Goal: Task Accomplishment & Management: Complete application form

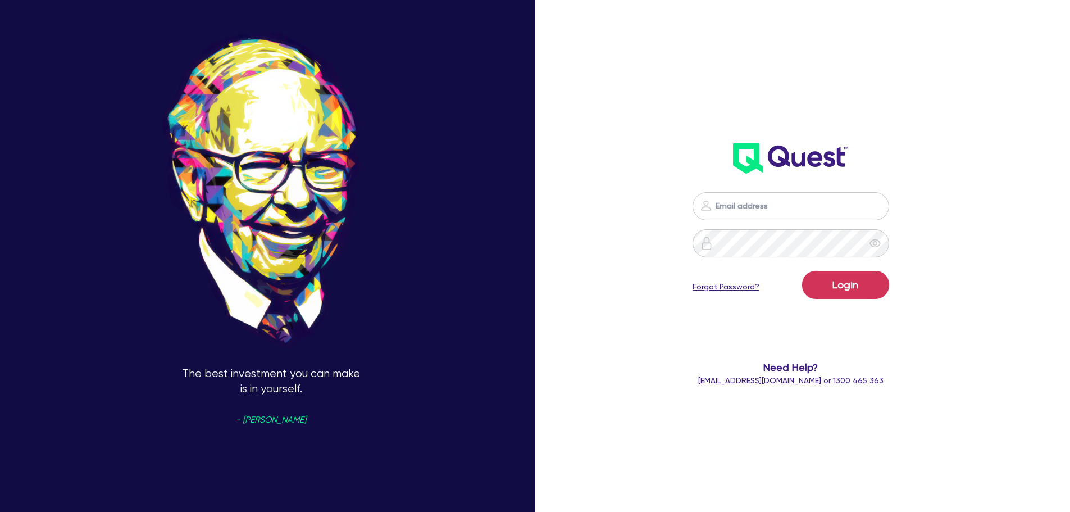
type input "jake.pointer@quest.finance"
click at [802, 271] on button "Login" at bounding box center [845, 285] width 87 height 28
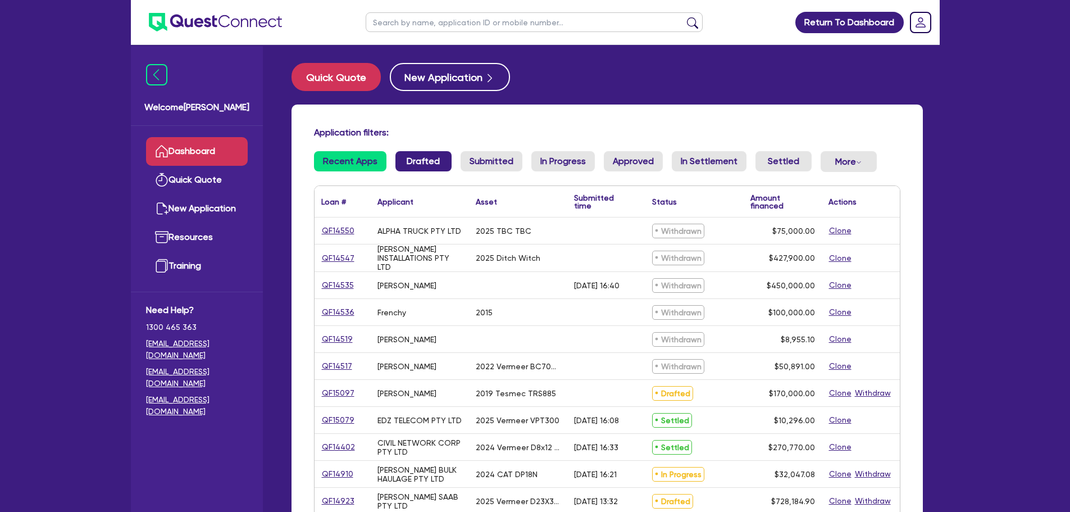
click at [430, 165] on link "Drafted" at bounding box center [423, 161] width 56 height 20
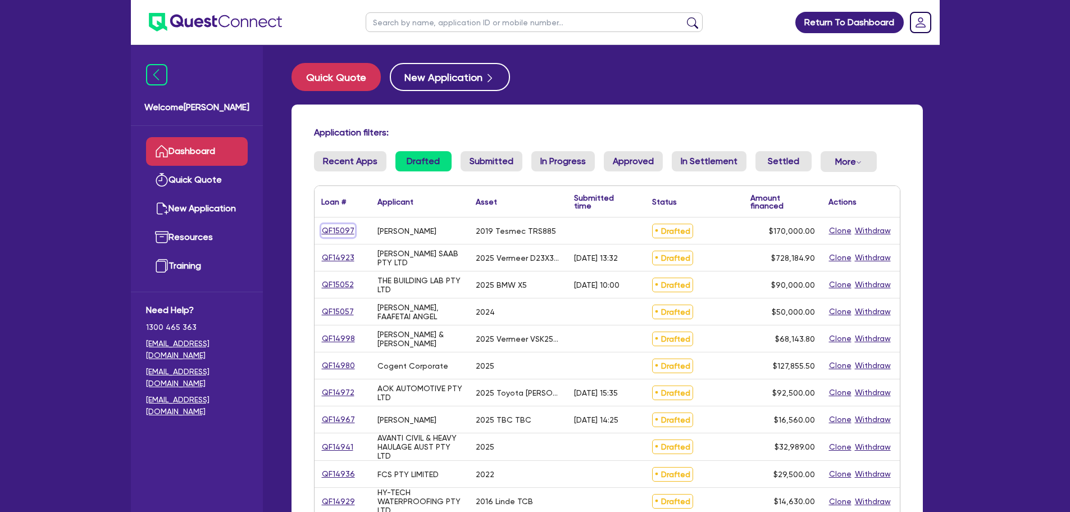
click at [338, 230] on link "QF15097" at bounding box center [338, 230] width 34 height 13
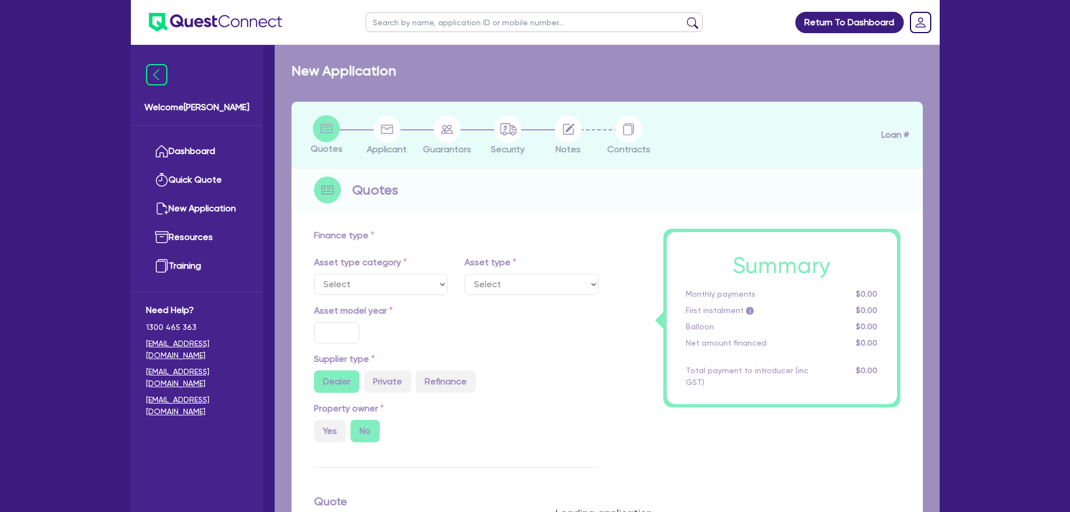
select select "PRIMARY_ASSETS"
type input "2019"
radio input "true"
type input "270,000"
type input "100,000"
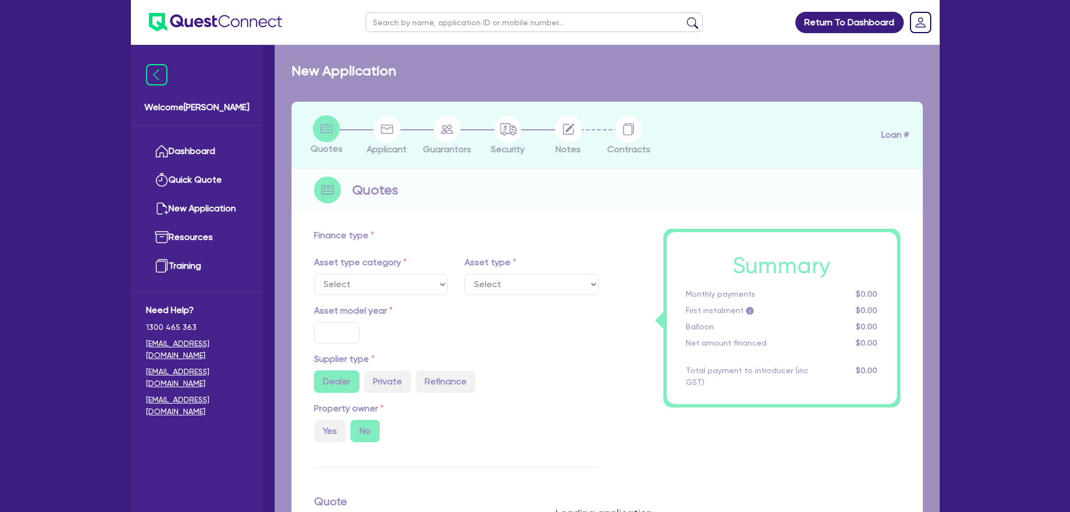
type input "5"
type input "8,500"
type input "11.04"
type input "900"
select select "YELLOW_GOODS_AND_EXCAVATORS"
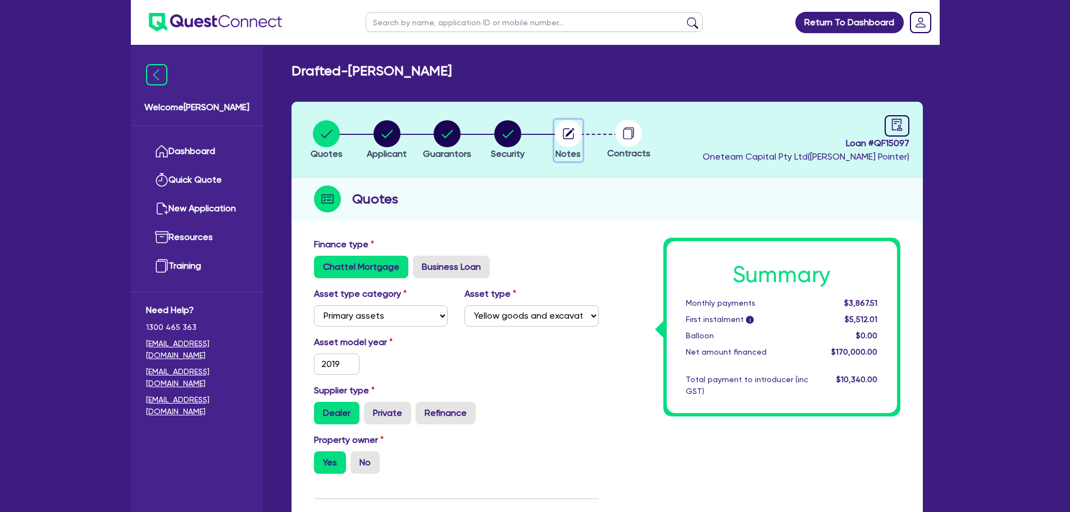
click at [565, 131] on circle "button" at bounding box center [568, 133] width 27 height 27
select select "Other"
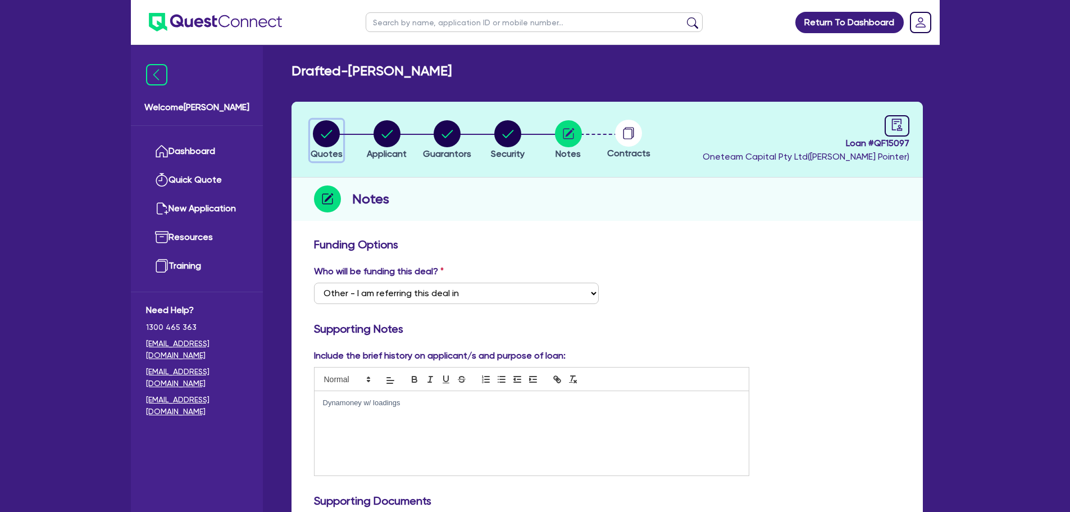
click at [322, 135] on icon "button" at bounding box center [326, 134] width 11 height 8
select select "PRIMARY_ASSETS"
select select "YELLOW_GOODS_AND_EXCAVATORS"
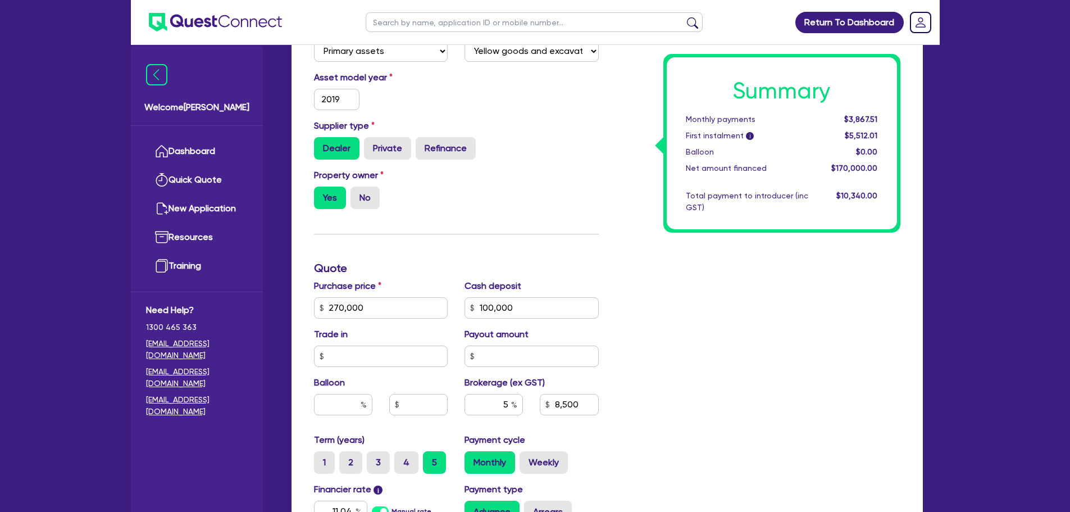
scroll to position [56, 0]
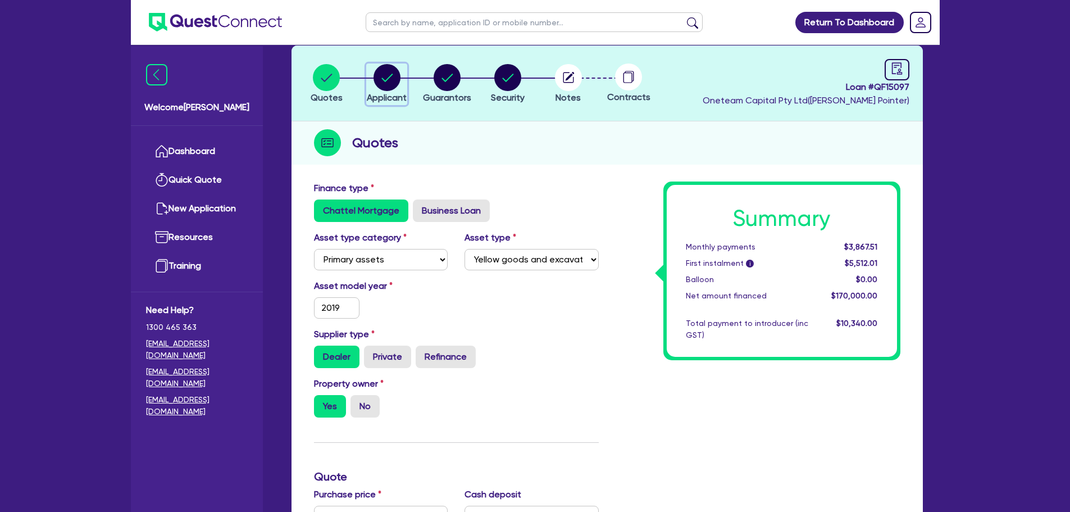
click at [383, 74] on circle "button" at bounding box center [386, 77] width 27 height 27
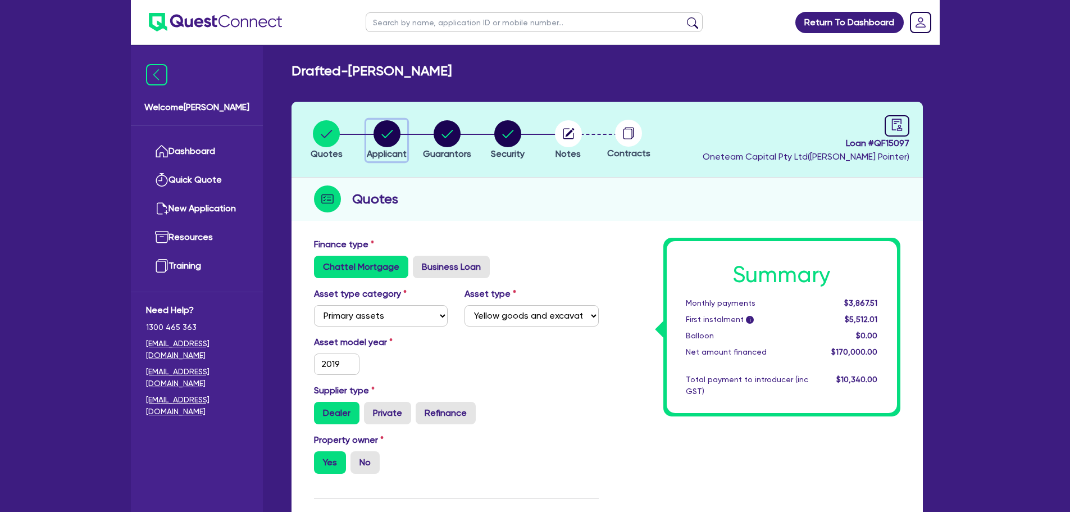
select select "SOLE_TRADER"
select select "BUILDING_CONSTRUCTION"
select select "TRADES_SERVICES_BUSINESSES_GOVERNMENT"
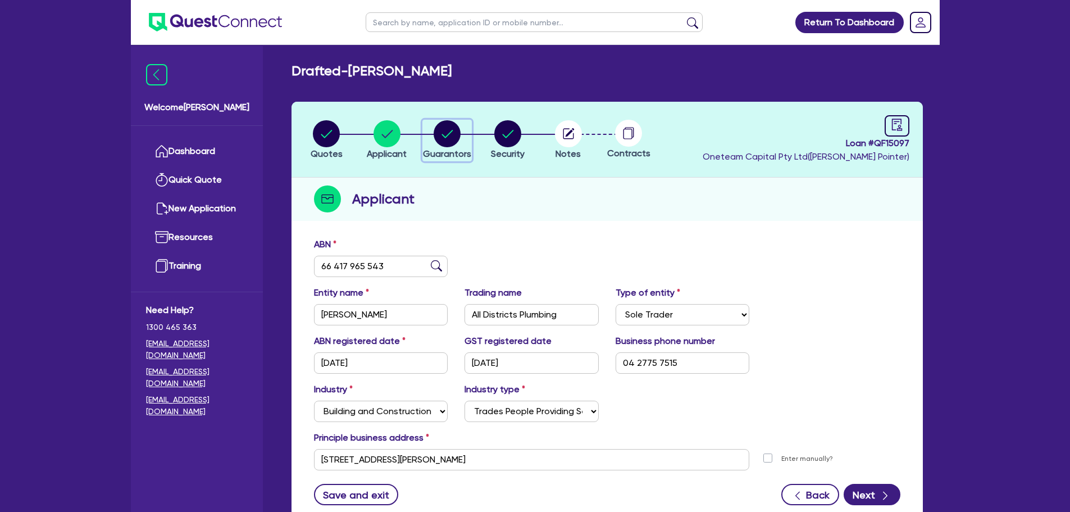
click at [445, 133] on circle "button" at bounding box center [446, 133] width 27 height 27
select select "MR"
select select "NSW"
select select "MARRIED"
select select "CASH"
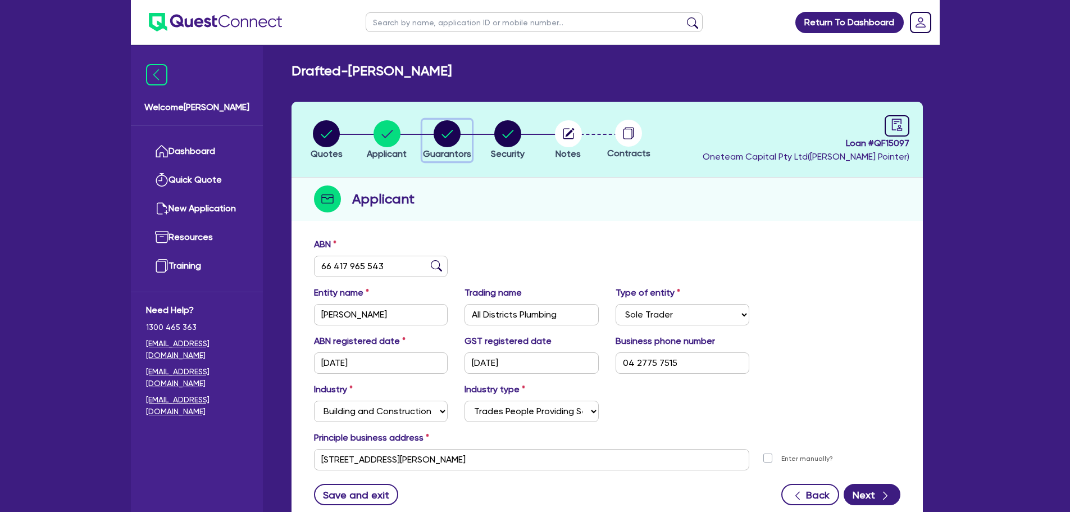
select select "PROPERTY"
select select "VEHICLE"
select select "TRUCK"
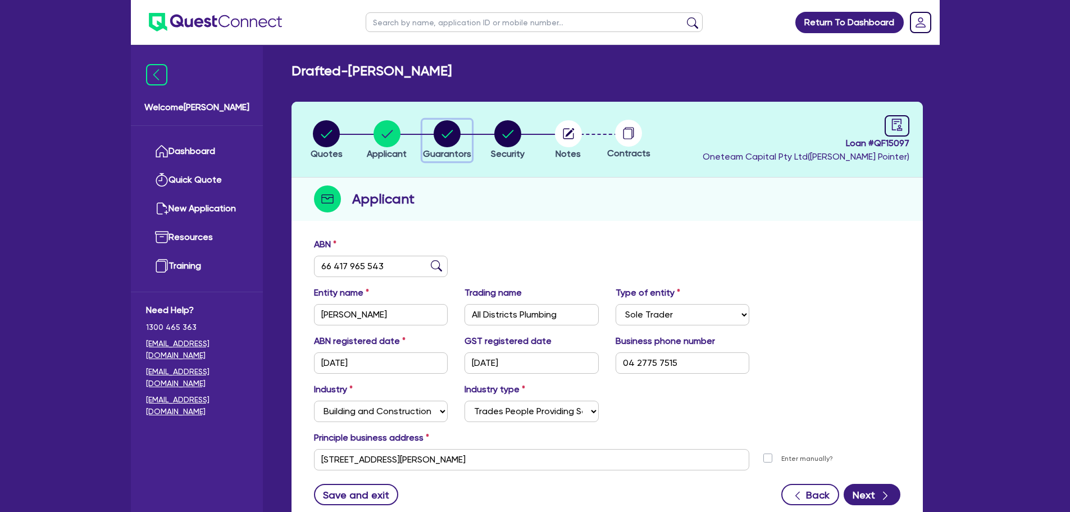
select select "TRUCK"
select select "TRAILER"
select select "EQUIPMENT"
select select "HOUSEHOLD_PERSONAL"
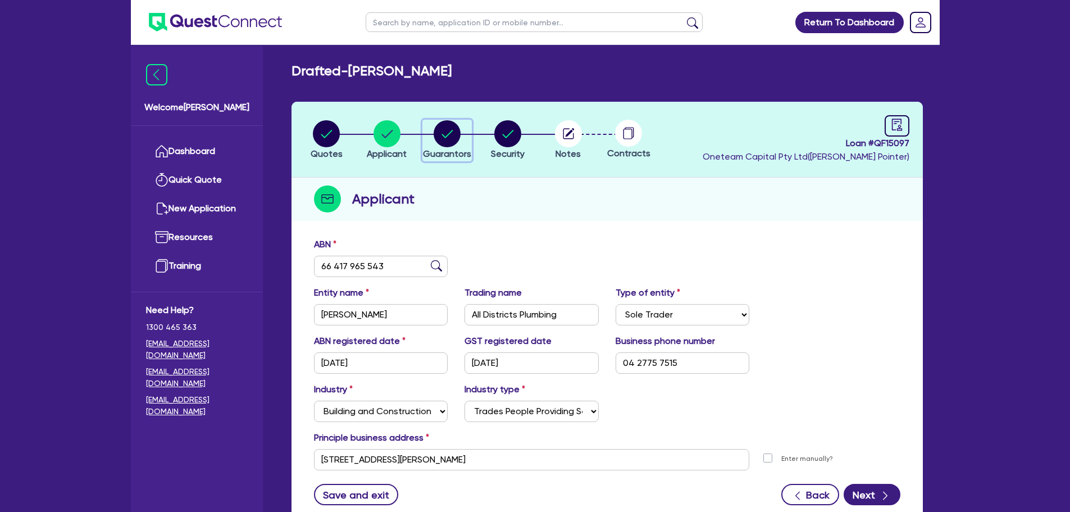
select select "EQUIPMENT"
select select "MORTGAGE"
select select "EQUIPMENT_LOAN"
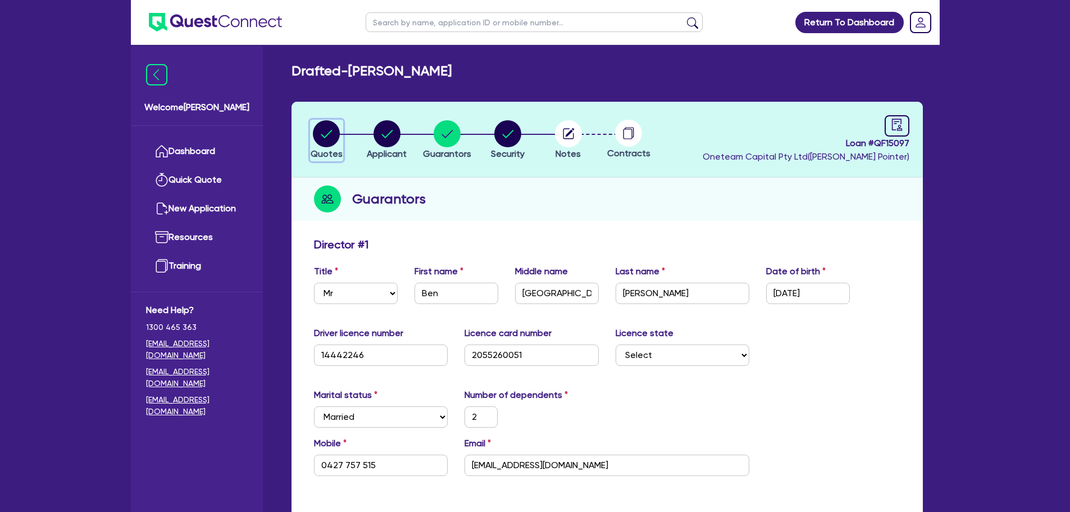
click at [332, 143] on circle "button" at bounding box center [326, 133] width 27 height 27
select select "PRIMARY_ASSETS"
select select "YELLOW_GOODS_AND_EXCAVATORS"
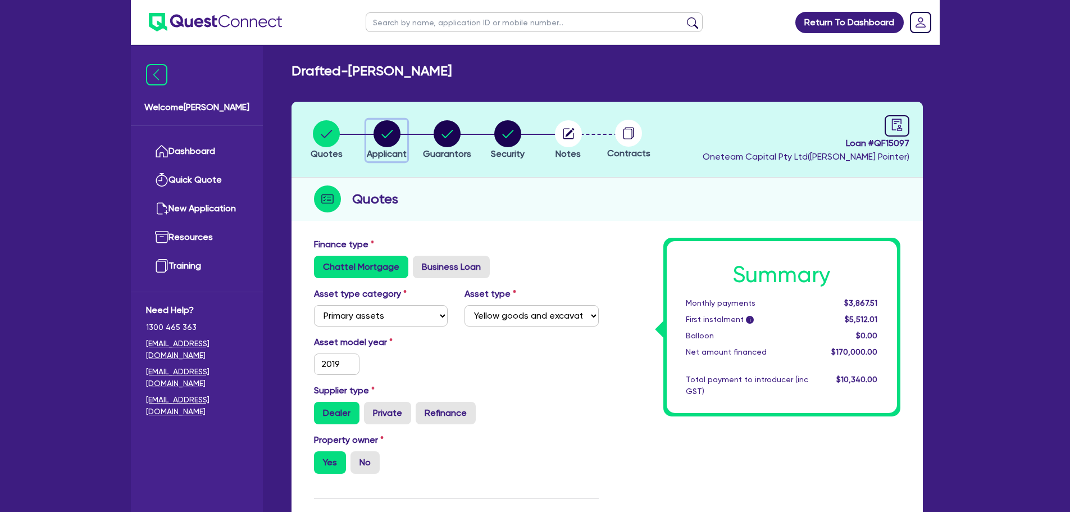
click at [386, 130] on circle "button" at bounding box center [386, 133] width 27 height 27
select select "SOLE_TRADER"
select select "BUILDING_CONSTRUCTION"
select select "TRADES_SERVICES_BUSINESSES_GOVERNMENT"
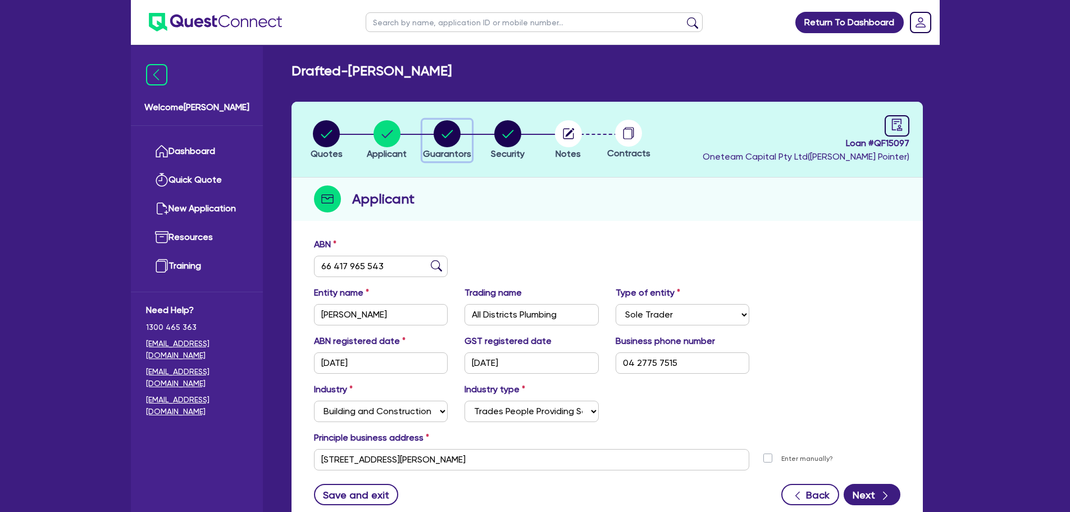
click at [447, 142] on circle "button" at bounding box center [446, 133] width 27 height 27
select select "MR"
select select "NSW"
select select "MARRIED"
select select "CASH"
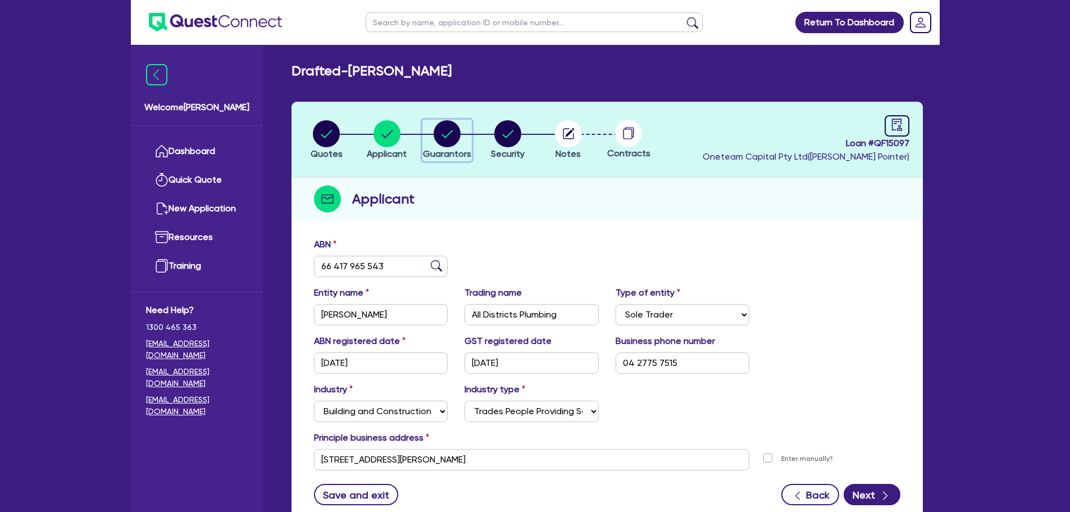
select select "PROPERTY"
select select "VEHICLE"
select select "TRUCK"
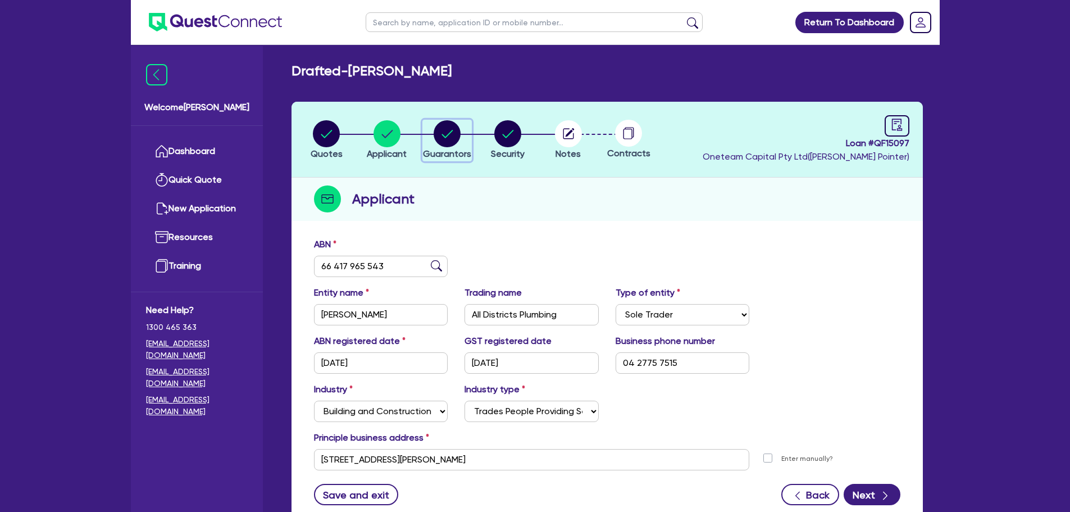
select select "TRUCK"
select select "TRAILER"
select select "EQUIPMENT"
select select "HOUSEHOLD_PERSONAL"
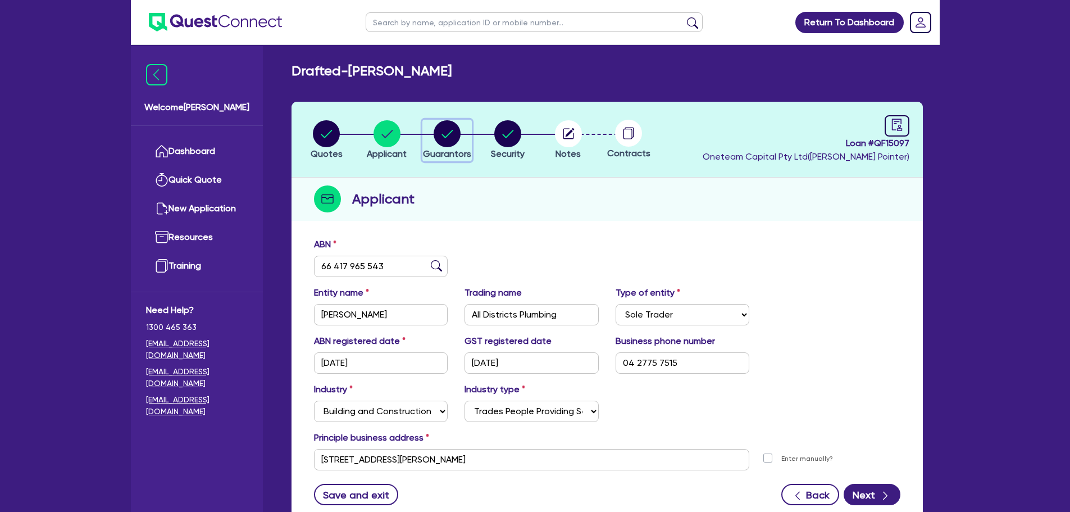
select select "EQUIPMENT"
select select "MORTGAGE"
select select "EQUIPMENT_LOAN"
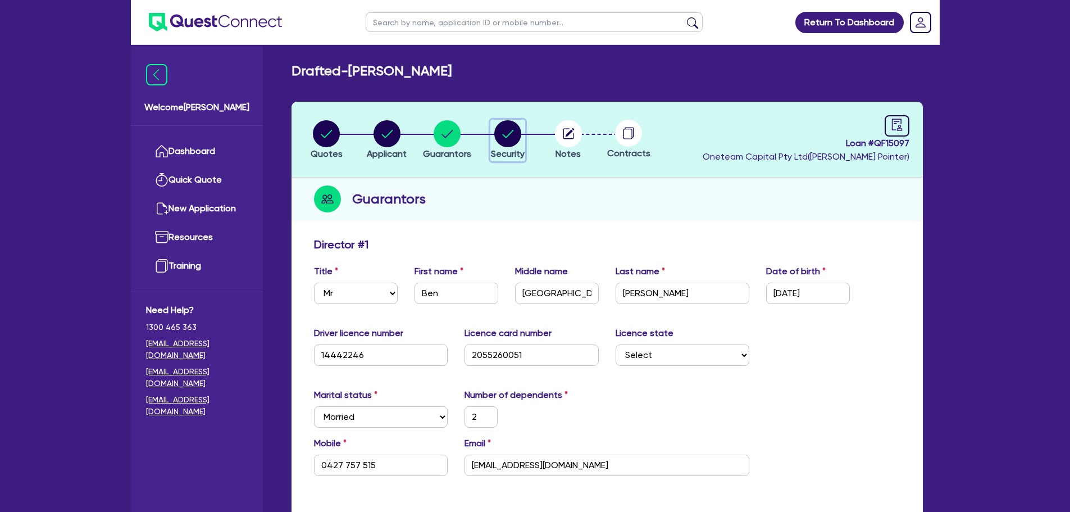
click at [499, 131] on circle "button" at bounding box center [507, 133] width 27 height 27
select select "PRIMARY_ASSETS"
select select "YELLOW_GOODS_AND_EXCAVATORS"
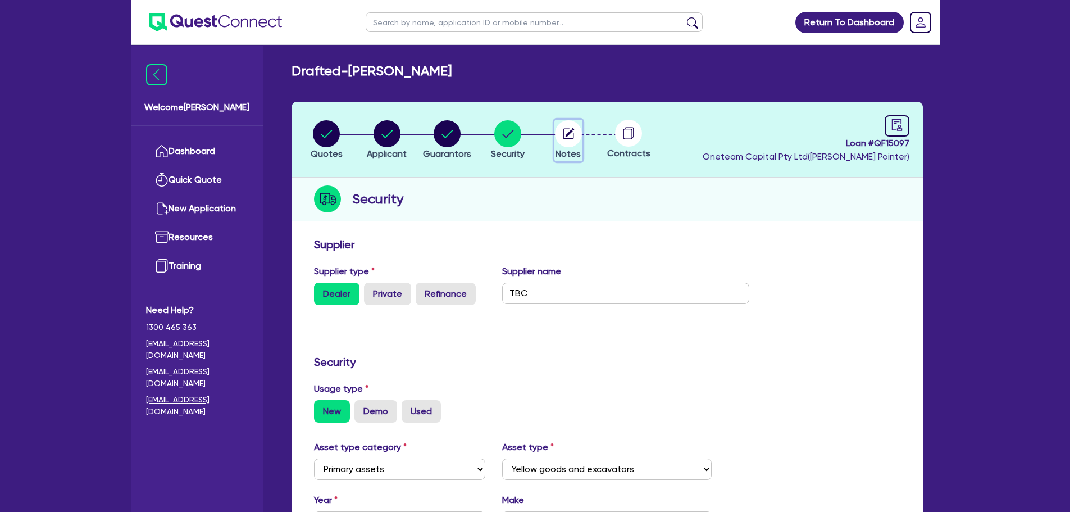
click at [572, 130] on circle "button" at bounding box center [568, 133] width 27 height 27
select select "Other"
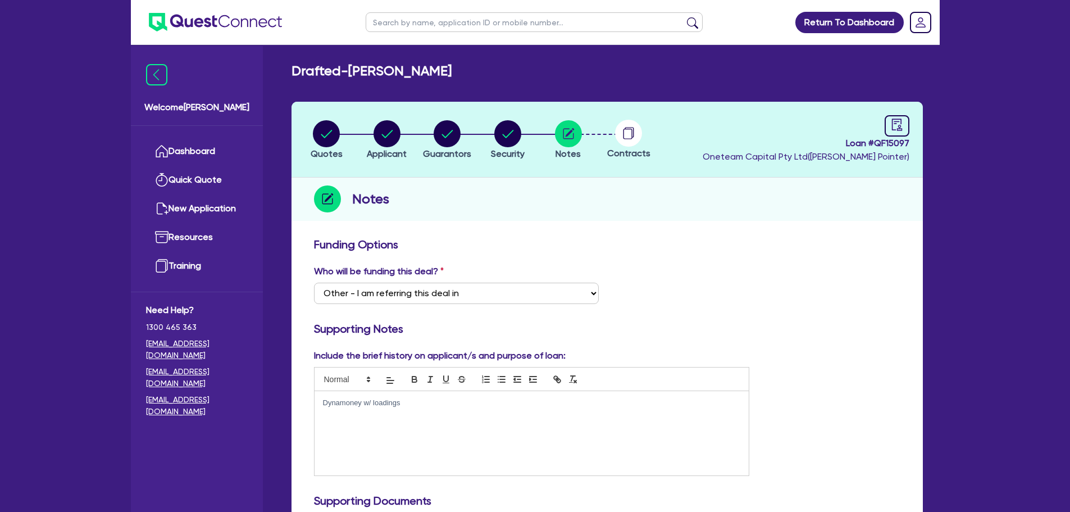
click at [438, 403] on p "Dynamoney w/ loadings" at bounding box center [532, 403] width 418 height 10
click at [899, 127] on icon "audit" at bounding box center [896, 124] width 10 height 12
select select "DRAFTED_NEW"
select select "Other"
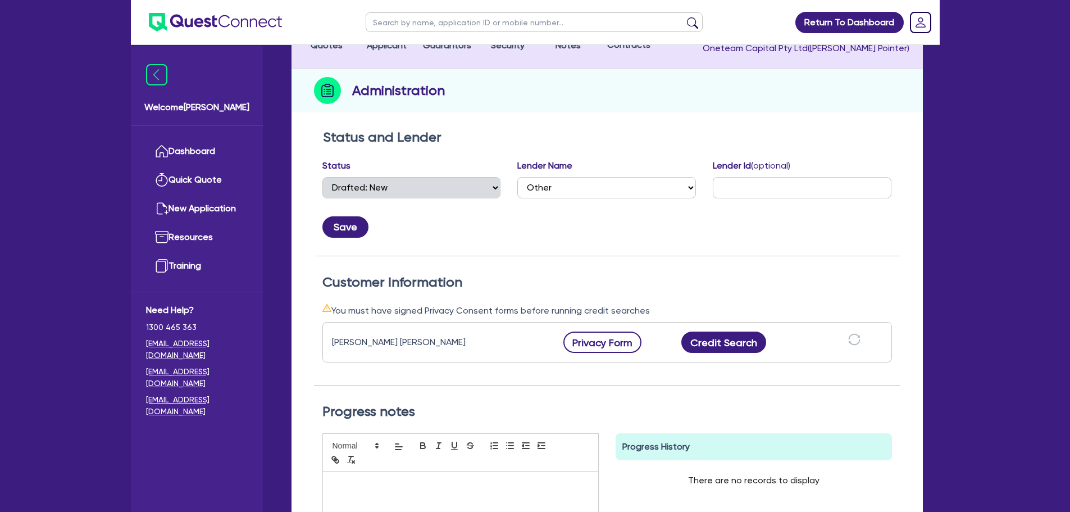
scroll to position [112, 0]
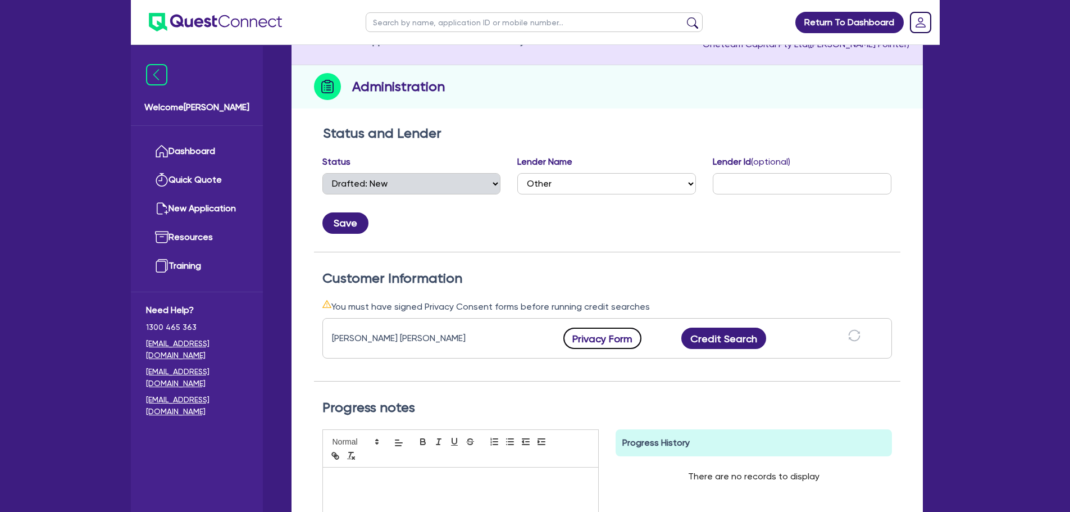
click at [604, 337] on button "Privacy Form" at bounding box center [602, 337] width 79 height 21
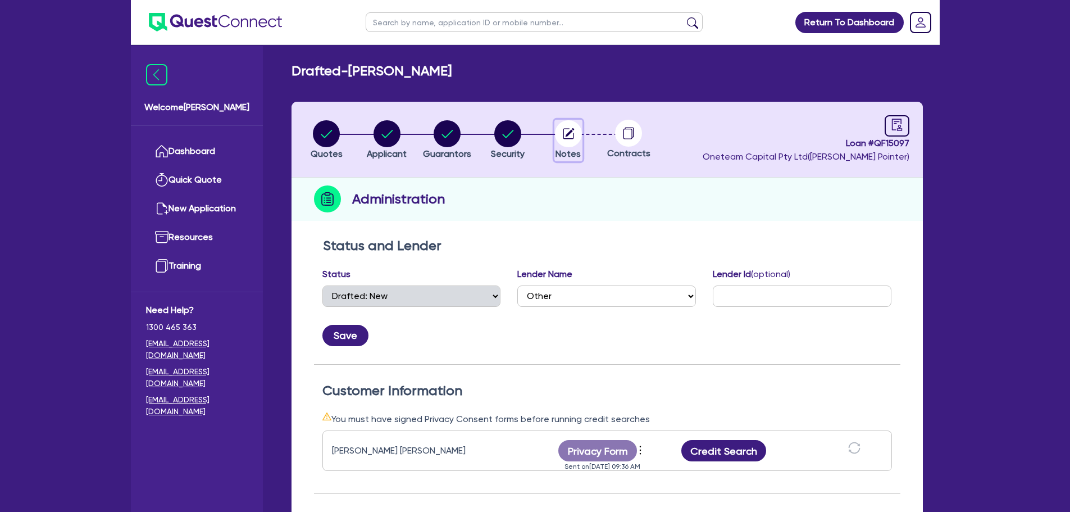
click at [563, 140] on circle "button" at bounding box center [568, 133] width 27 height 27
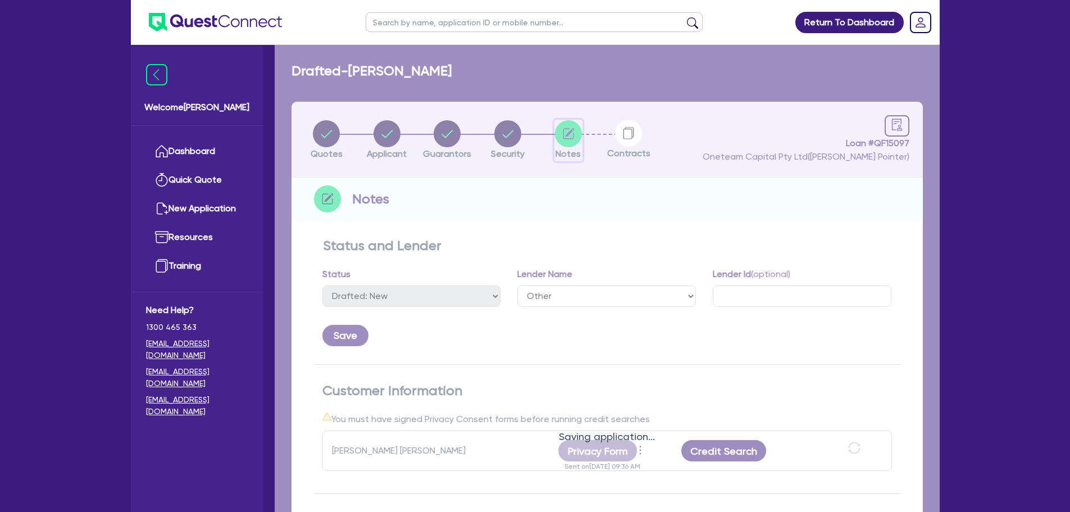
select select "Other"
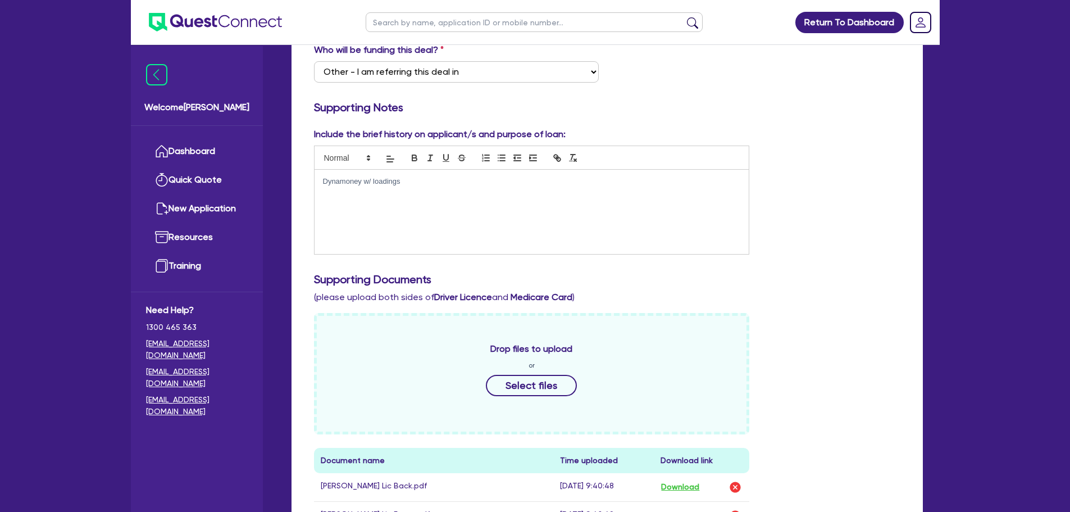
scroll to position [51, 0]
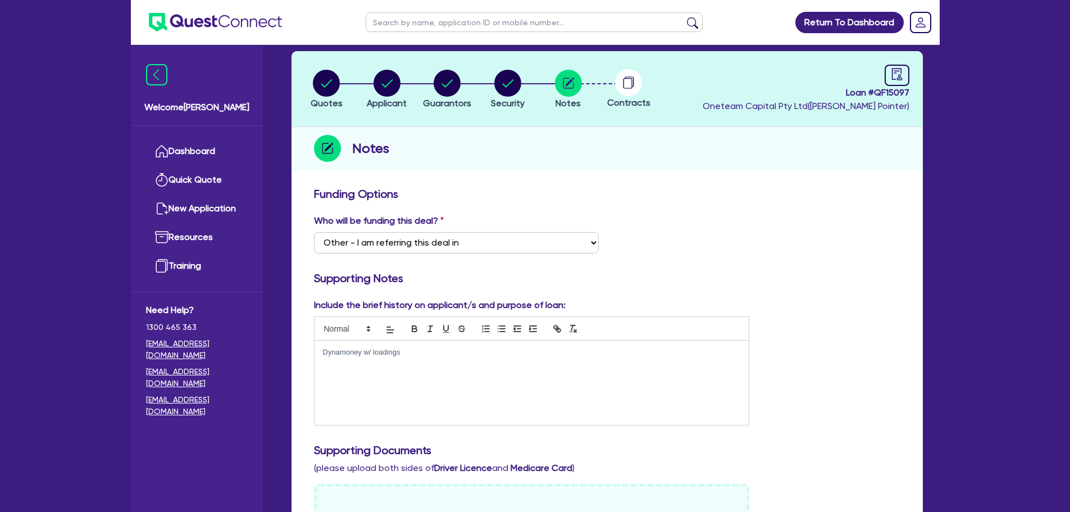
click at [451, 365] on p at bounding box center [532, 362] width 418 height 10
click at [518, 86] on circle "button" at bounding box center [507, 83] width 27 height 27
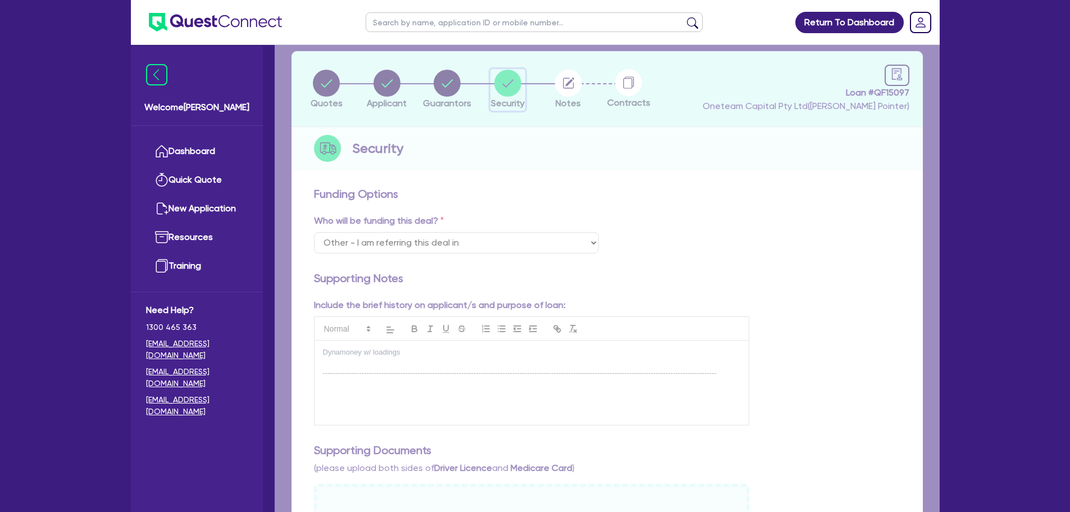
select select "PRIMARY_ASSETS"
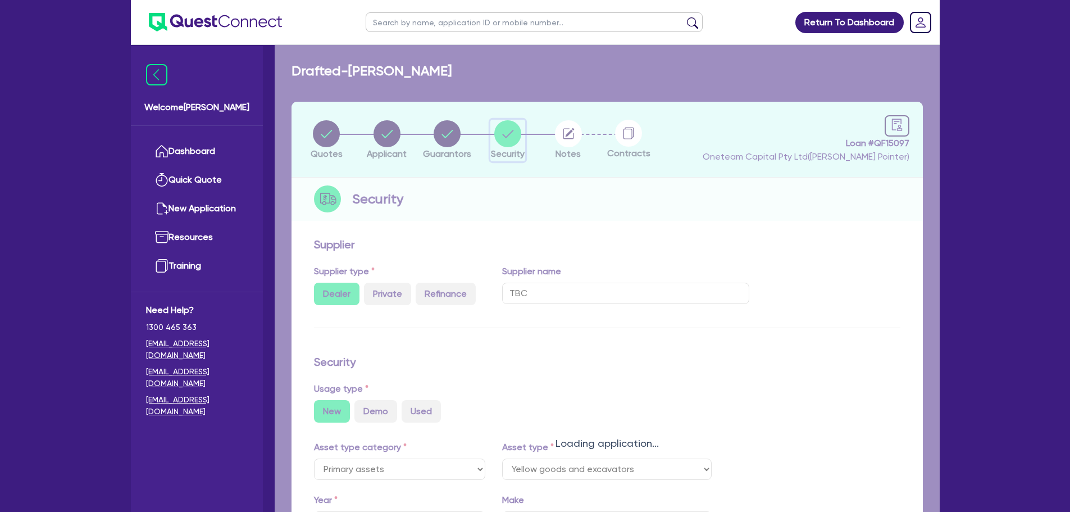
select select "YELLOW_GOODS_AND_EXCAVATORS"
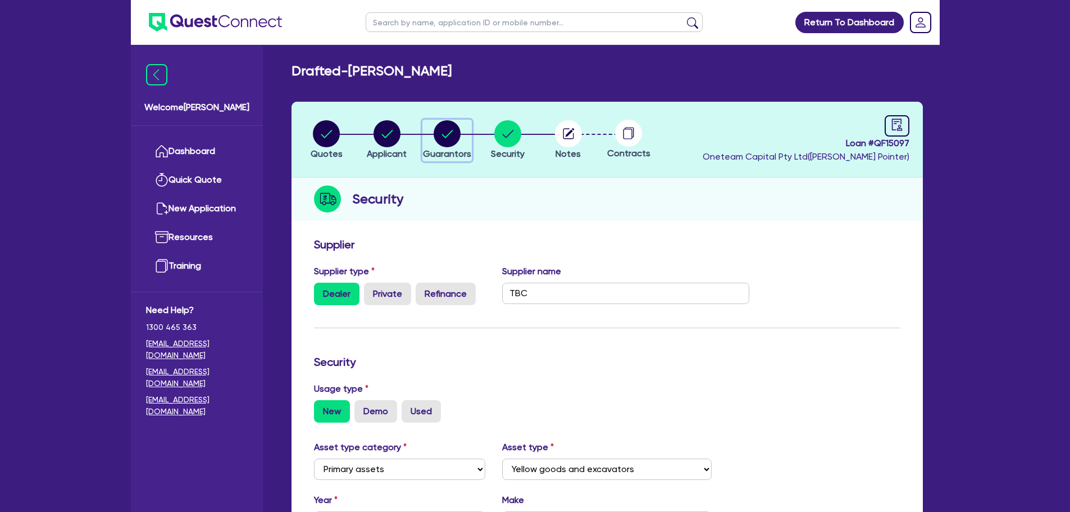
click at [439, 129] on circle "button" at bounding box center [446, 133] width 27 height 27
select select "MR"
select select "NSW"
select select "MARRIED"
select select "CASH"
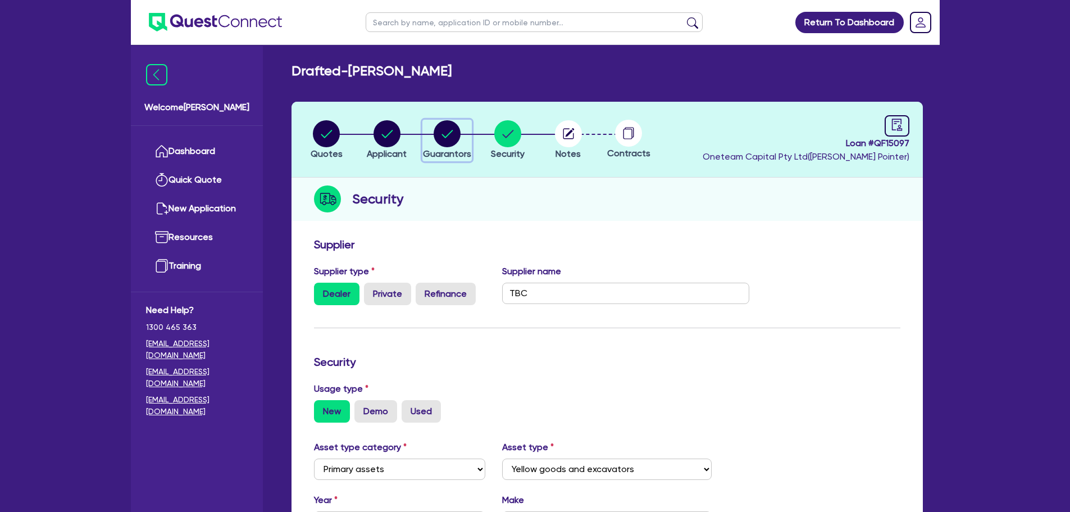
select select "PROPERTY"
select select "VEHICLE"
select select "TRUCK"
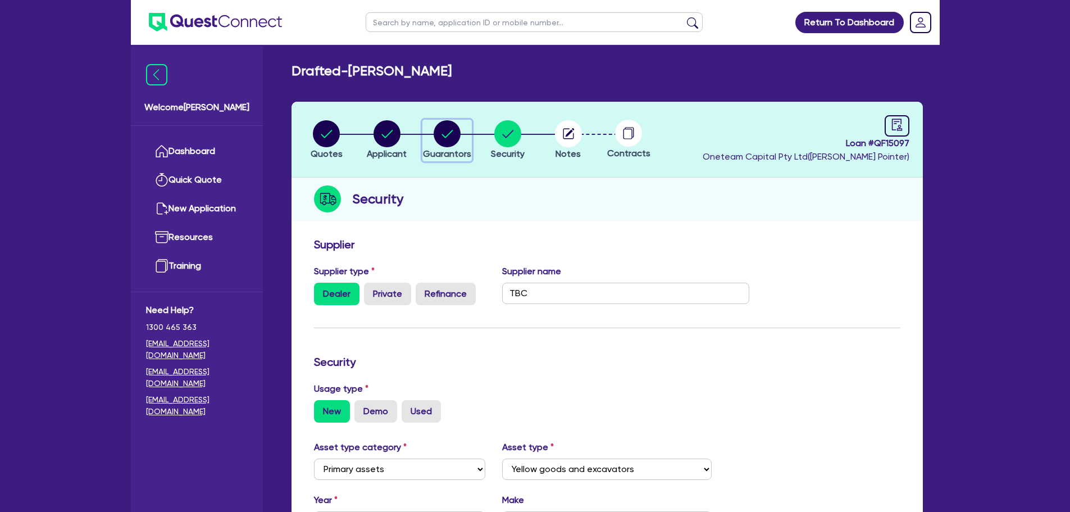
select select "TRUCK"
select select "TRAILER"
select select "EQUIPMENT"
select select "HOUSEHOLD_PERSONAL"
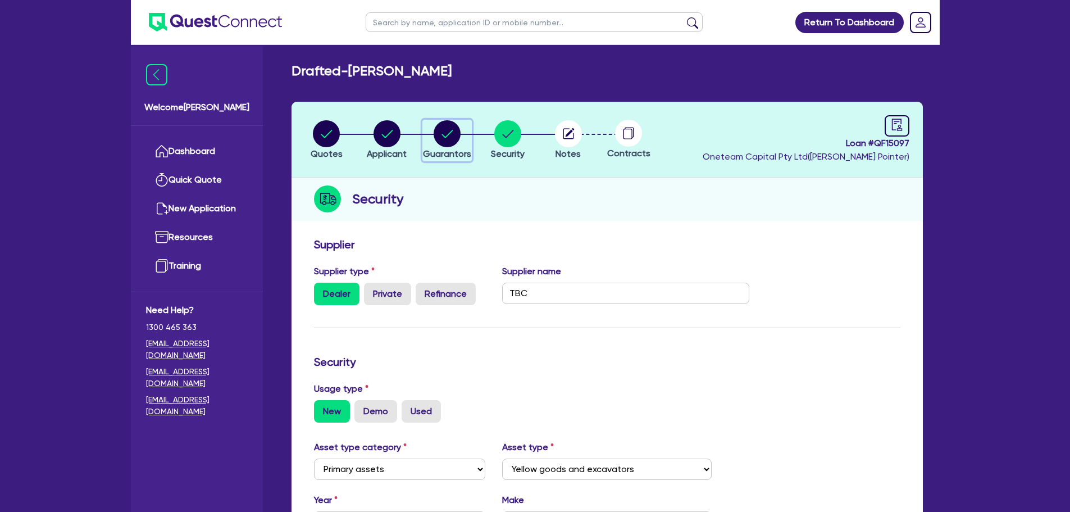
select select "EQUIPMENT"
select select "MORTGAGE"
select select "EQUIPMENT_LOAN"
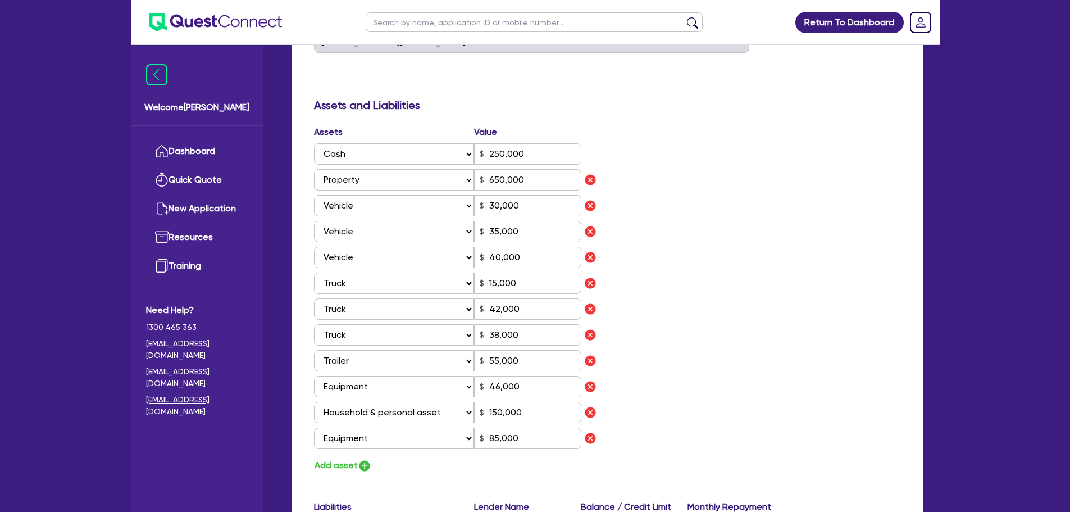
scroll to position [618, 0]
click at [493, 150] on input "250,000" at bounding box center [527, 151] width 107 height 21
type input "2"
type input "0427 757 515"
type input "50,000"
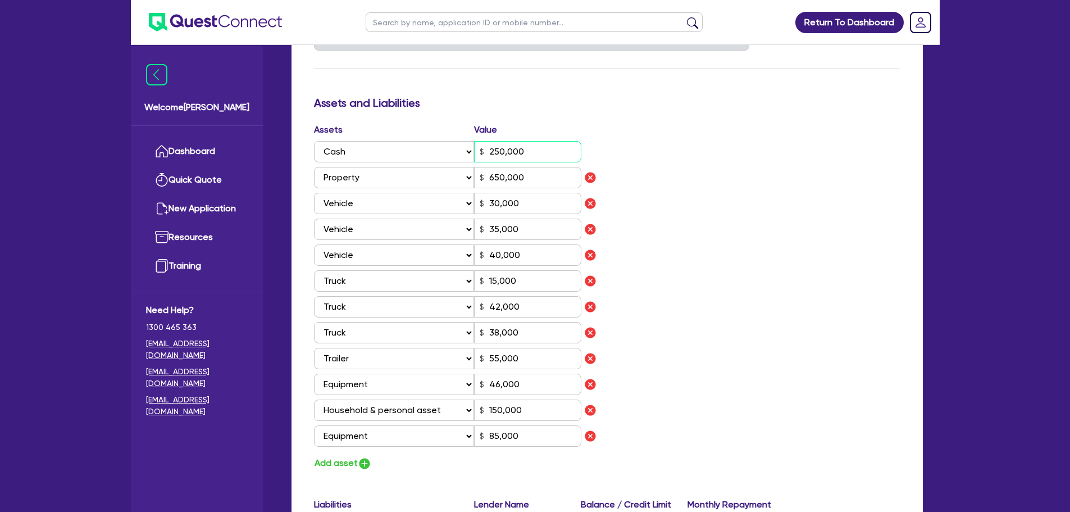
type input "650,000"
type input "30,000"
type input "35,000"
type input "40,000"
type input "15,000"
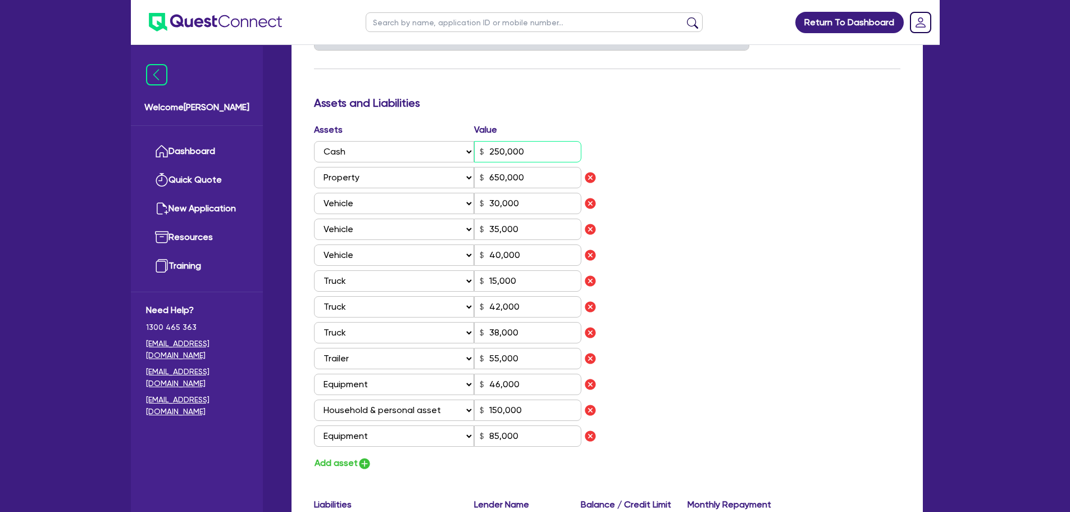
type input "42,000"
type input "38,000"
type input "55,000"
type input "46,000"
type input "150,000"
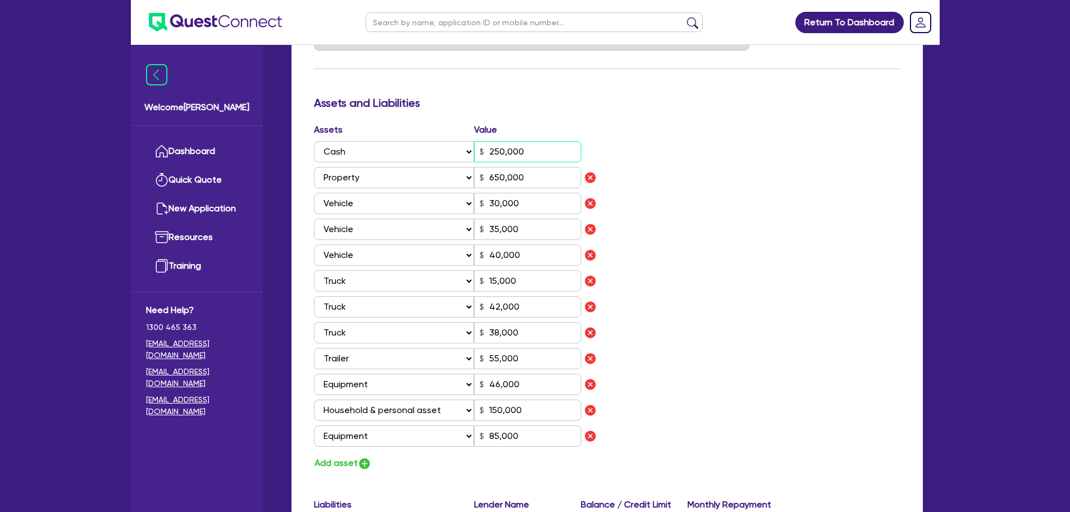
type input "85,000"
type input "90,000"
type input "1,500"
type input "80,000"
type input "2,100"
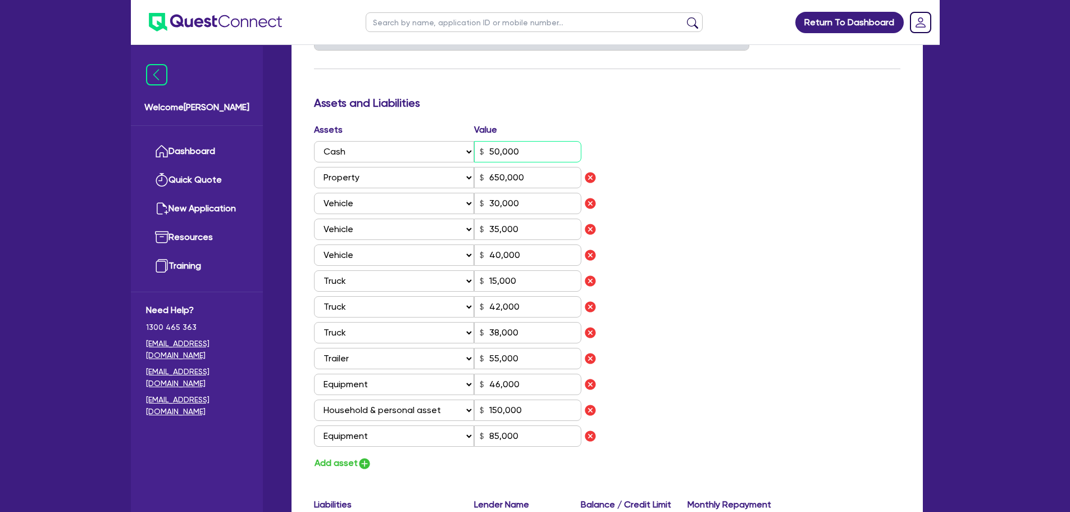
type input "2"
type input "0427 757 515"
type input "350,000"
type input "650,000"
type input "30,000"
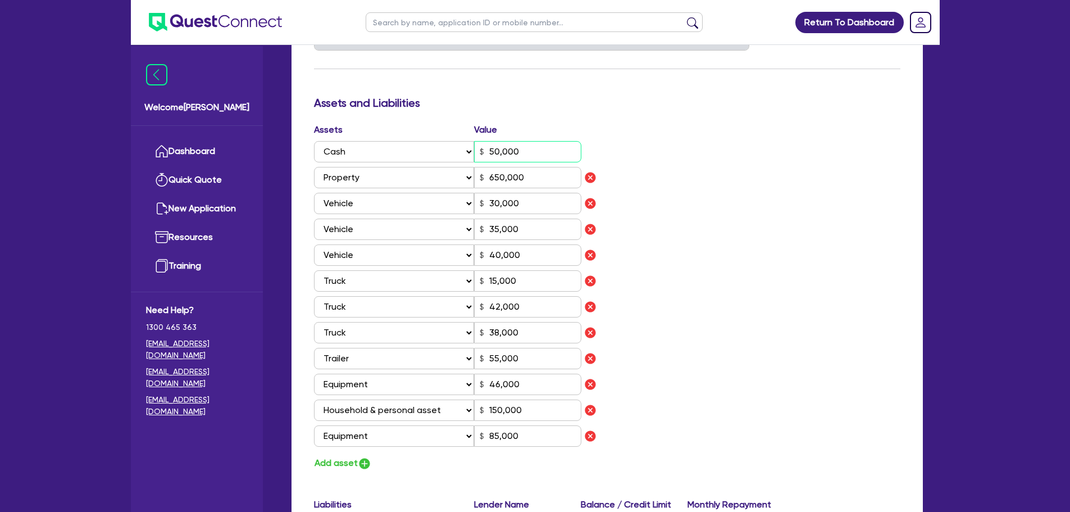
type input "35,000"
type input "40,000"
type input "15,000"
type input "42,000"
type input "38,000"
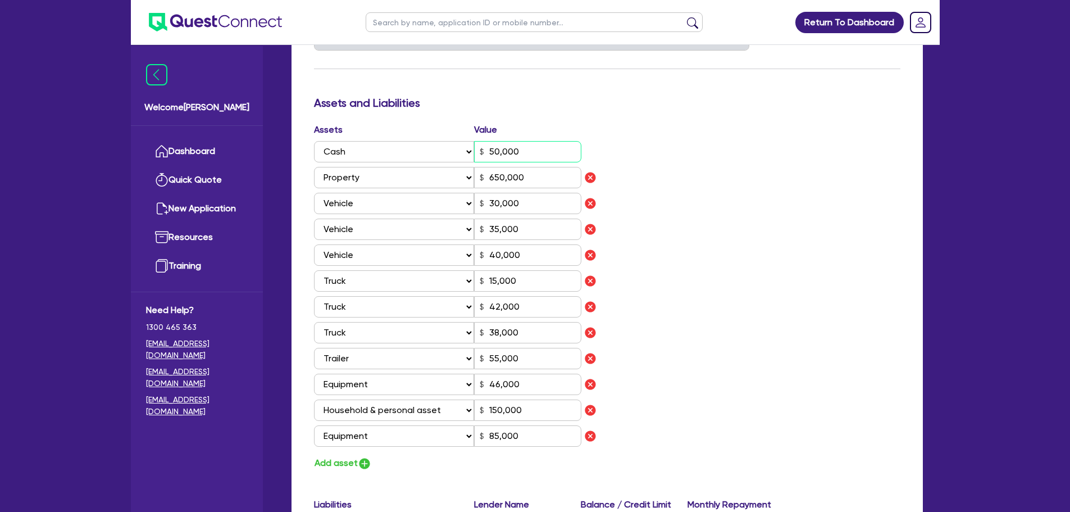
type input "55,000"
type input "46,000"
type input "150,000"
type input "85,000"
type input "90,000"
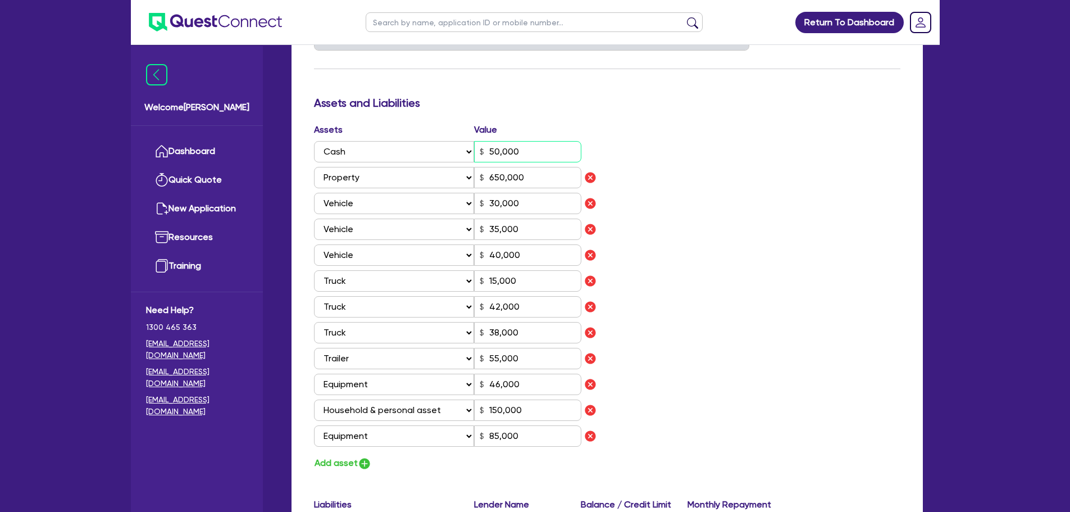
type input "1,500"
type input "80,000"
type input "2,100"
type input "350,000"
click at [701, 166] on div "Assets Value Select Asset Cash Property Investment property Vehicle Truck Trail…" at bounding box center [606, 297] width 603 height 348
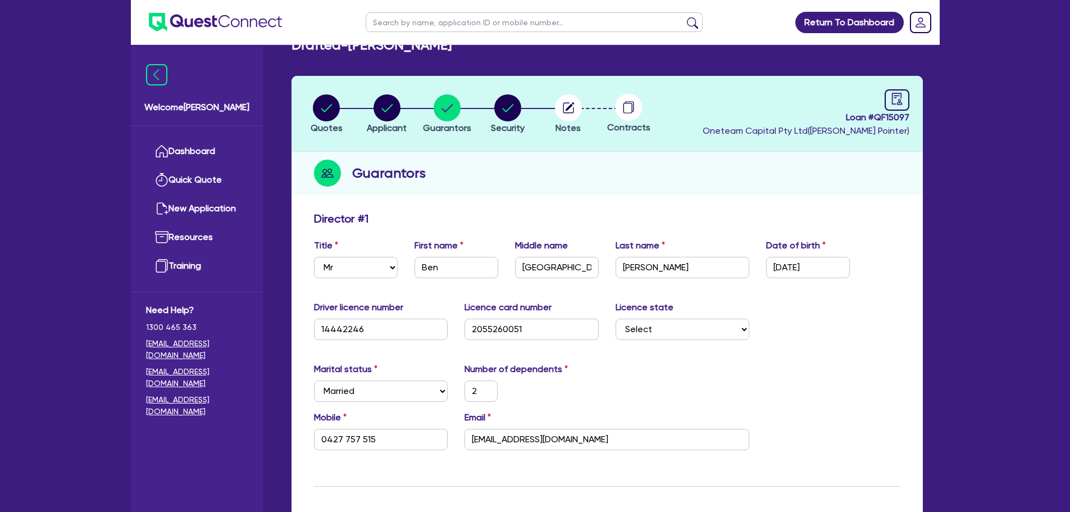
scroll to position [0, 0]
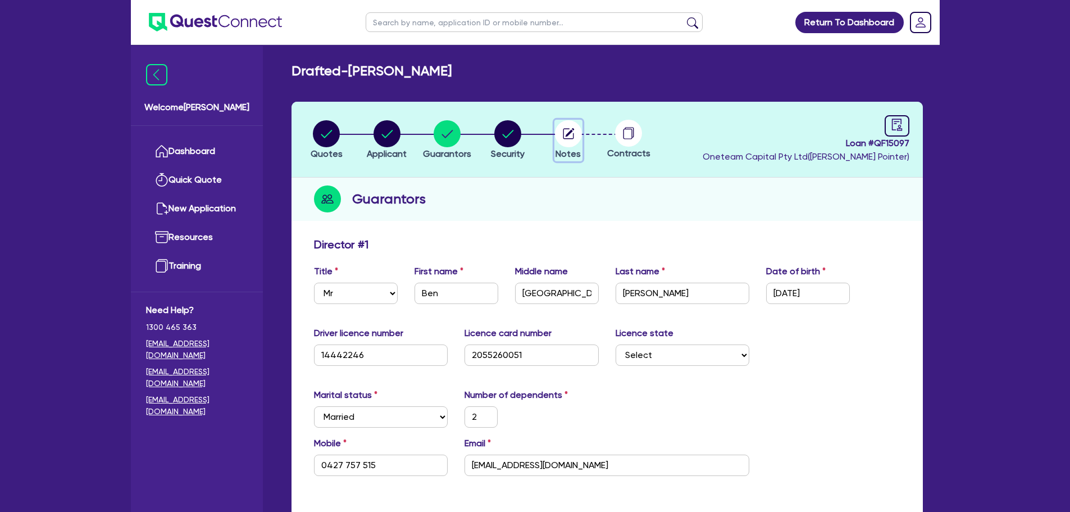
click at [571, 135] on circle "button" at bounding box center [568, 133] width 27 height 27
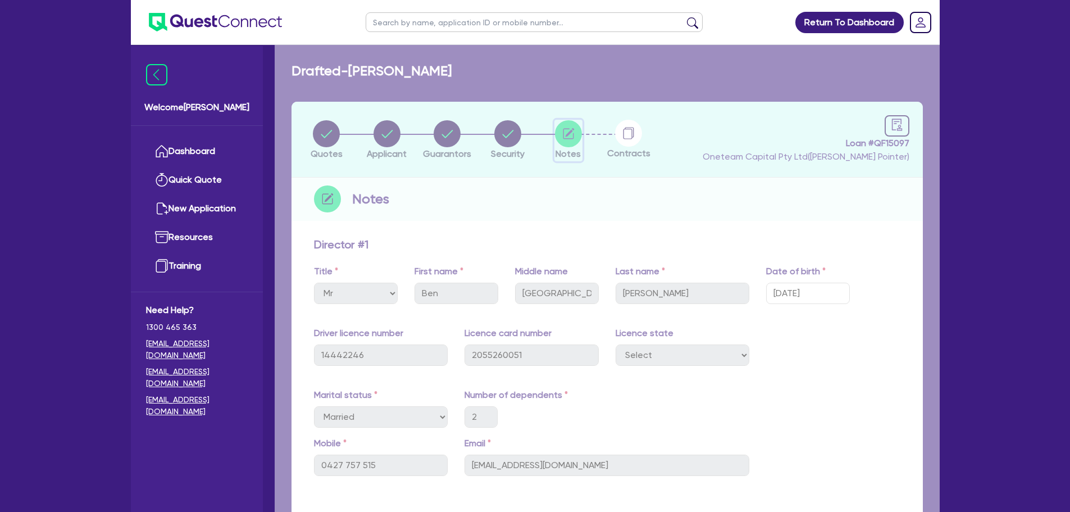
select select "Other"
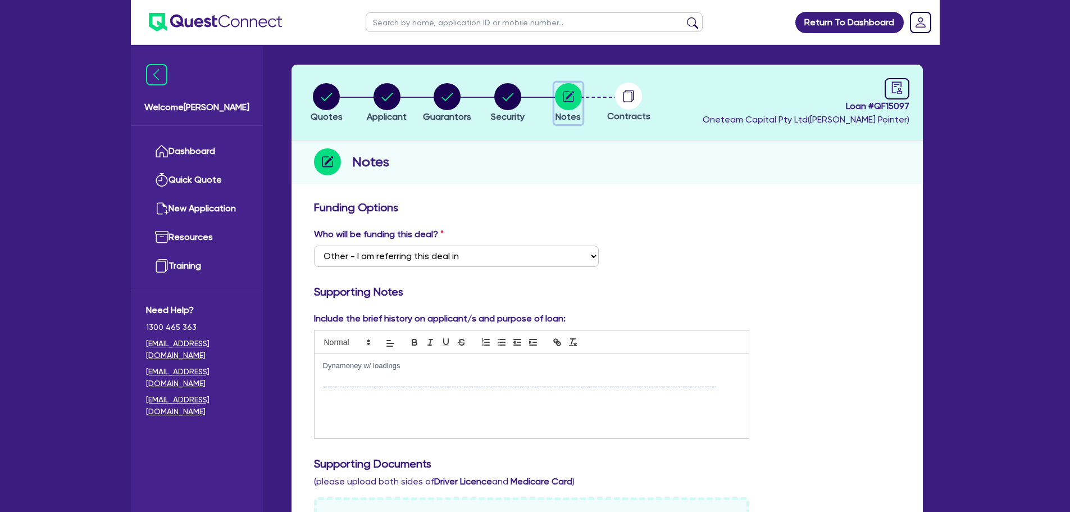
scroll to position [112, 0]
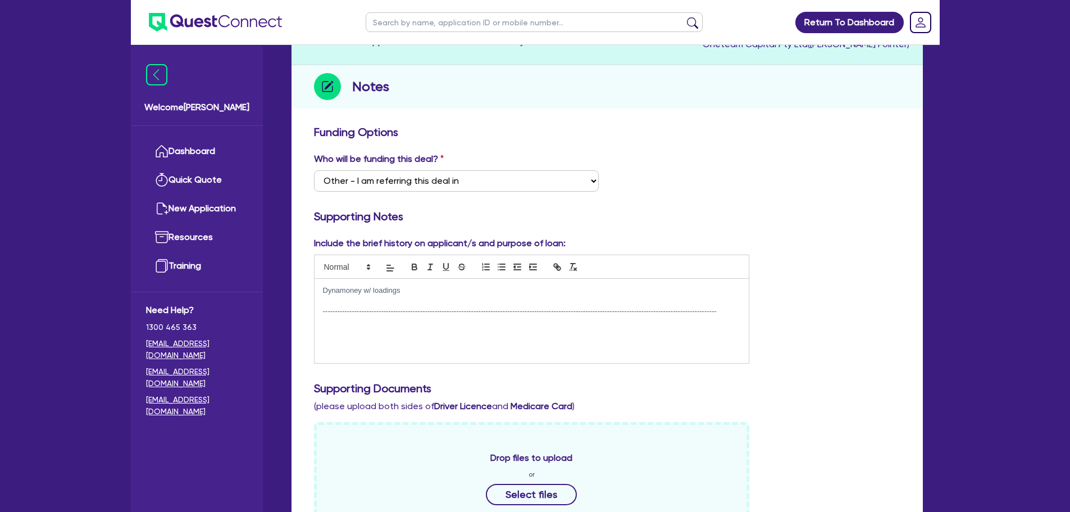
click at [339, 337] on div "Dynamoney w/ loadings ---------------------------------------------------------…" at bounding box center [531, 320] width 435 height 84
click at [743, 319] on div "Dynamoney w/ loadings ---------------------------------------------------------…" at bounding box center [531, 320] width 435 height 84
click at [481, 353] on div "Dynamoney w/ loadings ---------------------------------------------------------…" at bounding box center [531, 320] width 435 height 84
click at [732, 314] on p "-------------------------------------------------------------------------------…" at bounding box center [532, 311] width 418 height 10
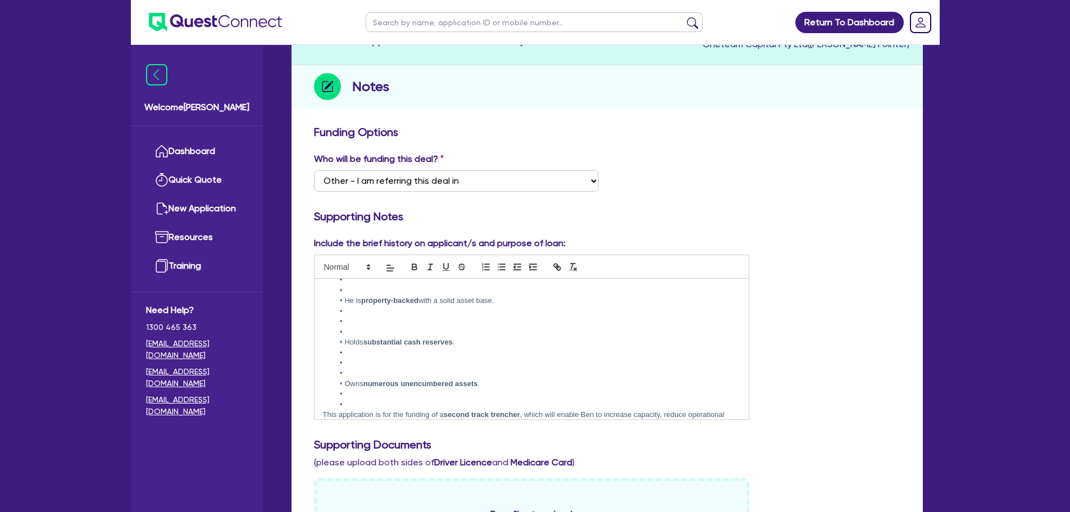
click at [358, 399] on li at bounding box center [537, 404] width 407 height 10
click at [349, 389] on li at bounding box center [537, 394] width 407 height 10
click at [352, 368] on li at bounding box center [537, 373] width 407 height 10
click at [355, 358] on li at bounding box center [537, 363] width 407 height 10
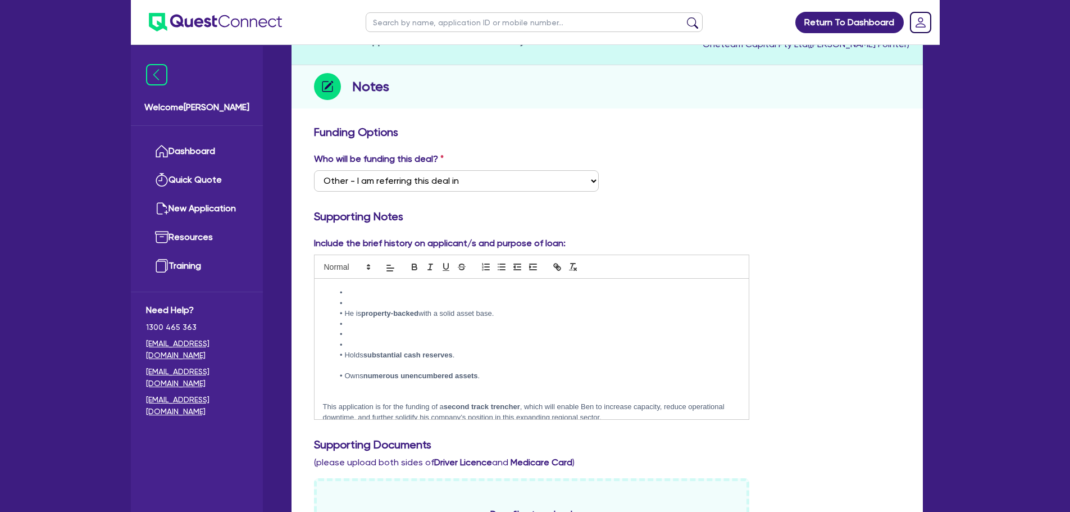
click at [346, 360] on p at bounding box center [532, 365] width 418 height 10
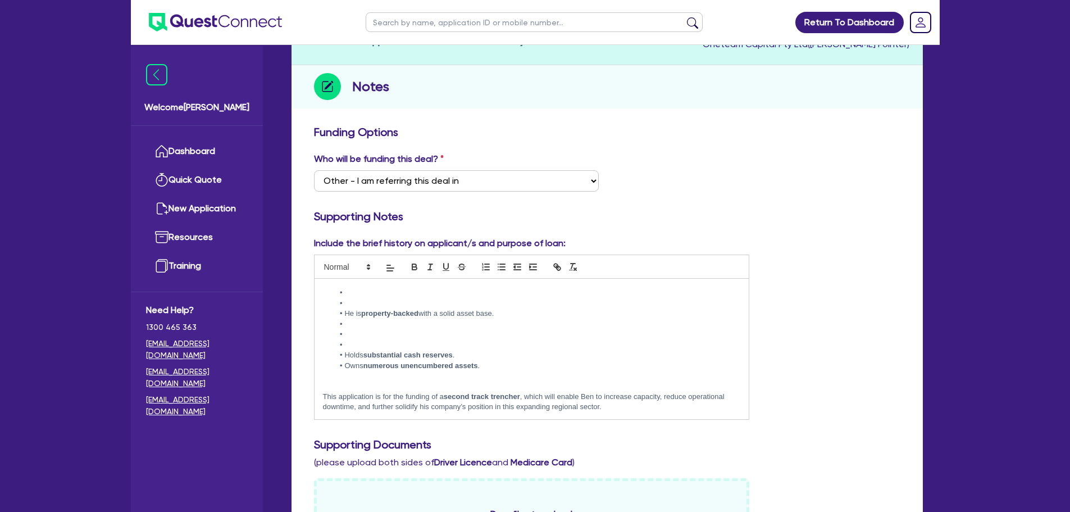
scroll to position [143, 0]
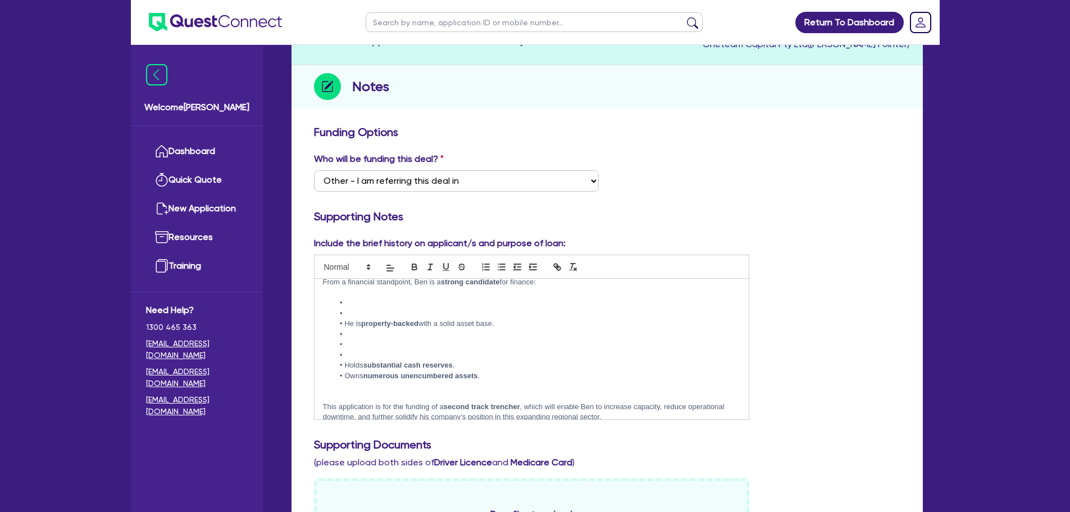
click at [354, 350] on li at bounding box center [537, 355] width 407 height 10
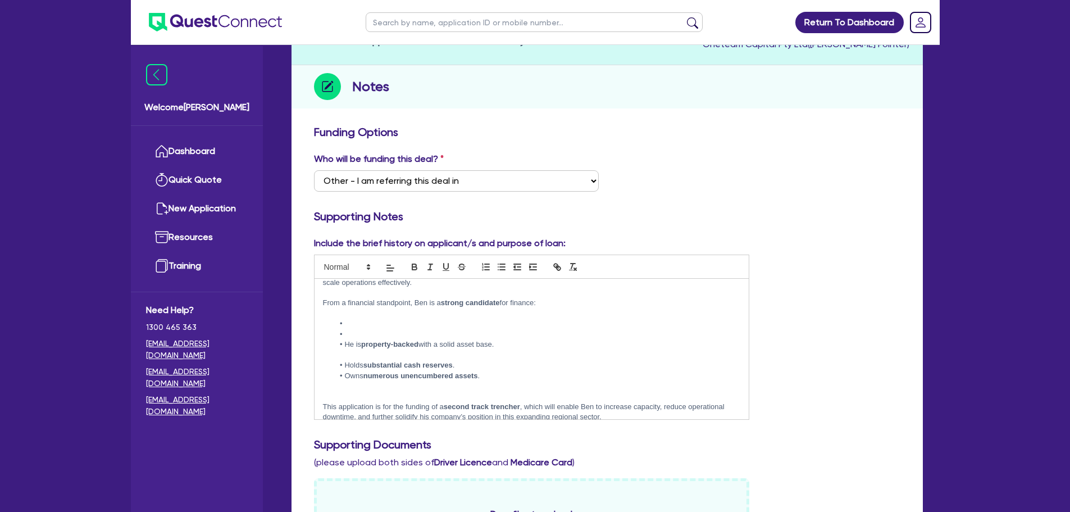
click at [353, 350] on p at bounding box center [532, 355] width 418 height 10
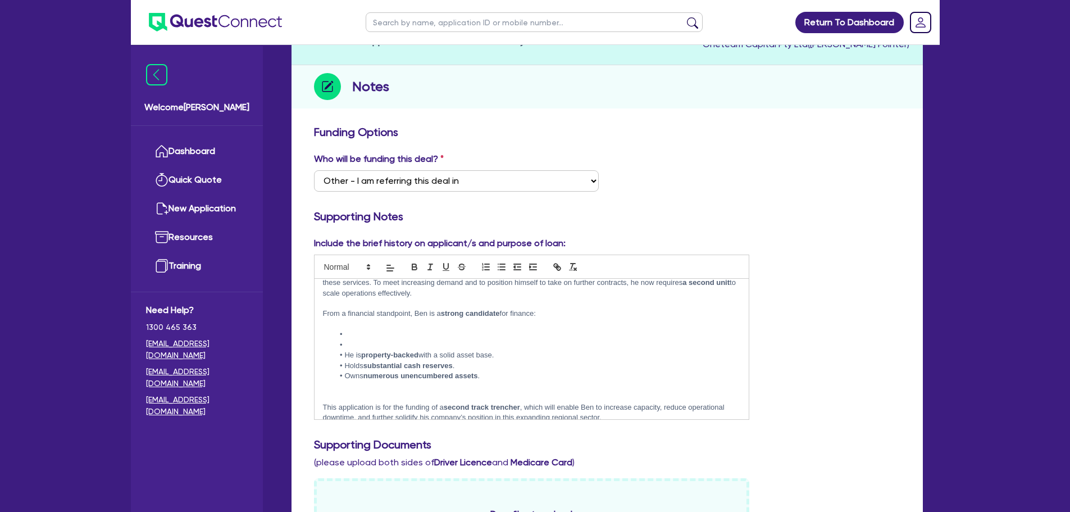
click at [359, 329] on li at bounding box center [537, 334] width 407 height 10
click at [353, 340] on li at bounding box center [537, 345] width 407 height 10
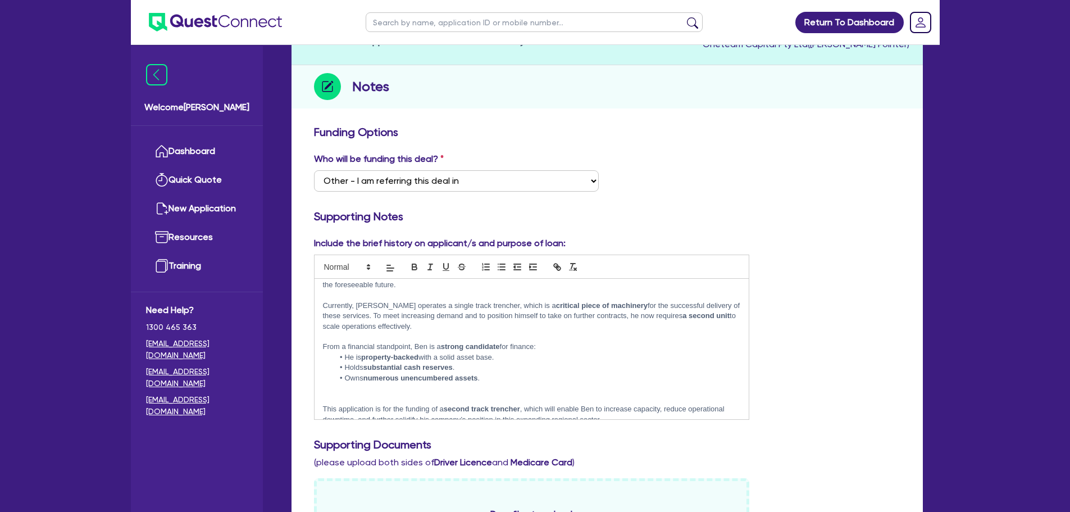
scroll to position [80, 0]
click at [340, 391] on p at bounding box center [532, 396] width 418 height 10
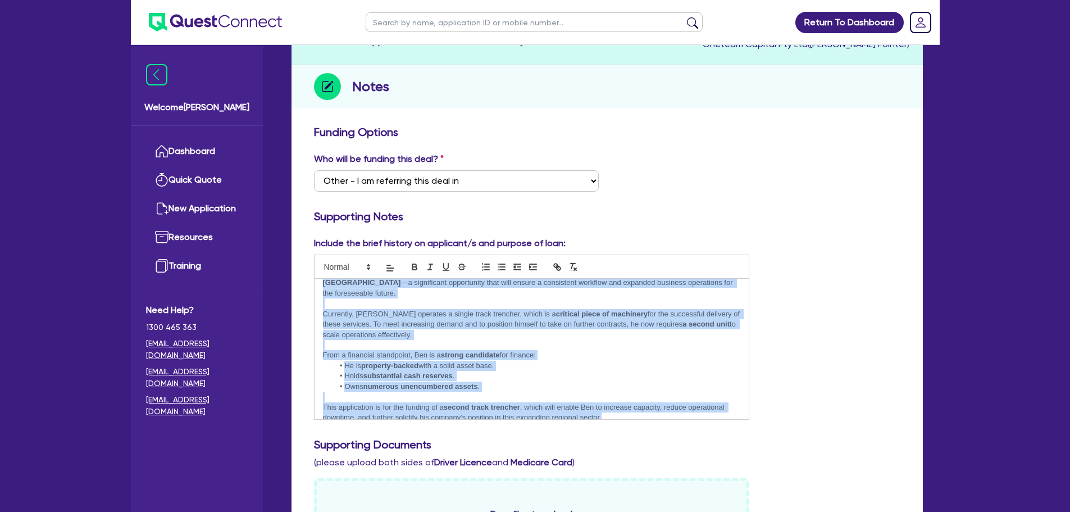
scroll to position [70, 0]
drag, startPoint x: 322, startPoint y: 330, endPoint x: 672, endPoint y: 415, distance: 360.5
click at [672, 415] on div "Dynamoney w/ loadings ---------------------------------------------------------…" at bounding box center [531, 348] width 435 height 140
click at [414, 269] on icon "button" at bounding box center [414, 268] width 4 height 3
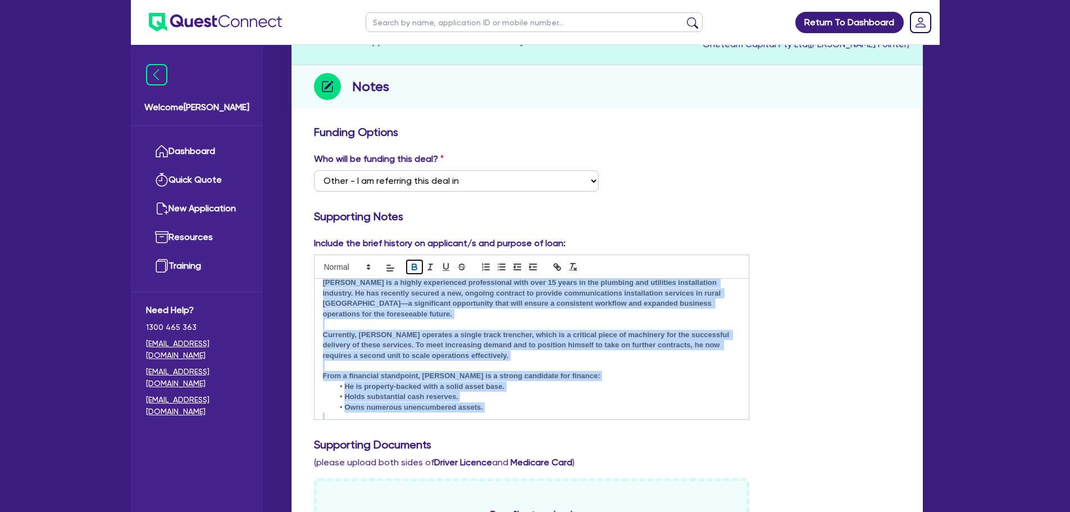
click at [414, 269] on icon "button" at bounding box center [414, 268] width 4 height 3
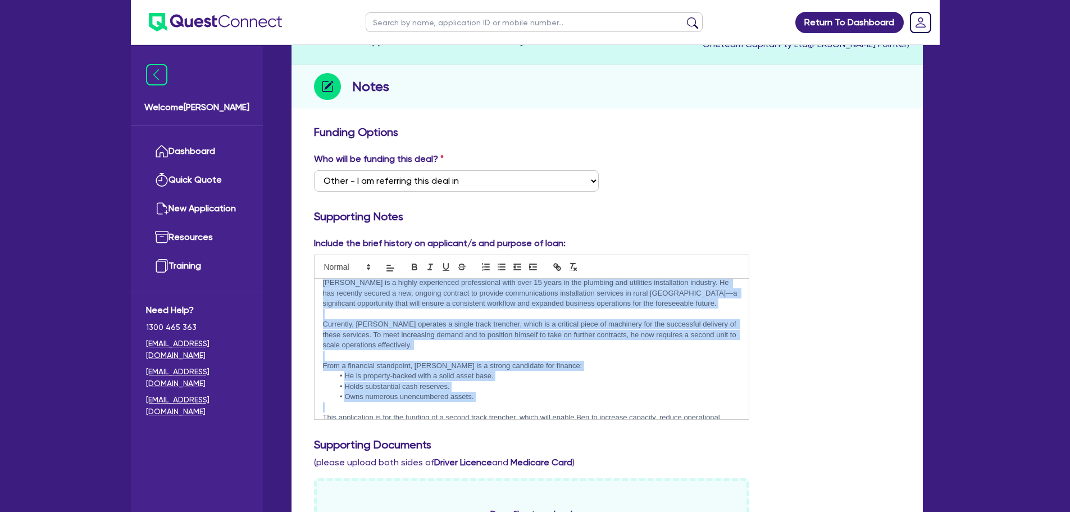
click at [518, 403] on p at bounding box center [532, 407] width 418 height 10
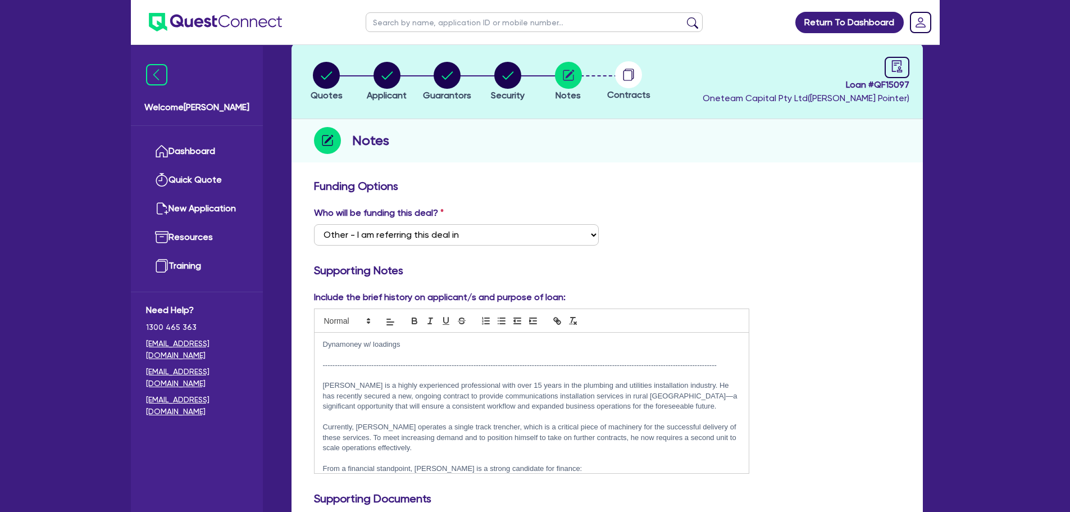
scroll to position [0, 0]
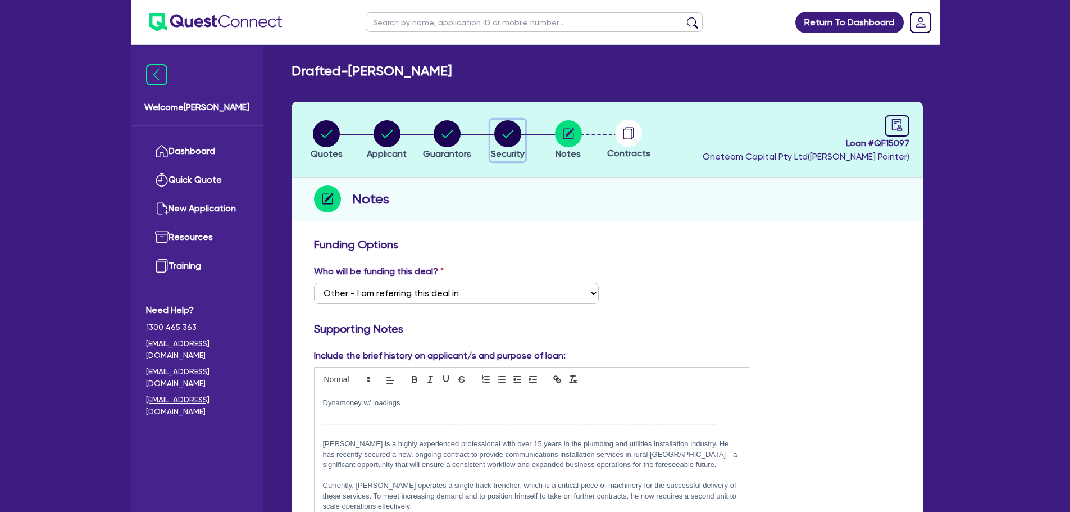
click at [504, 140] on circle "button" at bounding box center [507, 133] width 27 height 27
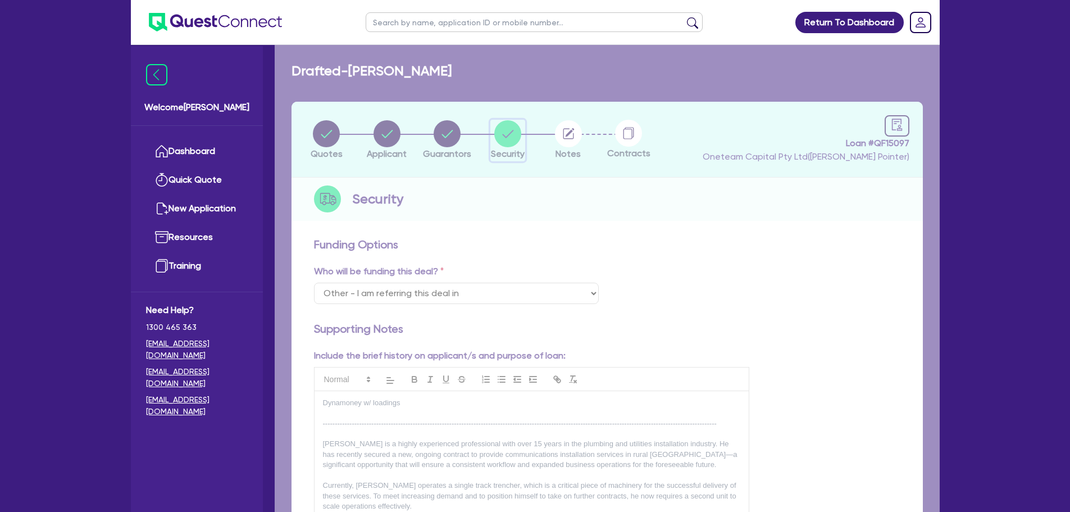
select select "PRIMARY_ASSETS"
select select "YELLOW_GOODS_AND_EXCAVATORS"
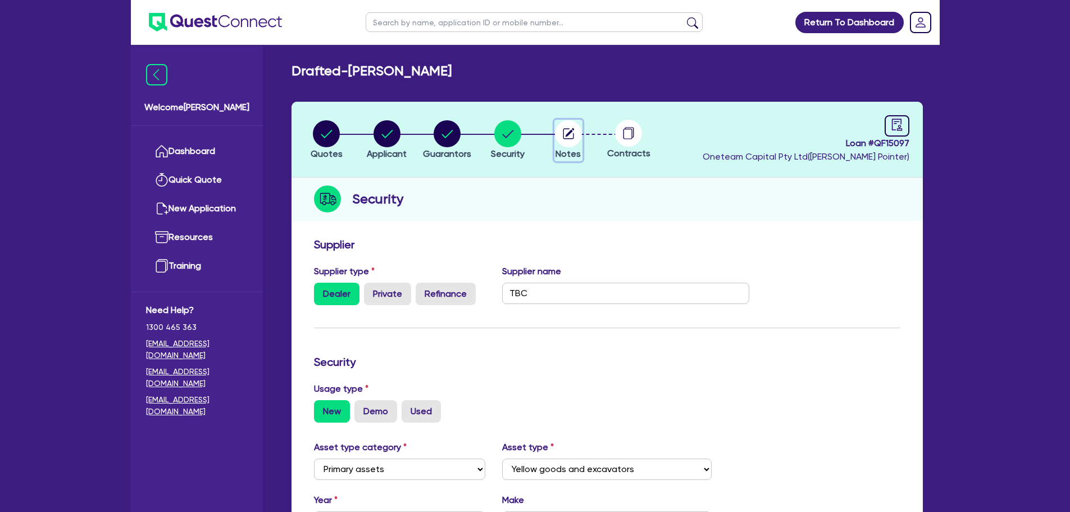
click at [576, 139] on circle "button" at bounding box center [568, 133] width 27 height 27
select select "Other"
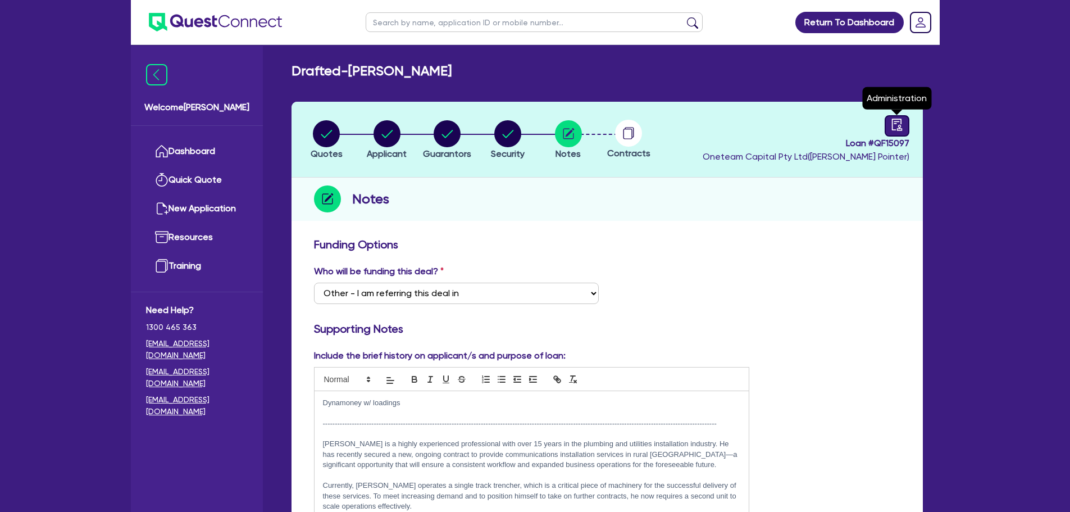
click at [895, 135] on link at bounding box center [896, 125] width 25 height 21
select select "DRAFTED_NEW"
select select "Other"
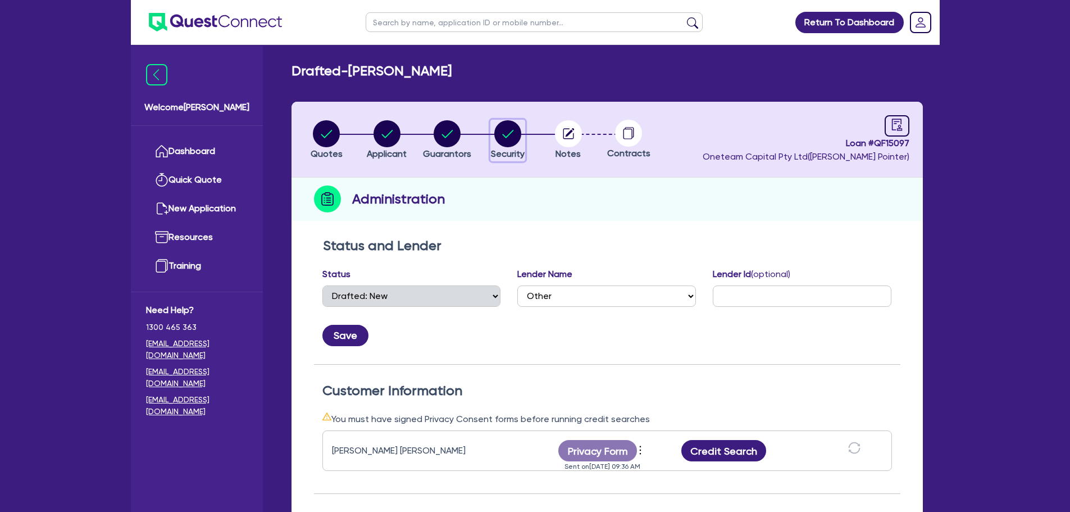
click at [501, 131] on circle "button" at bounding box center [507, 133] width 27 height 27
select select "PRIMARY_ASSETS"
select select "YELLOW_GOODS_AND_EXCAVATORS"
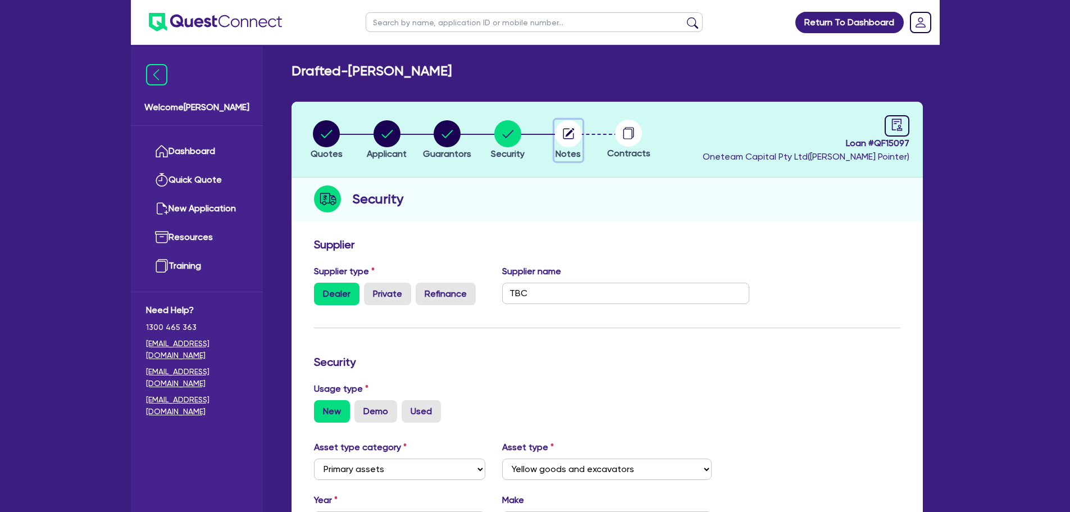
click at [560, 131] on circle "button" at bounding box center [568, 133] width 27 height 27
select select "Other"
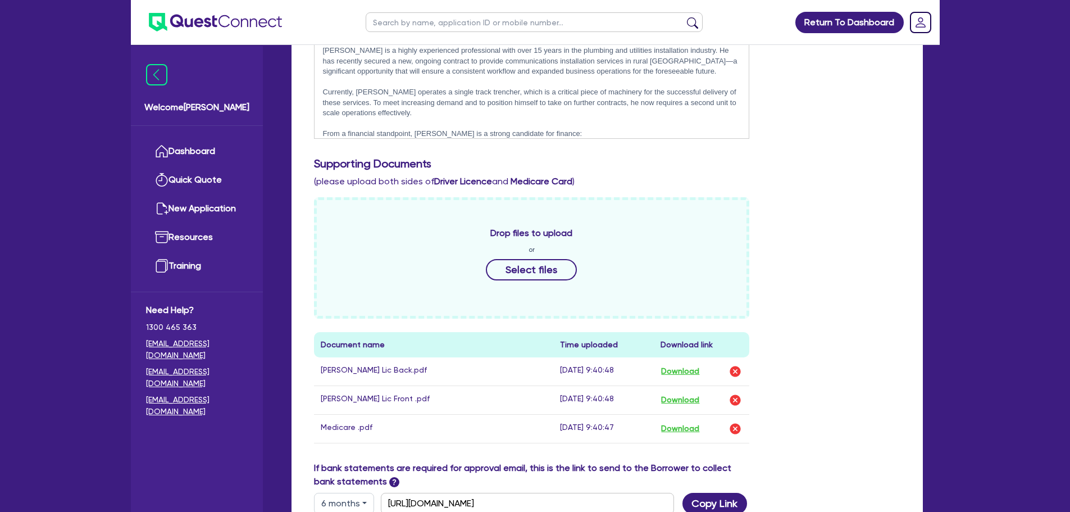
scroll to position [616, 0]
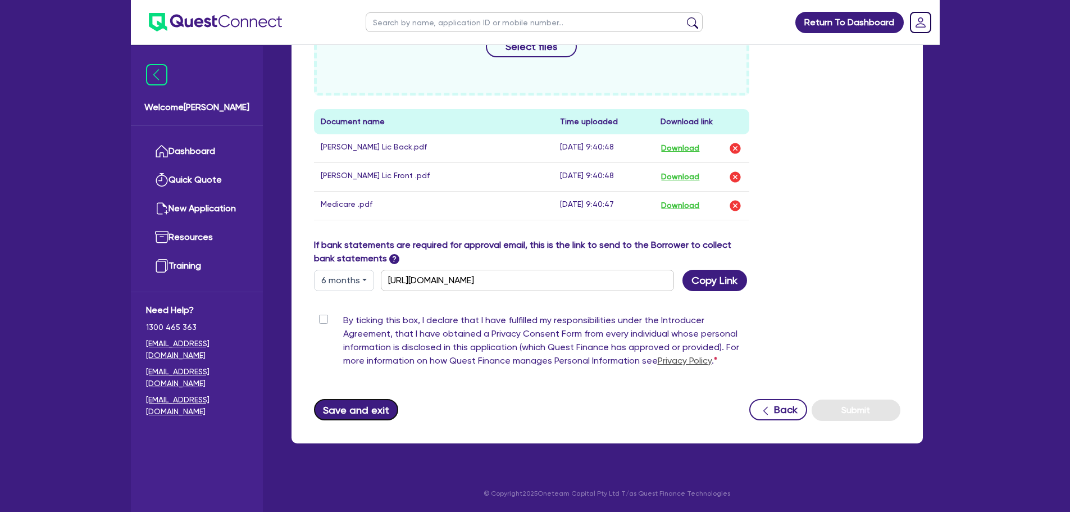
click at [346, 408] on button "Save and exit" at bounding box center [356, 409] width 85 height 21
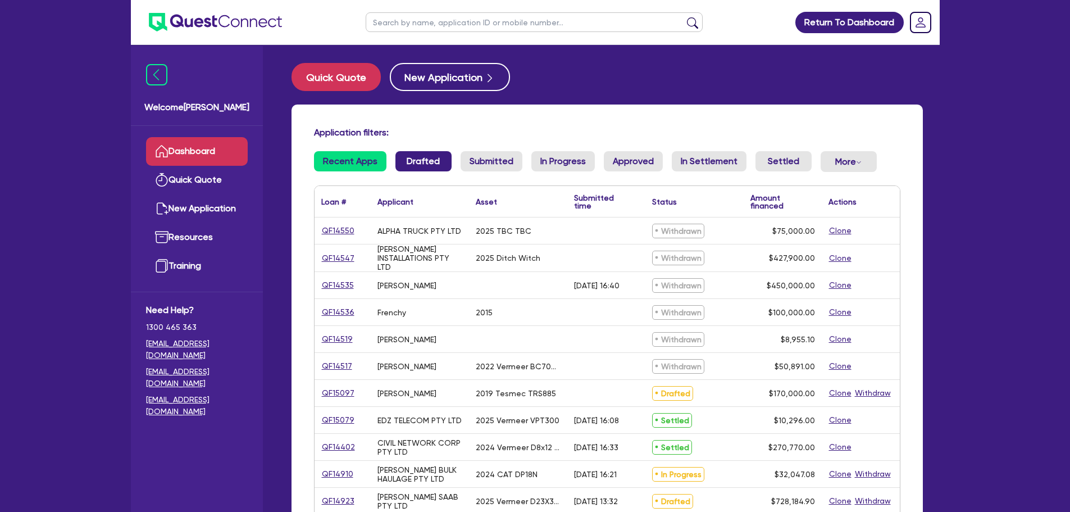
click at [405, 158] on link "Drafted" at bounding box center [423, 161] width 56 height 20
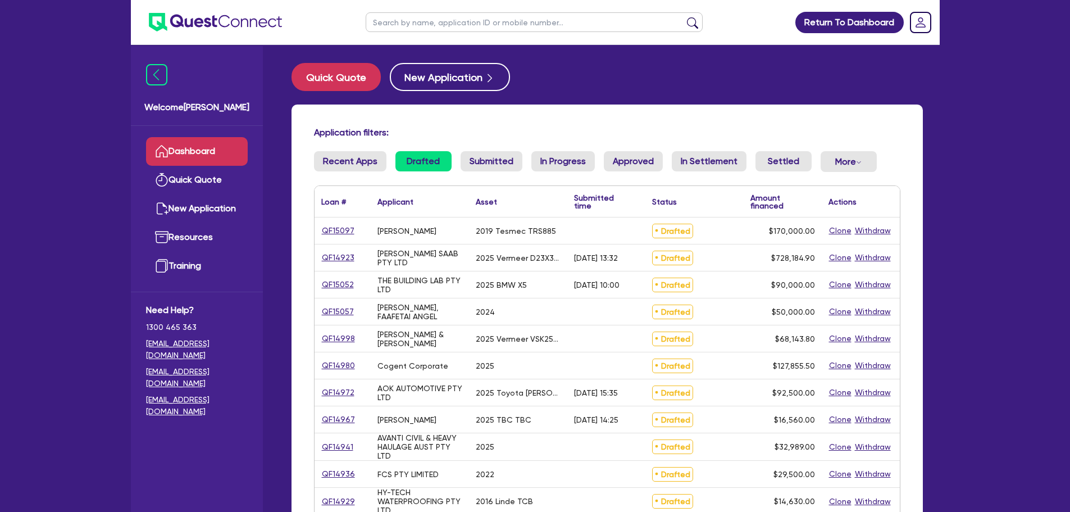
click at [404, 25] on input "text" at bounding box center [534, 22] width 337 height 20
type input "smithers"
click at [683, 17] on button "submit" at bounding box center [692, 25] width 18 height 16
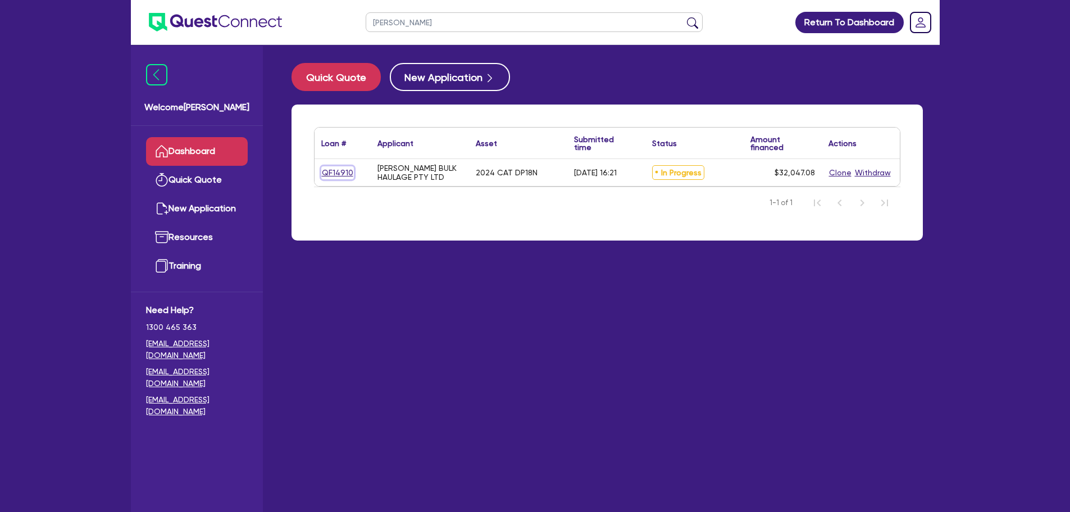
click at [329, 173] on link "QF14910" at bounding box center [337, 172] width 33 height 13
select select "PRIMARY_ASSETS"
select select "FORKLIFTS_AND_WAREHOUSING_EQUIPMENT"
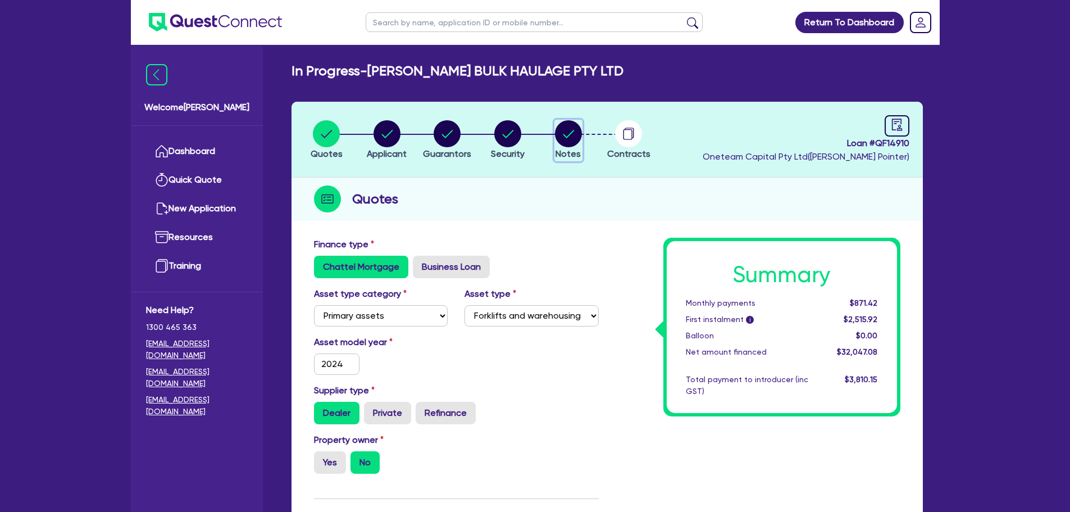
click at [564, 133] on circle "button" at bounding box center [568, 133] width 27 height 27
select select "Quest Finance - Own Book"
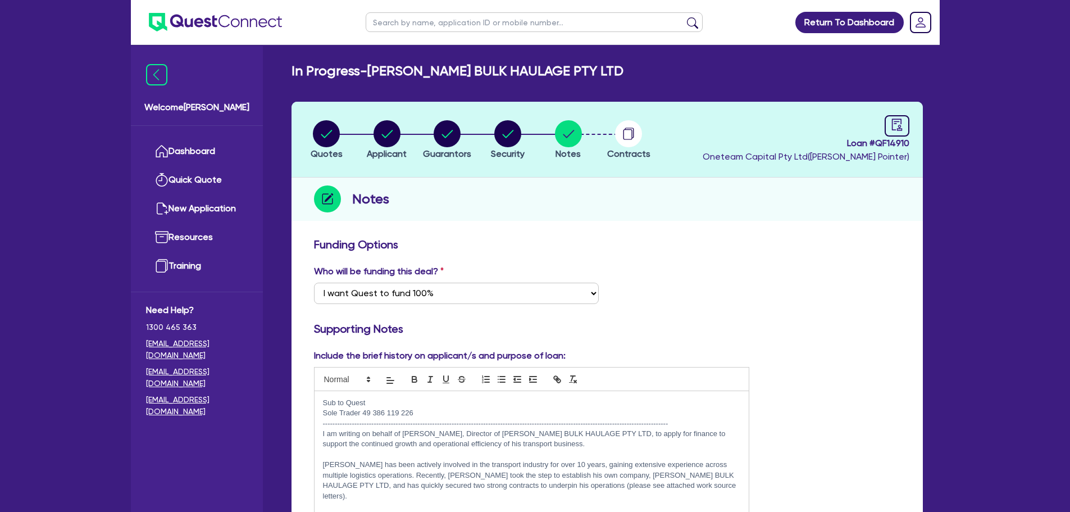
click at [639, 252] on div "Funding Options" at bounding box center [606, 247] width 603 height 18
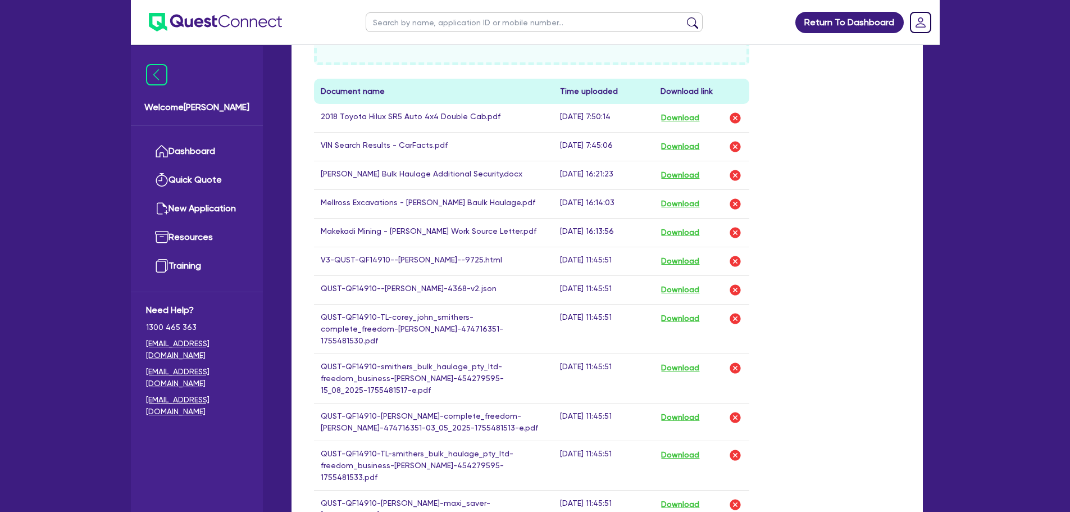
scroll to position [674, 0]
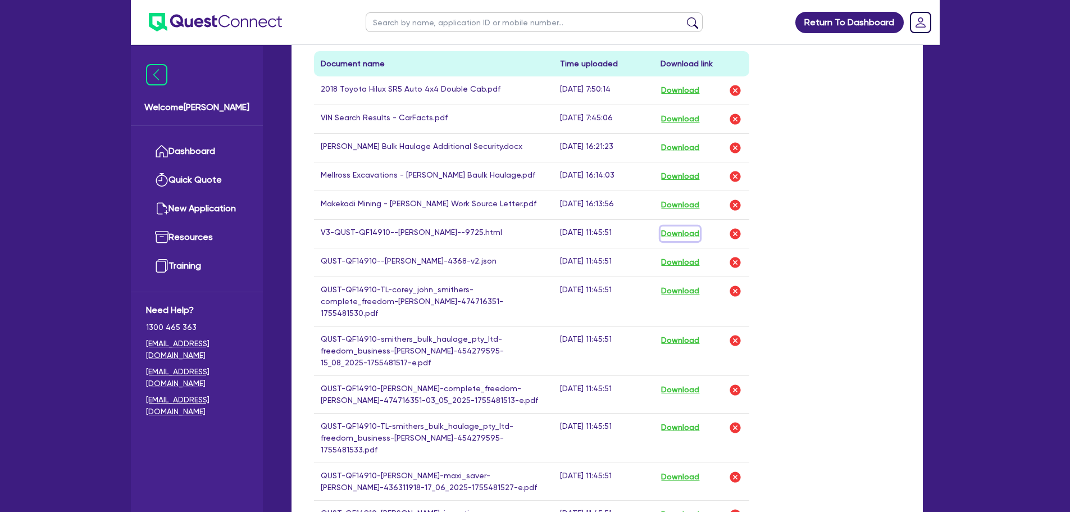
click at [668, 231] on button "Download" at bounding box center [679, 233] width 39 height 15
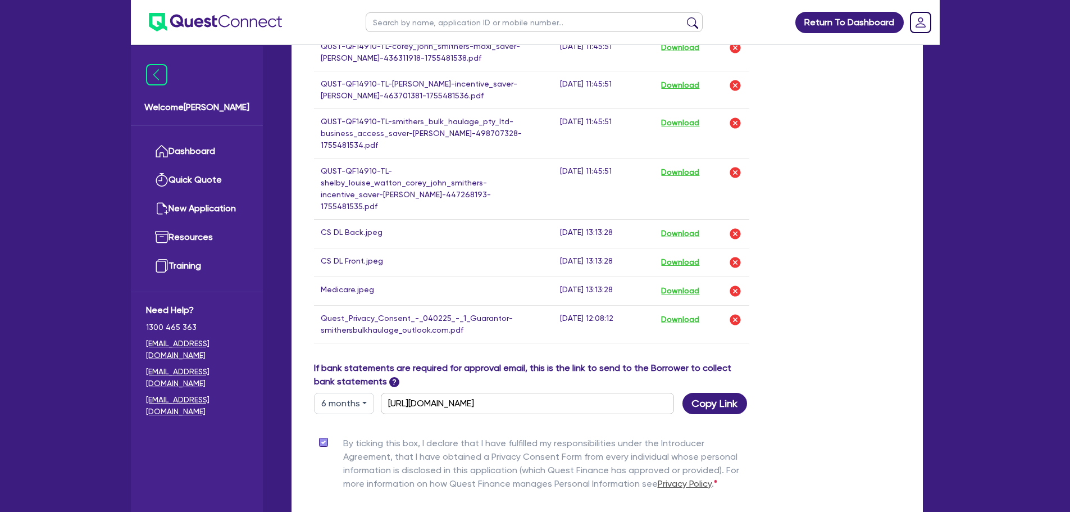
scroll to position [1291, 0]
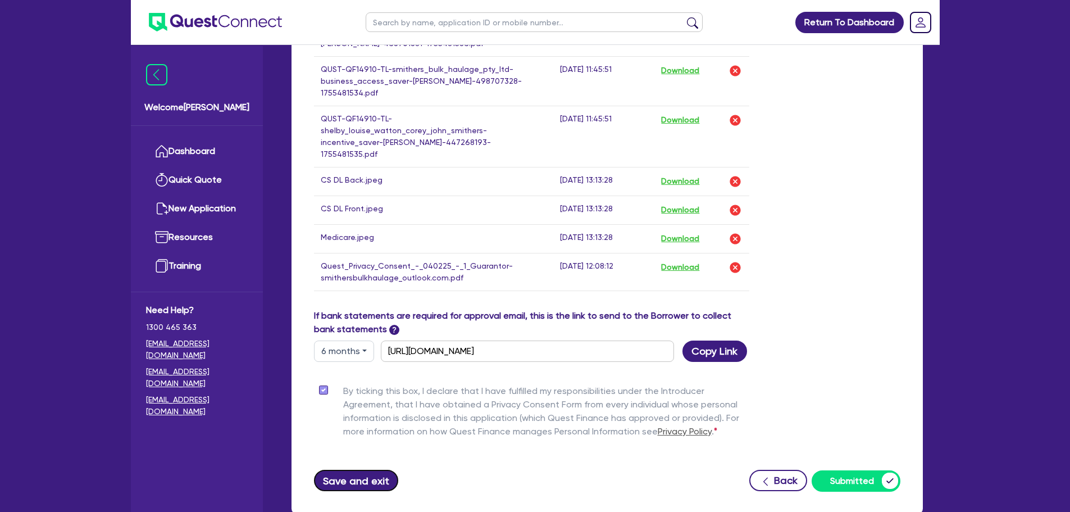
click at [369, 469] on button "Save and exit" at bounding box center [356, 479] width 85 height 21
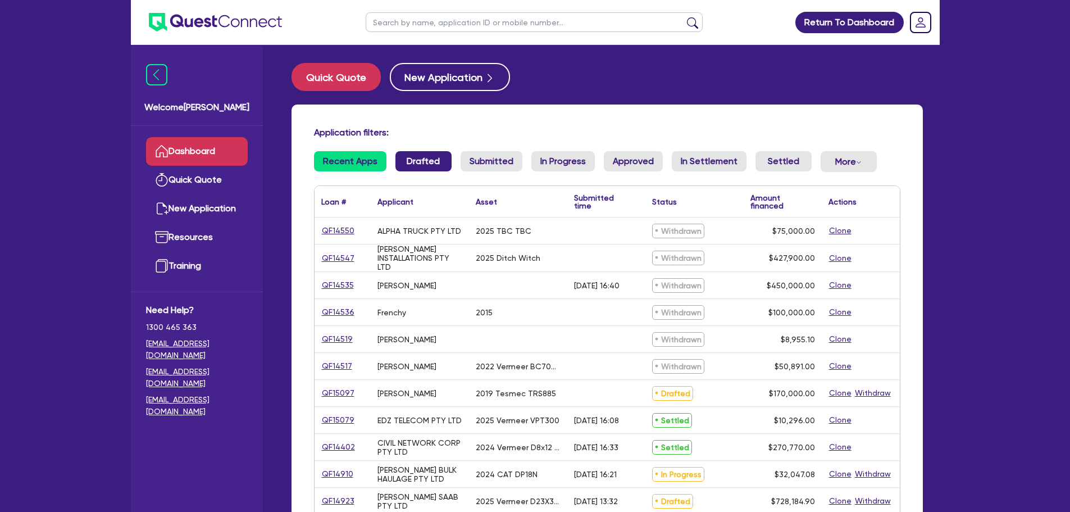
click at [409, 162] on link "Drafted" at bounding box center [423, 161] width 56 height 20
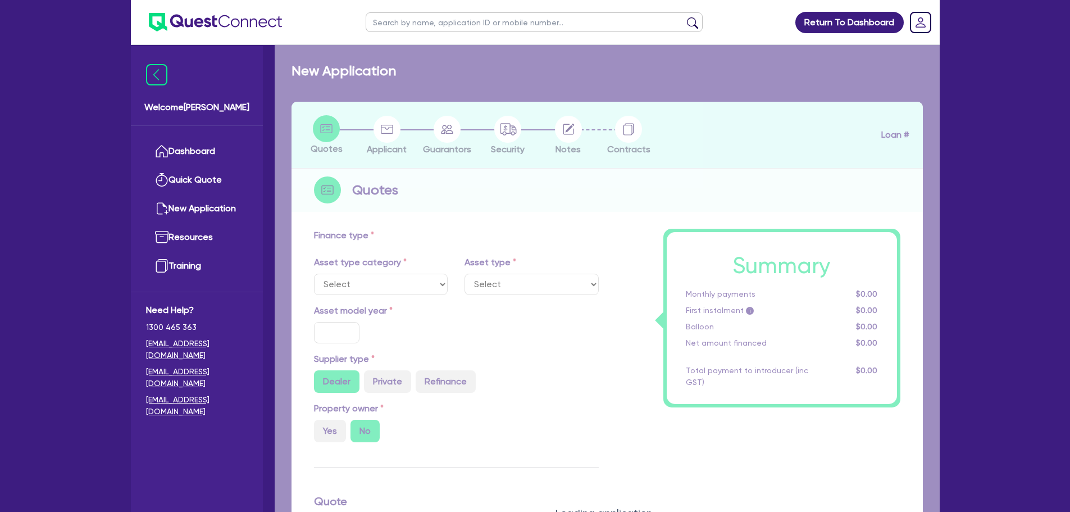
select select "PRIMARY_ASSETS"
type input "2025"
radio input "true"
type input "743,184.9"
type input "15,000"
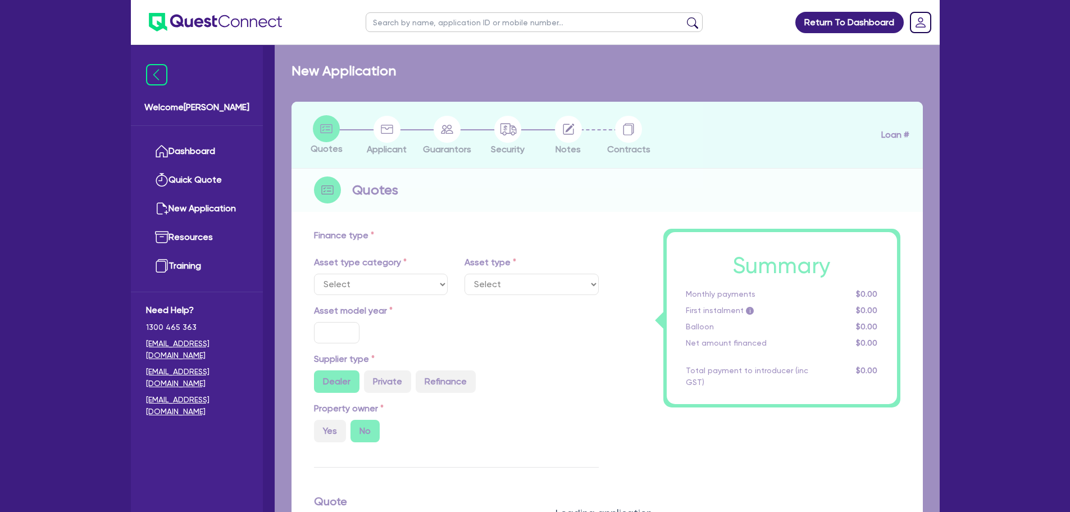
type input "2.5"
type input "18,204.62"
type input "6.25"
select select "CONSTRUCTION_AND_EARTHMOVING_EQUIPMENT"
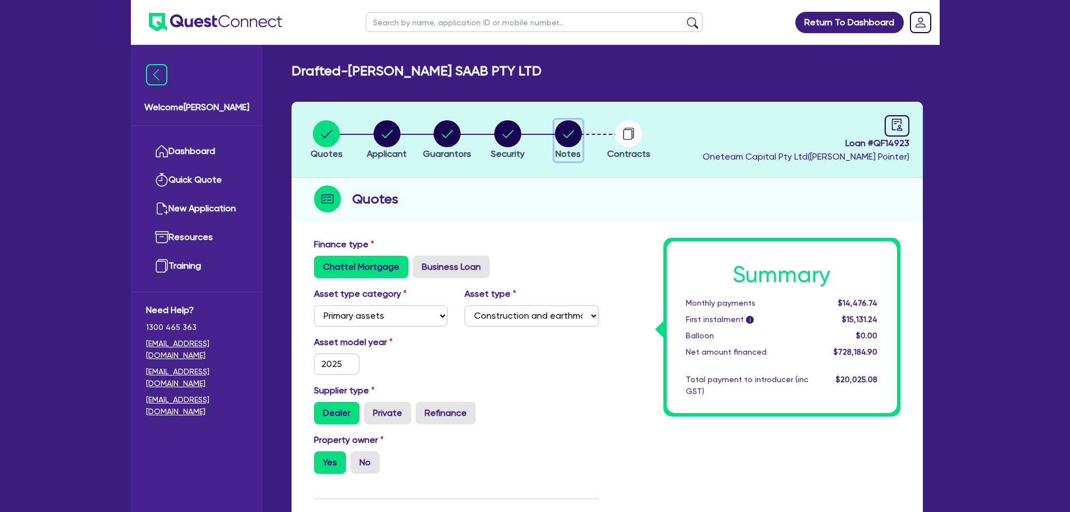
click at [563, 132] on circle "button" at bounding box center [568, 133] width 27 height 27
select select "Other"
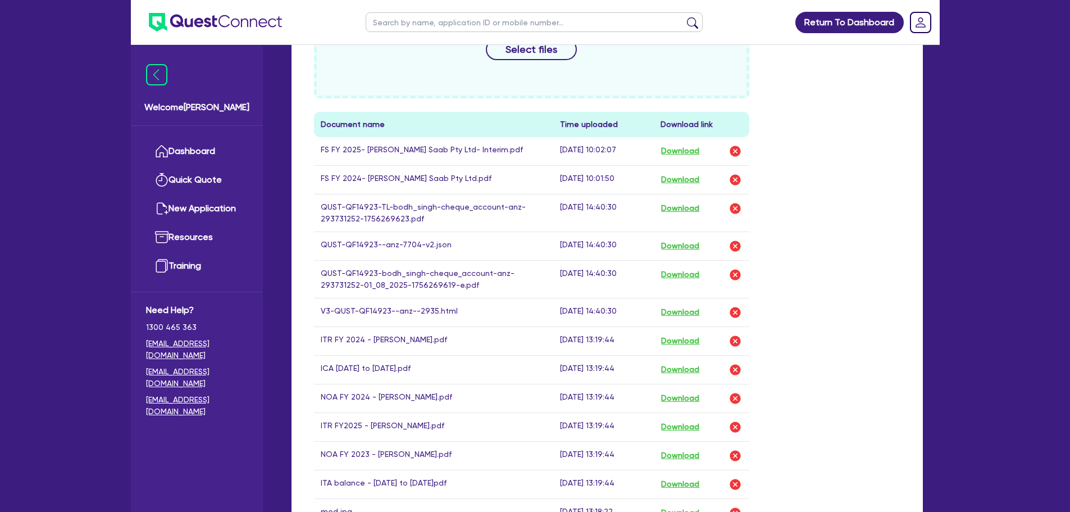
scroll to position [561, 0]
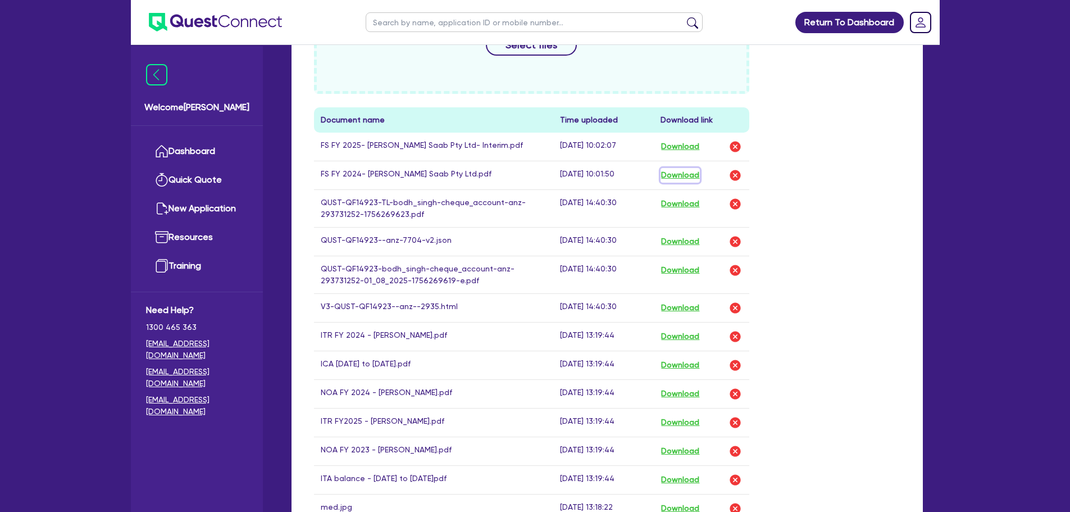
click at [675, 179] on button "Download" at bounding box center [679, 175] width 39 height 15
click at [680, 146] on button "Download" at bounding box center [679, 146] width 39 height 15
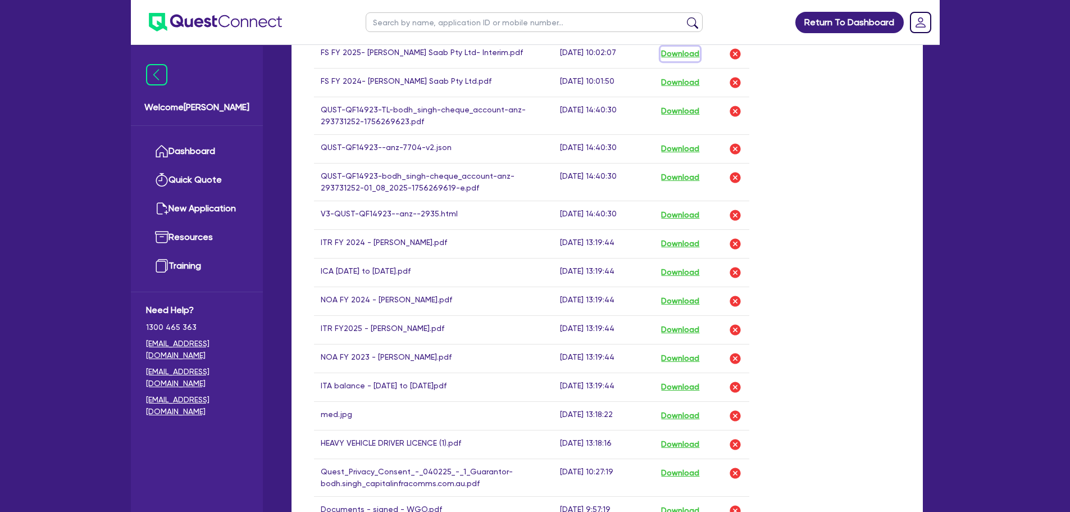
scroll to position [674, 0]
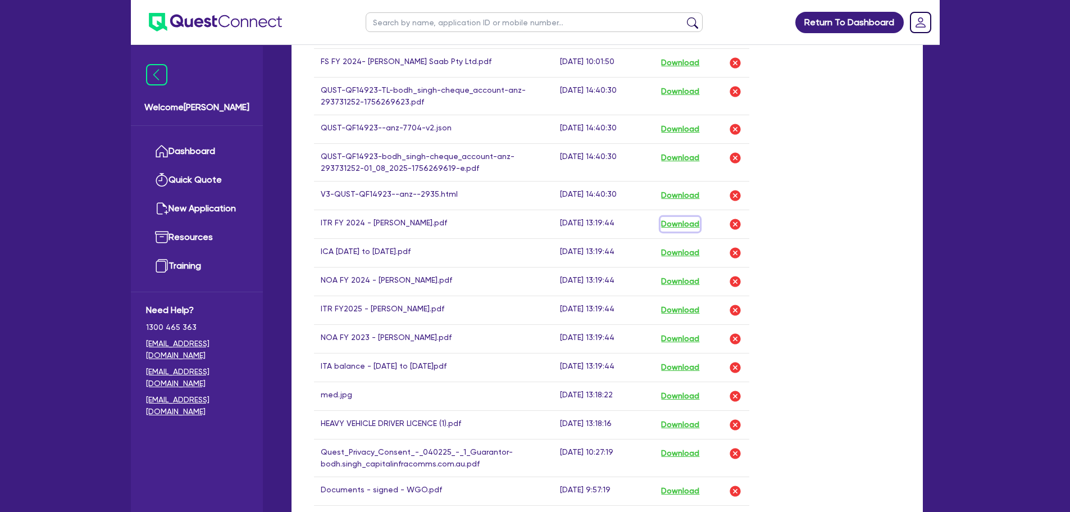
click at [681, 222] on button "Download" at bounding box center [679, 224] width 39 height 15
click at [684, 248] on button "Download" at bounding box center [679, 252] width 39 height 15
click at [688, 278] on button "Download" at bounding box center [679, 281] width 39 height 15
click at [688, 312] on button "Download" at bounding box center [679, 310] width 39 height 15
click at [688, 335] on button "Download" at bounding box center [679, 338] width 39 height 15
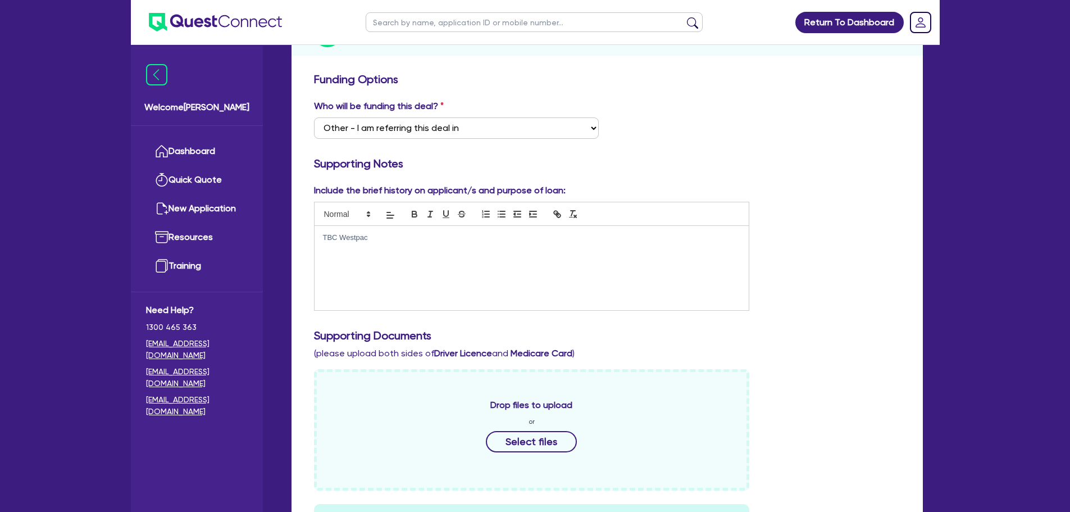
scroll to position [0, 0]
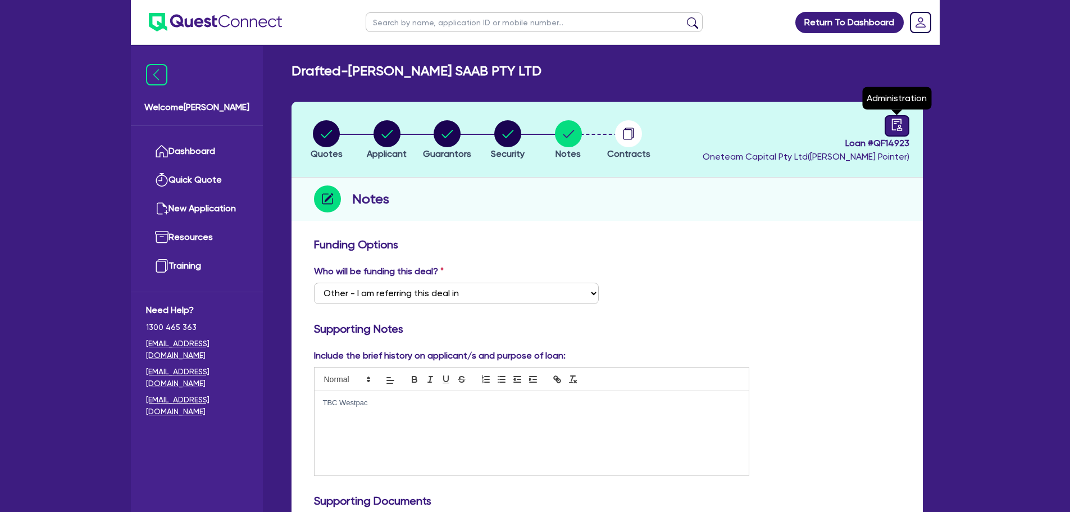
click at [892, 126] on icon "audit" at bounding box center [896, 124] width 12 height 12
select select "DRAFTED_AMENDED"
select select "Other"
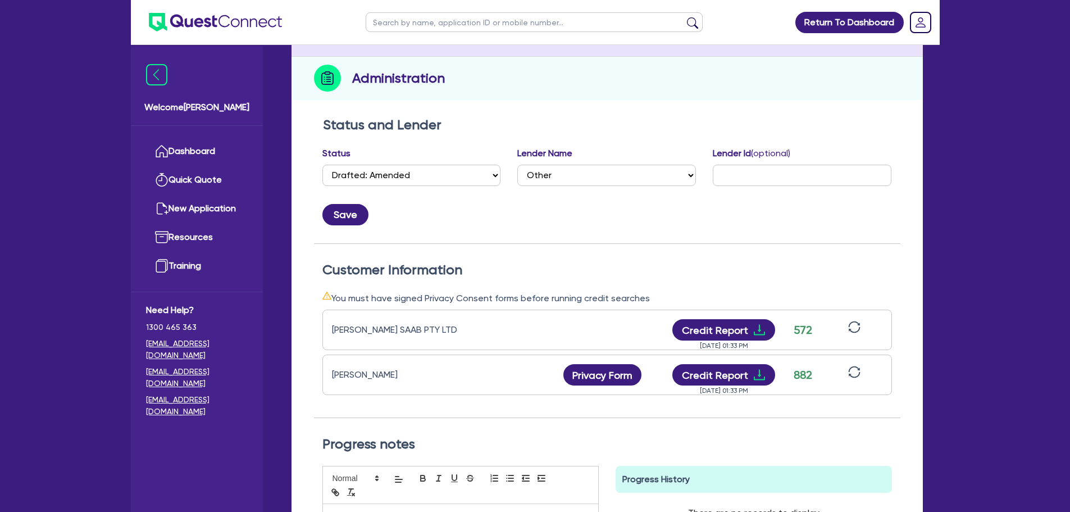
scroll to position [281, 0]
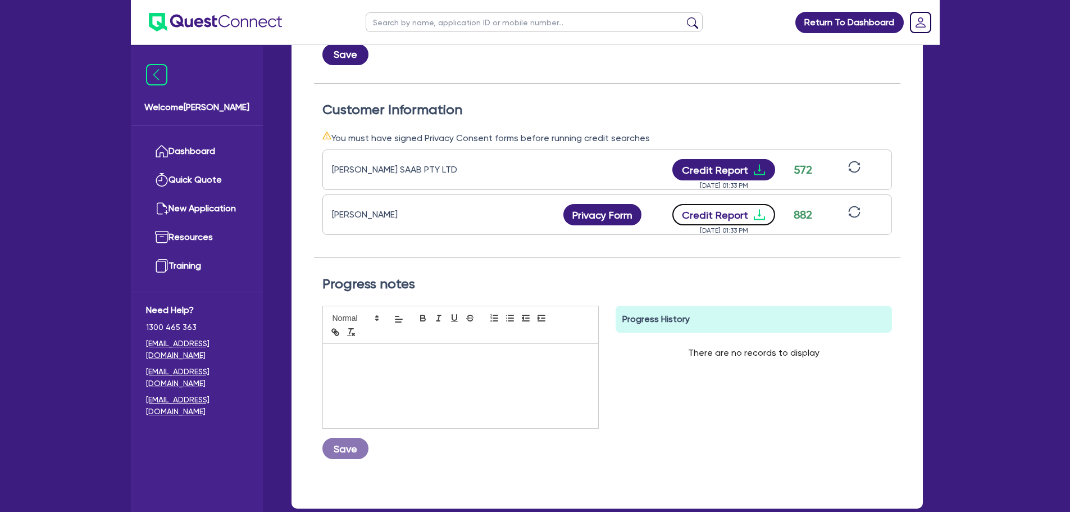
click at [756, 214] on icon "download" at bounding box center [758, 214] width 13 height 13
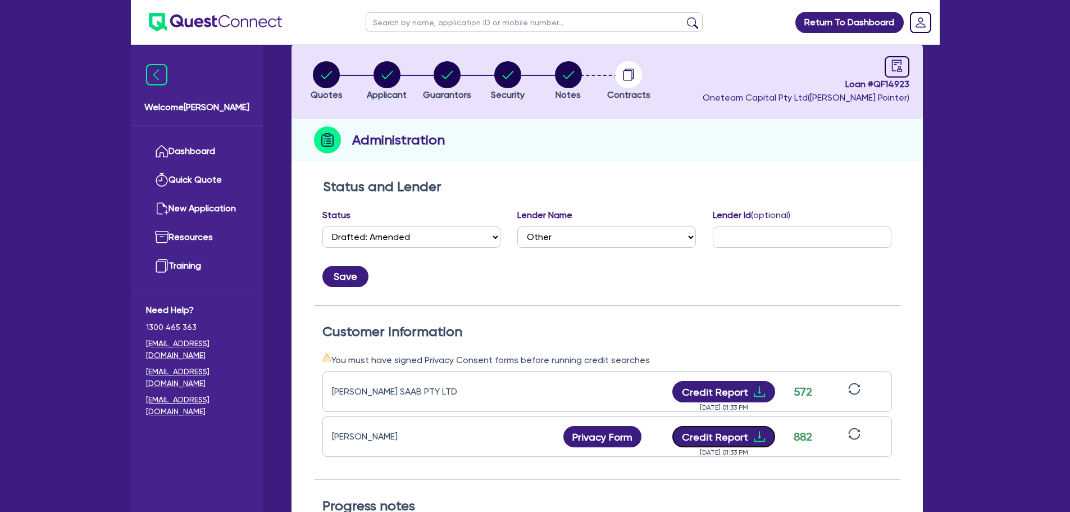
scroll to position [0, 0]
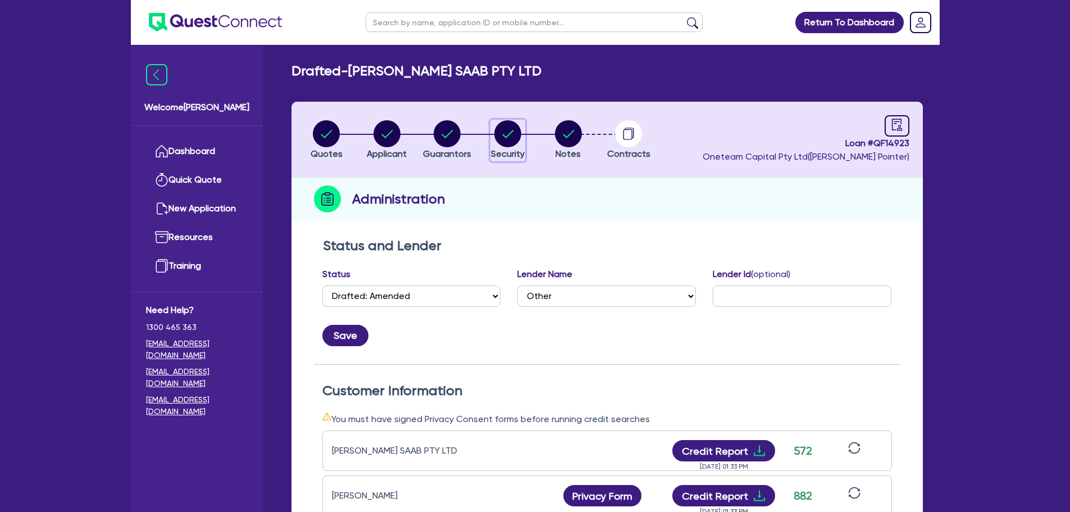
click at [507, 139] on circle "button" at bounding box center [507, 133] width 27 height 27
select select "PRIMARY_ASSETS"
select select "CONSTRUCTION_AND_EARTHMOVING_EQUIPMENT"
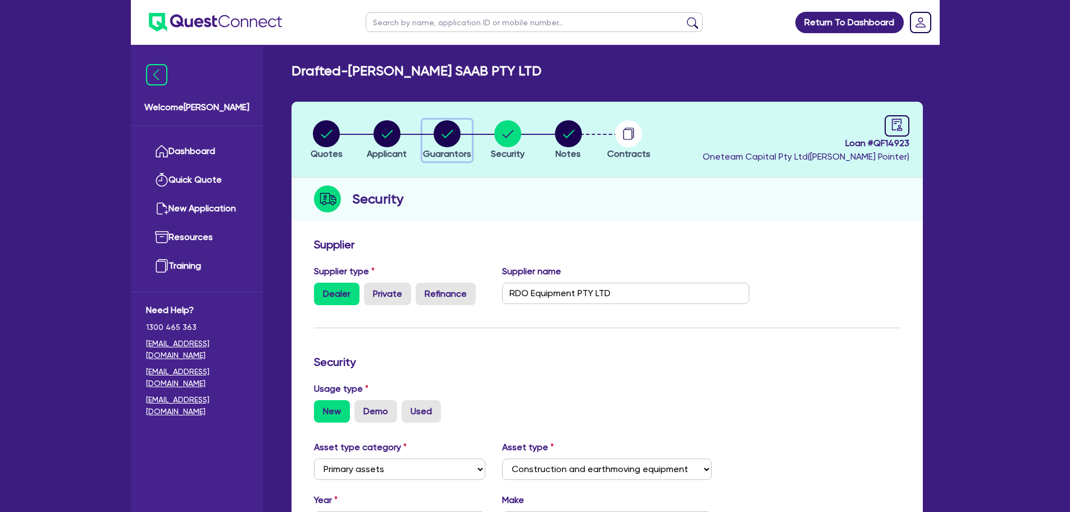
click at [442, 134] on circle "button" at bounding box center [446, 133] width 27 height 27
select select "MR"
select select "ACT"
select select "MARRIED"
select select "CASH"
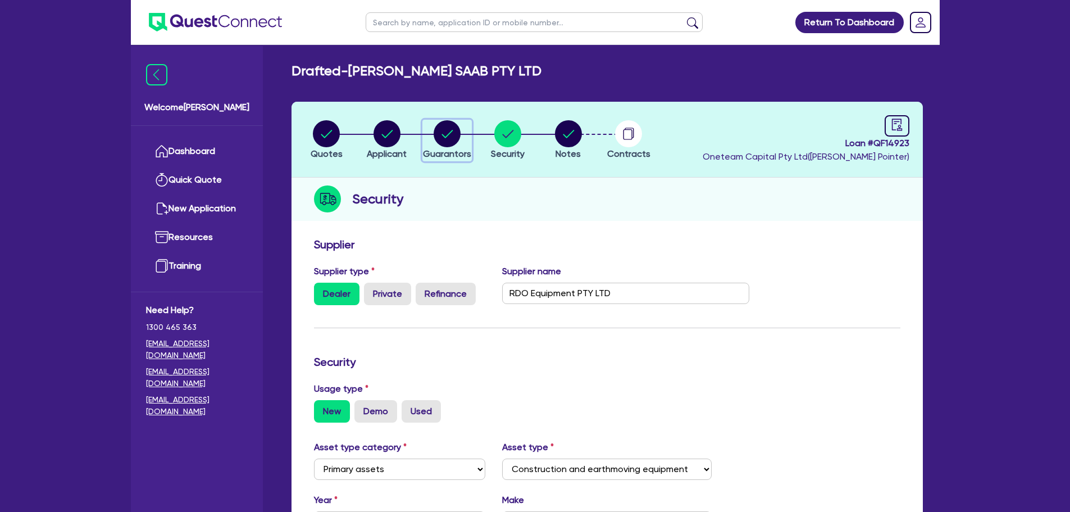
select select "VEHICLE"
select select "TRUCK"
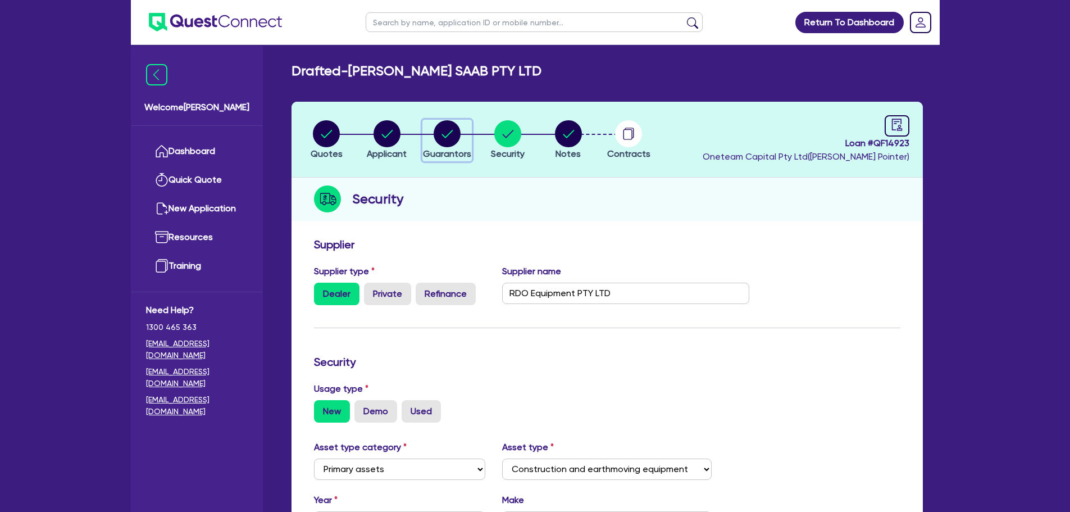
select select "EQUIPMENT"
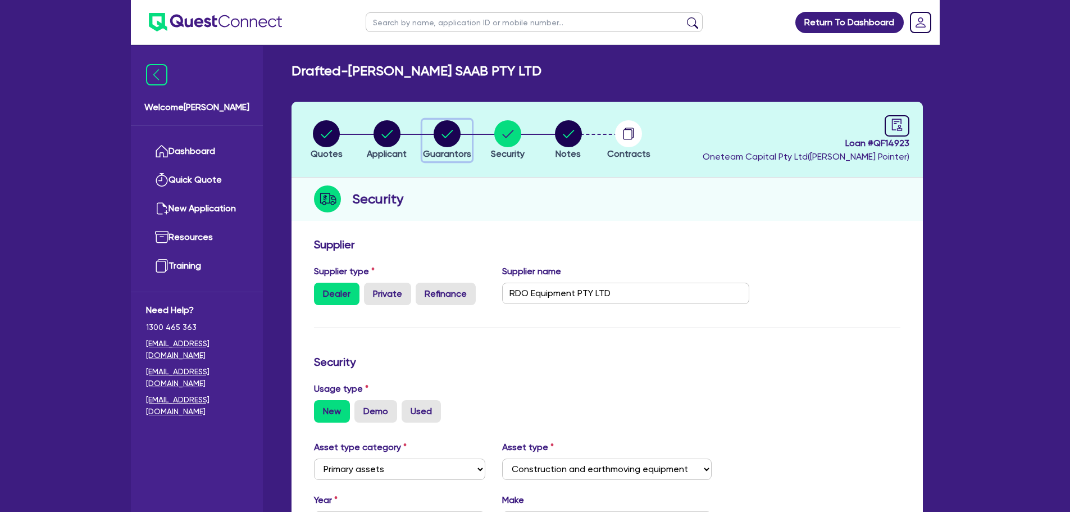
select select "PROPERTY"
select select "EQUIPMENT_LOAN"
select select "MORTGAGE"
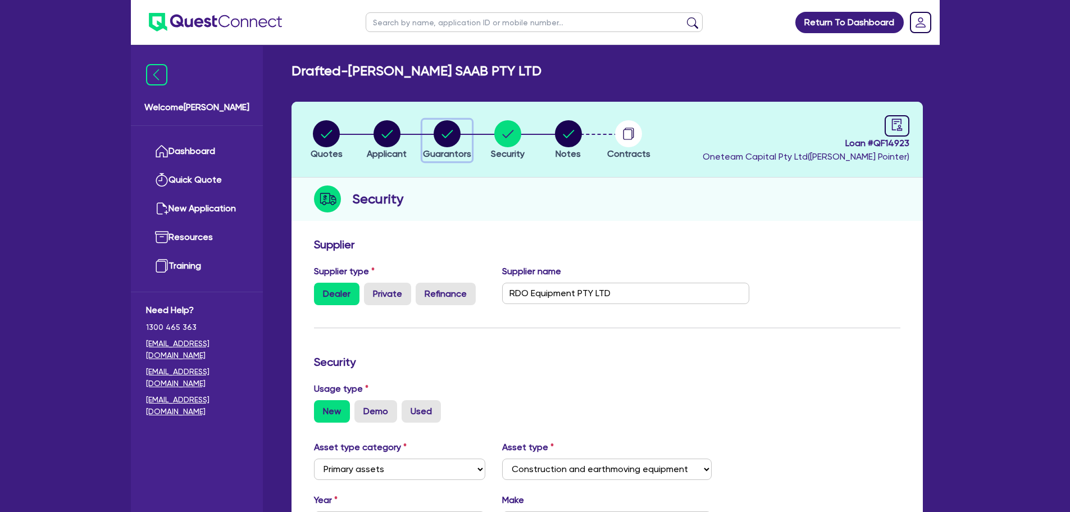
select select "MORTGAGE"
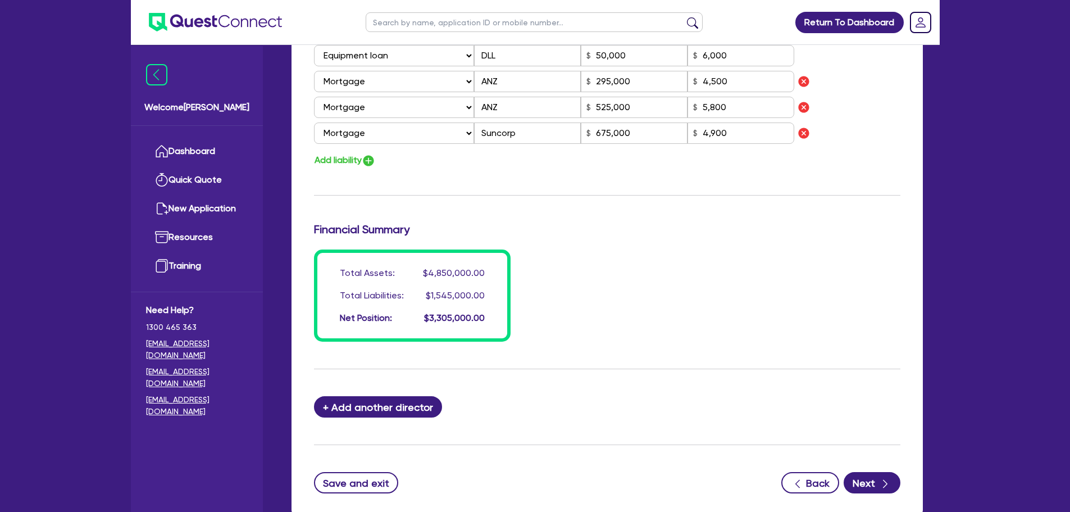
scroll to position [1212, 0]
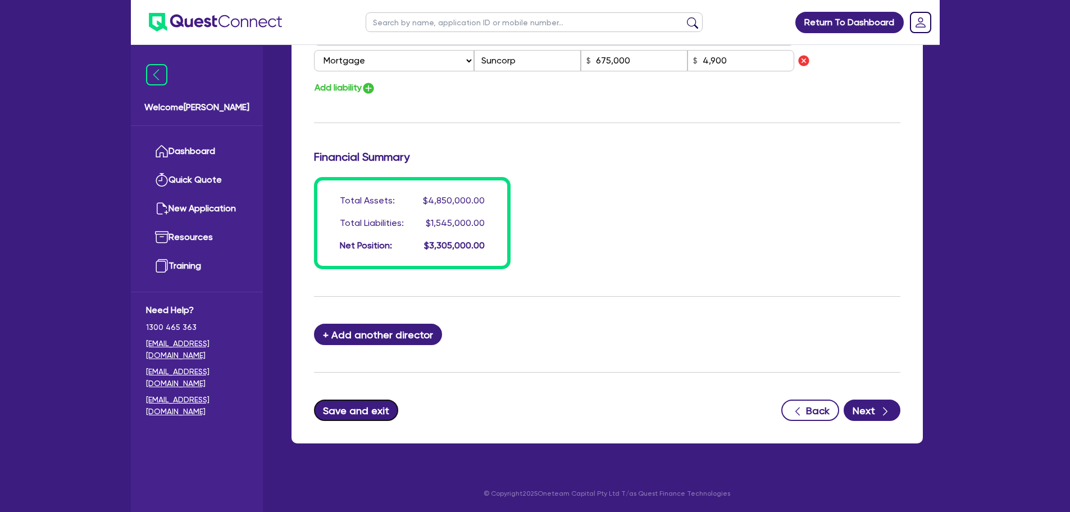
click at [369, 413] on button "Save and exit" at bounding box center [356, 409] width 85 height 21
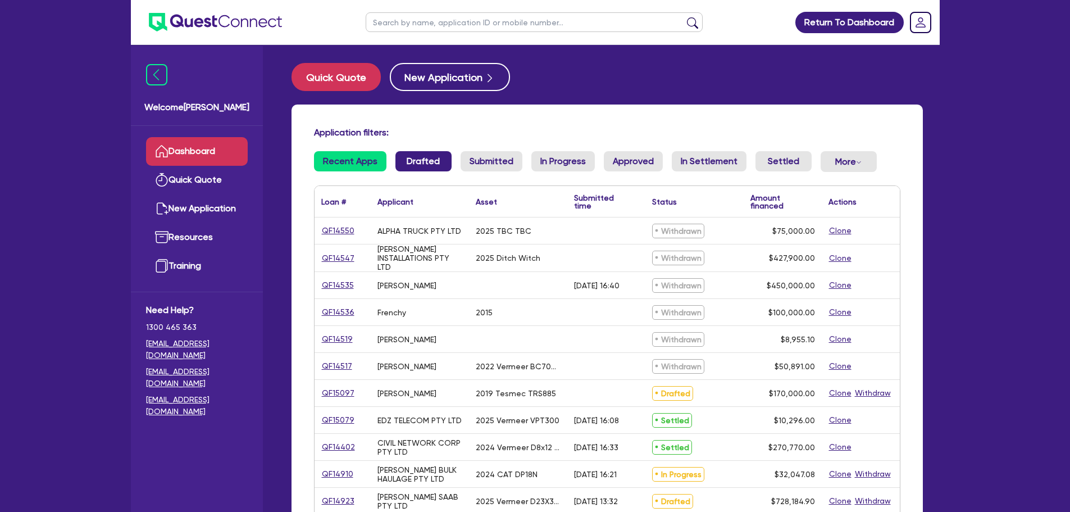
click at [417, 159] on link "Drafted" at bounding box center [423, 161] width 56 height 20
click at [423, 24] on input "text" at bounding box center [534, 22] width 337 height 20
click at [334, 393] on link "QF15097" at bounding box center [338, 392] width 34 height 13
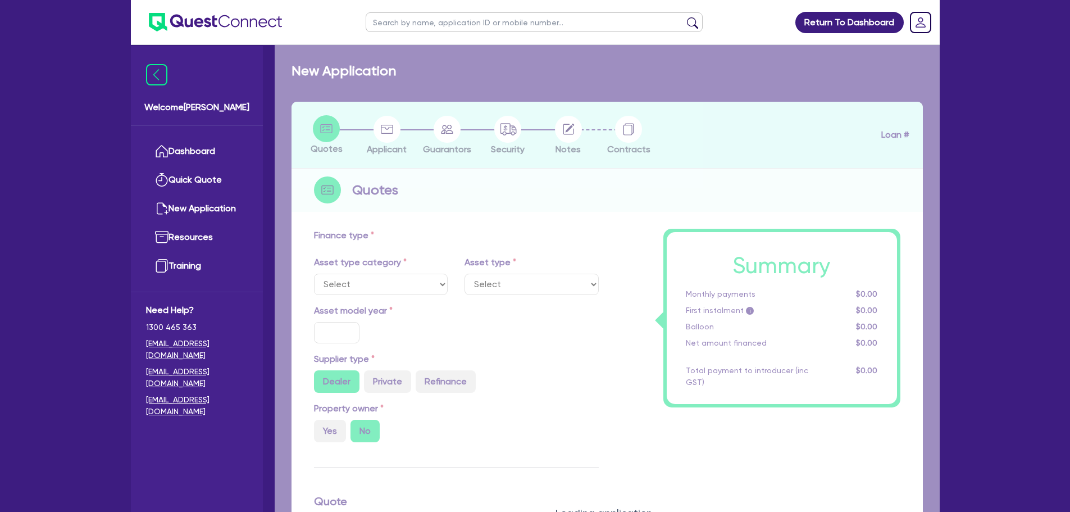
select select "PRIMARY_ASSETS"
type input "2019"
radio input "true"
type input "270,000"
type input "100,000"
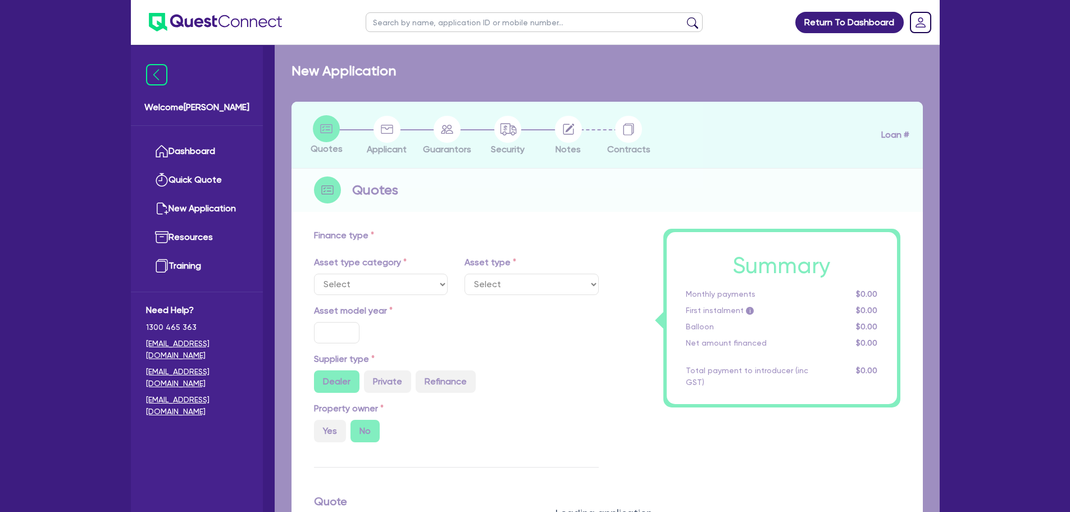
type input "5"
type input "8,500"
type input "11.04"
type input "900"
select select "YELLOW_GOODS_AND_EXCAVATORS"
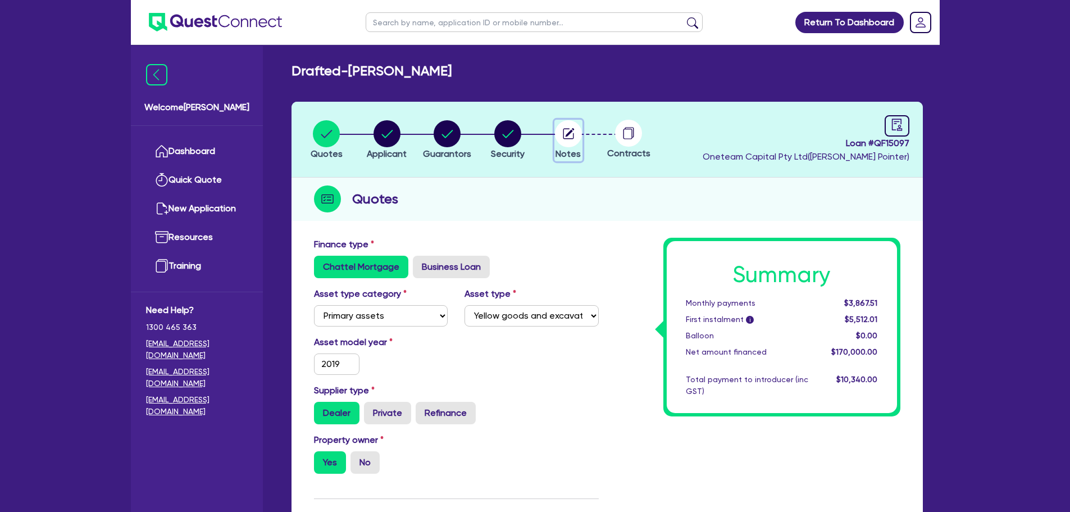
click at [572, 134] on circle "button" at bounding box center [568, 133] width 27 height 27
select select "Other"
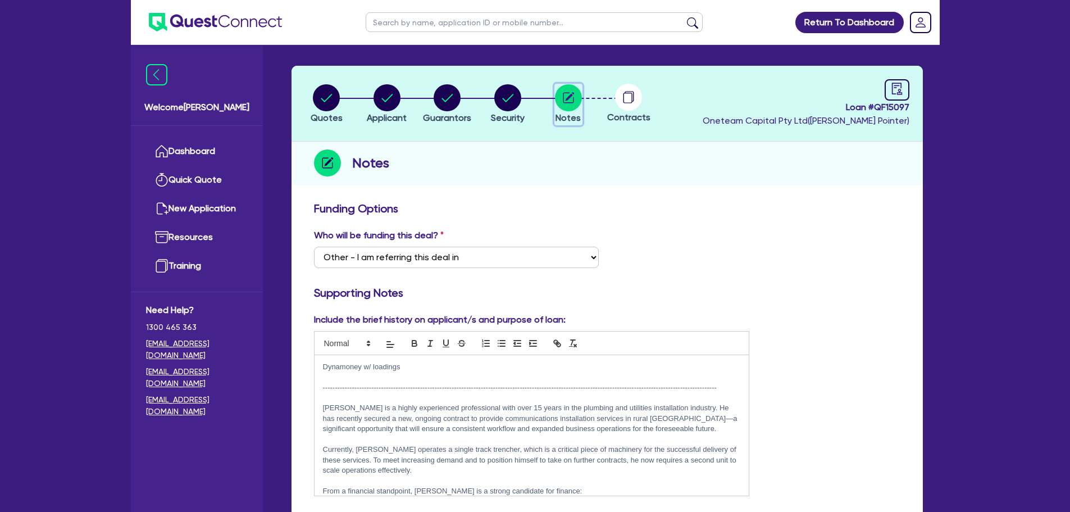
scroll to position [56, 0]
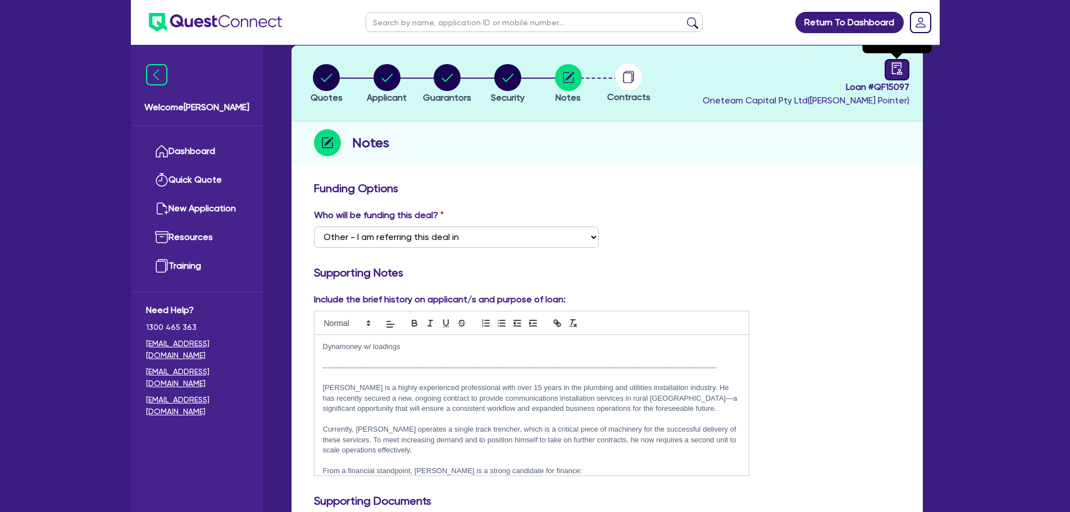
click at [891, 72] on icon "audit" at bounding box center [896, 68] width 12 height 12
select select "DRAFTED_NEW"
select select "Other"
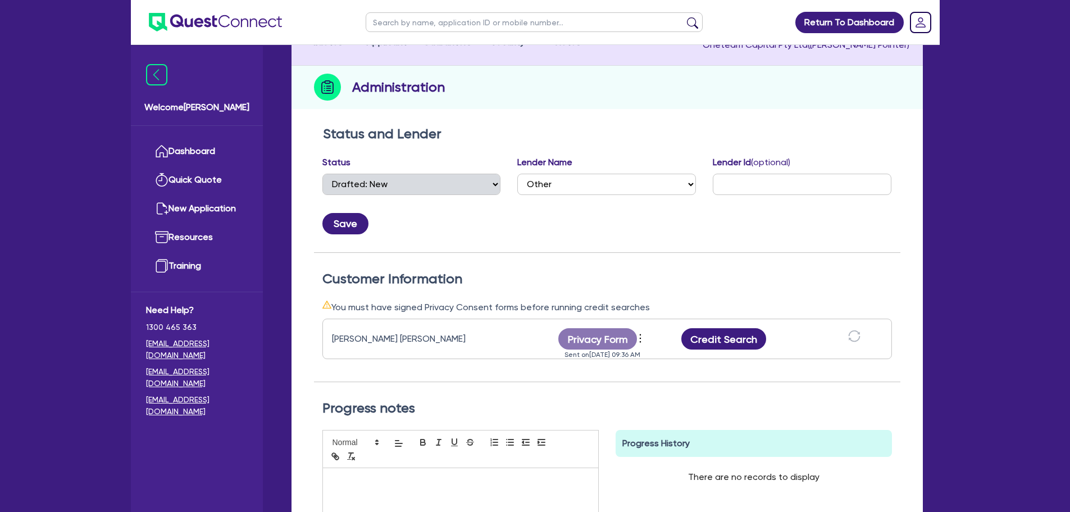
scroll to position [112, 0]
click at [641, 337] on icon "more" at bounding box center [639, 337] width 11 height 17
click at [665, 318] on link "View log" at bounding box center [701, 324] width 108 height 16
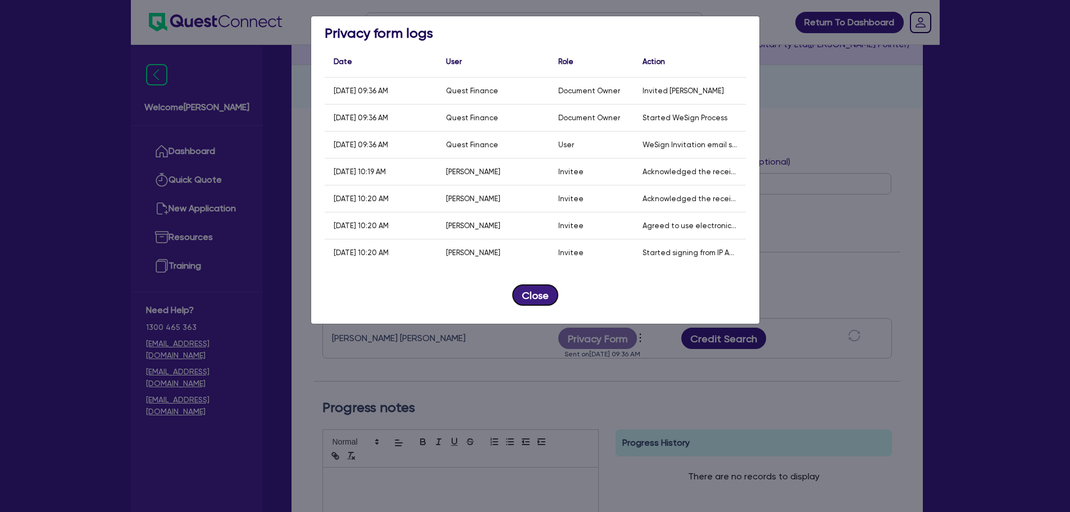
click at [545, 287] on button "Close" at bounding box center [535, 294] width 46 height 21
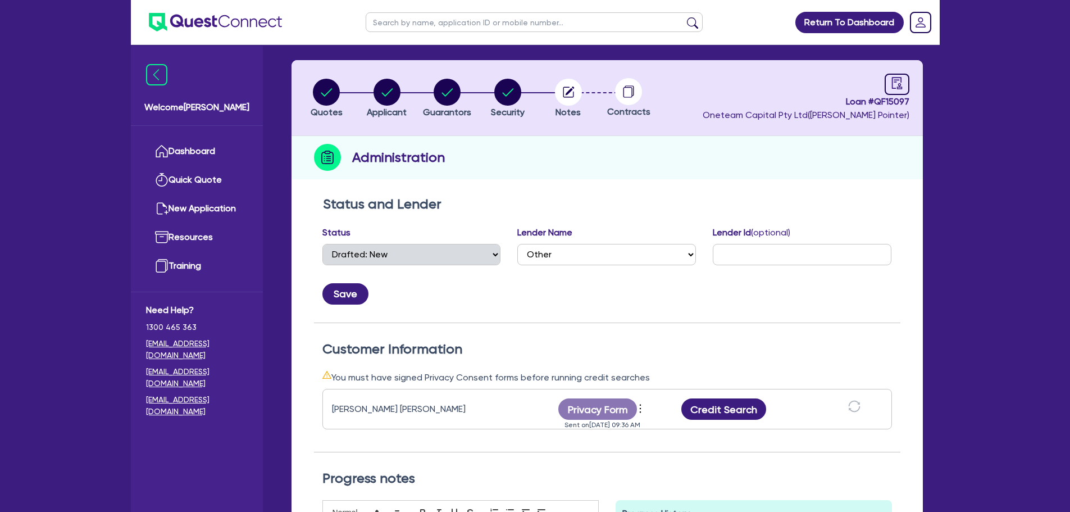
scroll to position [0, 0]
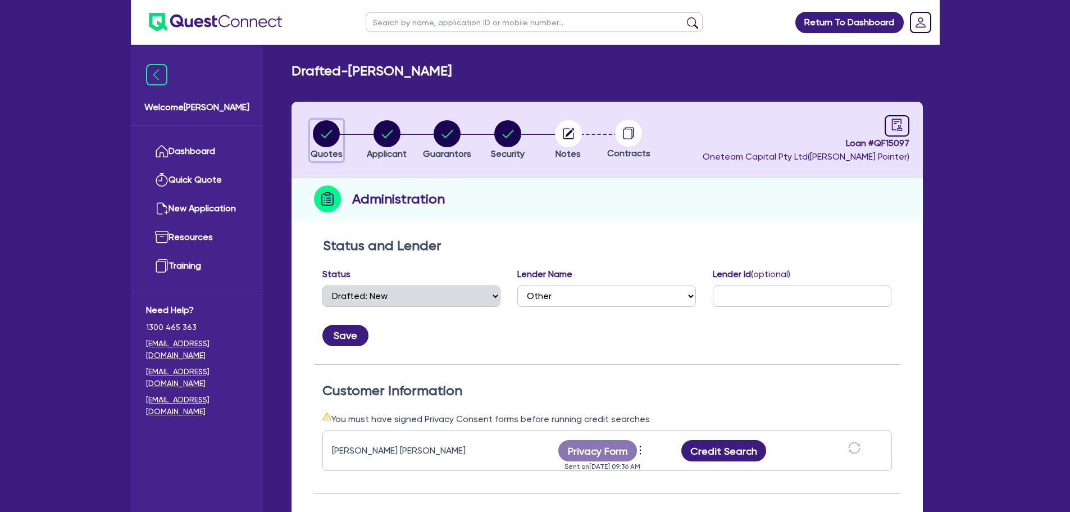
click at [326, 140] on circle "button" at bounding box center [326, 133] width 27 height 27
select select "PRIMARY_ASSETS"
select select "YELLOW_GOODS_AND_EXCAVATORS"
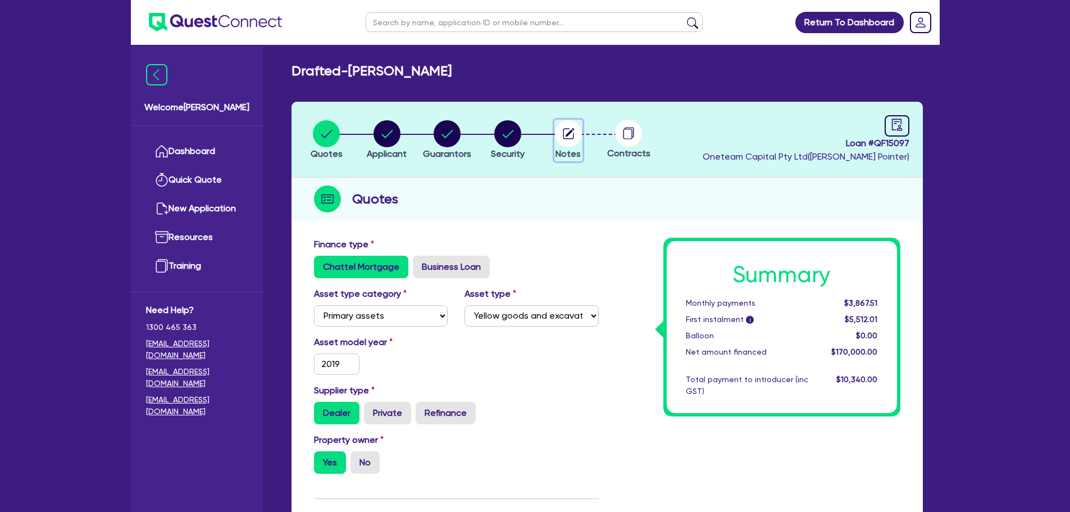
click at [571, 133] on circle "button" at bounding box center [568, 133] width 27 height 27
select select "Other"
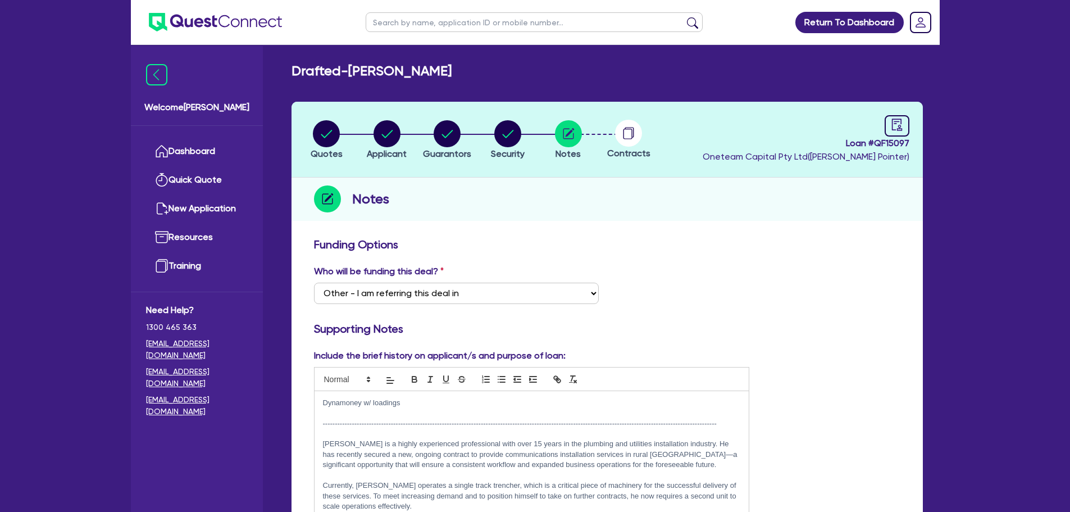
click at [341, 413] on p at bounding box center [532, 413] width 418 height 10
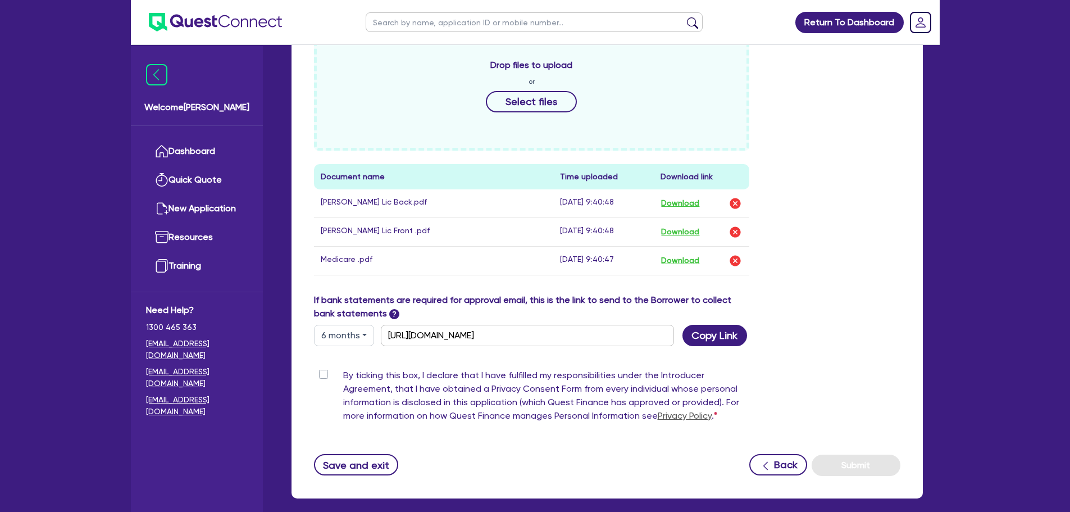
scroll to position [561, 0]
click at [364, 459] on button "Save and exit" at bounding box center [356, 463] width 85 height 21
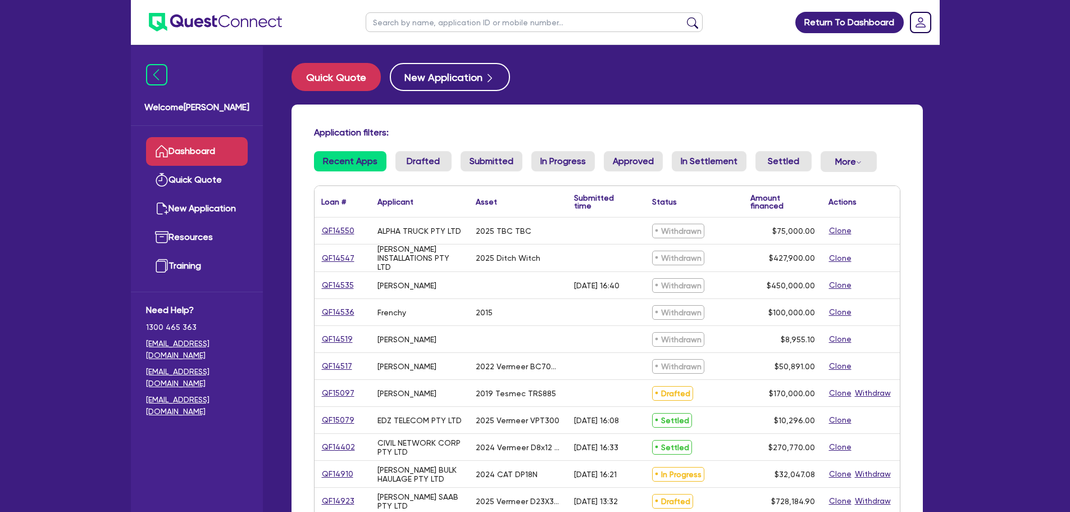
click at [414, 150] on div "Application filters: Recent Apps Drafted Submitted In Progress Approved In Sett…" at bounding box center [606, 457] width 631 height 707
click at [413, 157] on link "Drafted" at bounding box center [423, 161] width 56 height 20
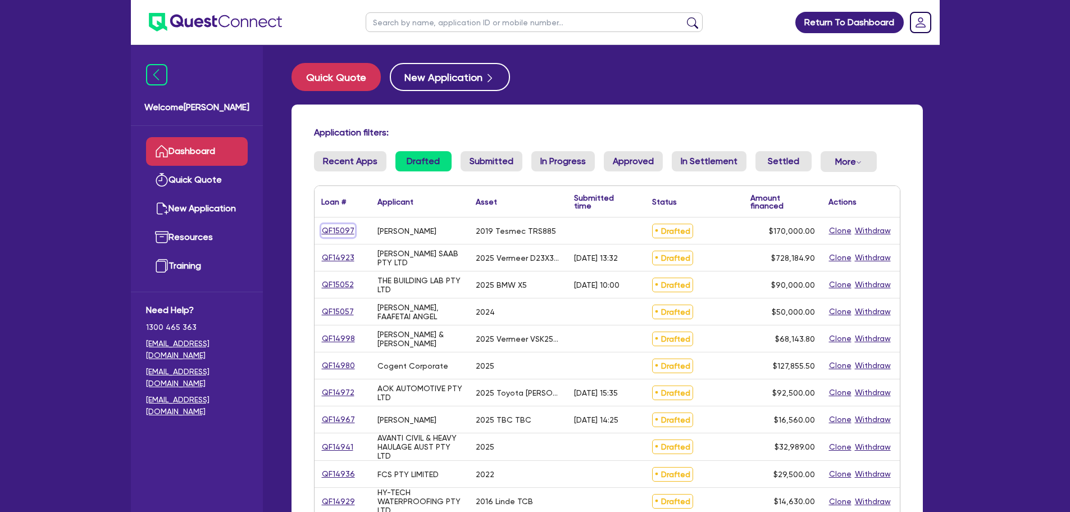
click at [321, 234] on link "QF15097" at bounding box center [338, 230] width 34 height 13
select select "PRIMARY_ASSETS"
select select "YELLOW_GOODS_AND_EXCAVATORS"
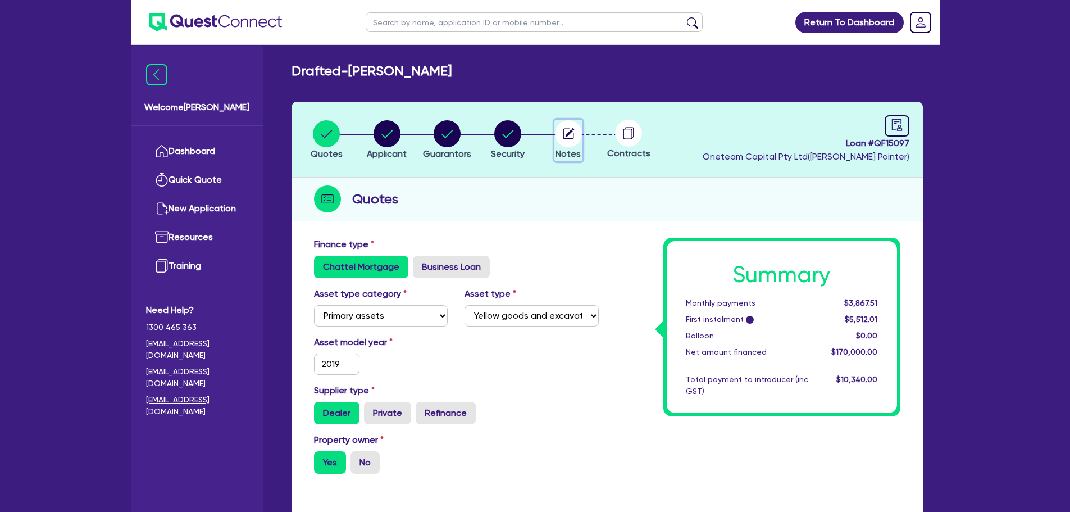
click at [568, 134] on icon "button" at bounding box center [569, 132] width 9 height 9
select select "Other"
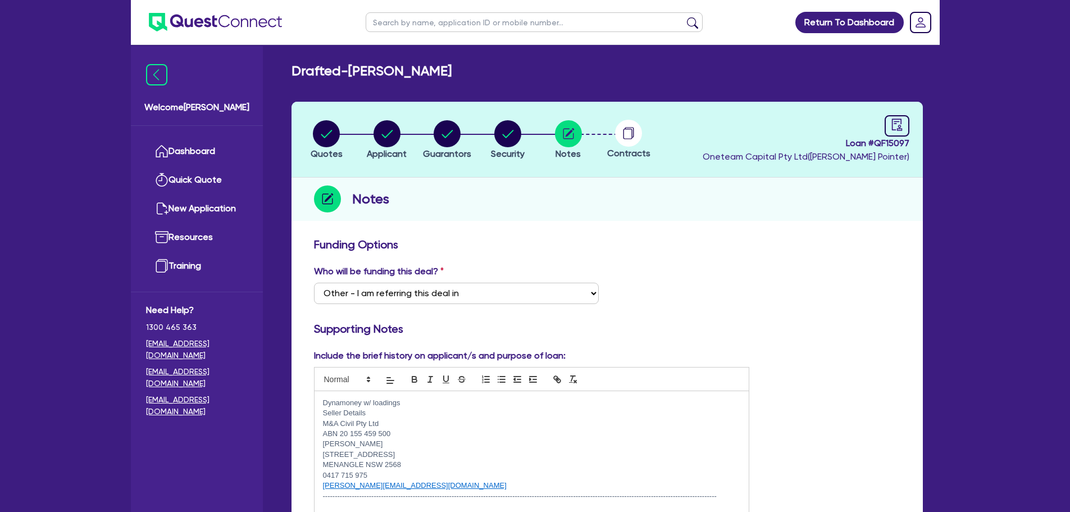
click at [310, 128] on li "Quotes" at bounding box center [326, 139] width 61 height 39
click at [326, 130] on circle "button" at bounding box center [326, 133] width 27 height 27
select select "PRIMARY_ASSETS"
select select "YELLOW_GOODS_AND_EXCAVATORS"
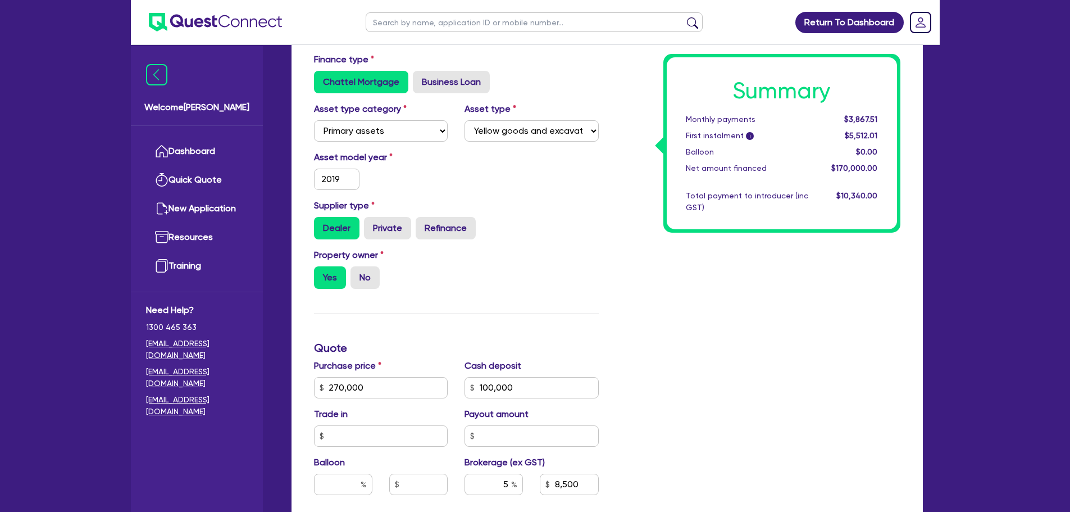
scroll to position [393, 0]
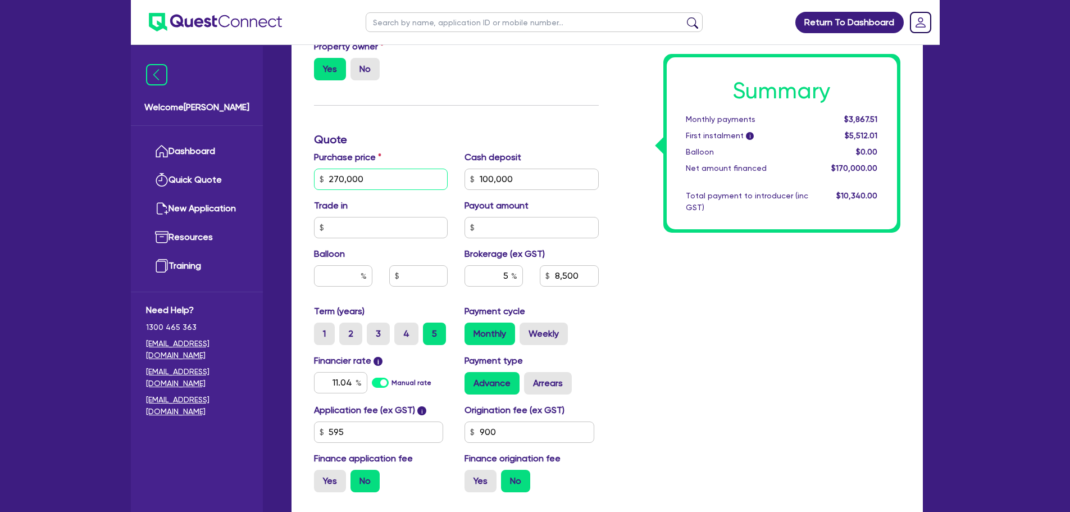
click at [383, 182] on input "270,000" at bounding box center [381, 178] width 134 height 21
type input "291,500"
type input "100,000"
type input "8,500"
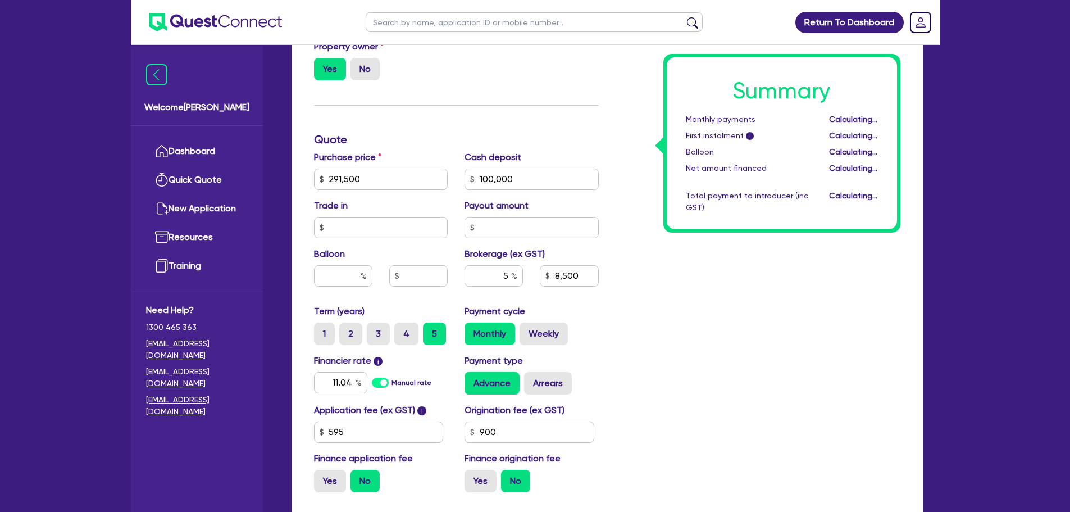
type input "100,000"
type input "9,575"
click at [669, 334] on div "Summary Monthly payments Calculating... First instalment i Calculating... Ballo…" at bounding box center [758, 172] width 302 height 656
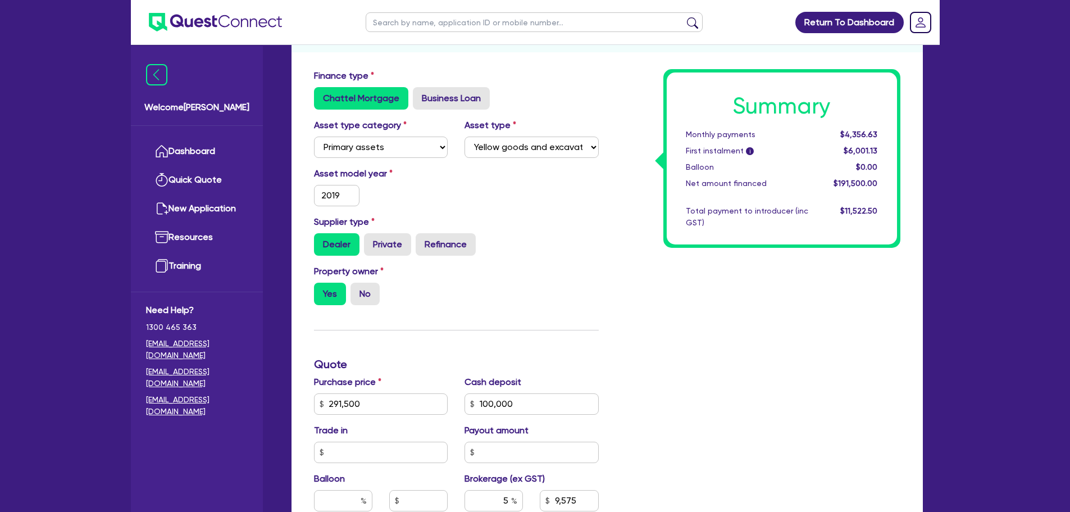
scroll to position [281, 0]
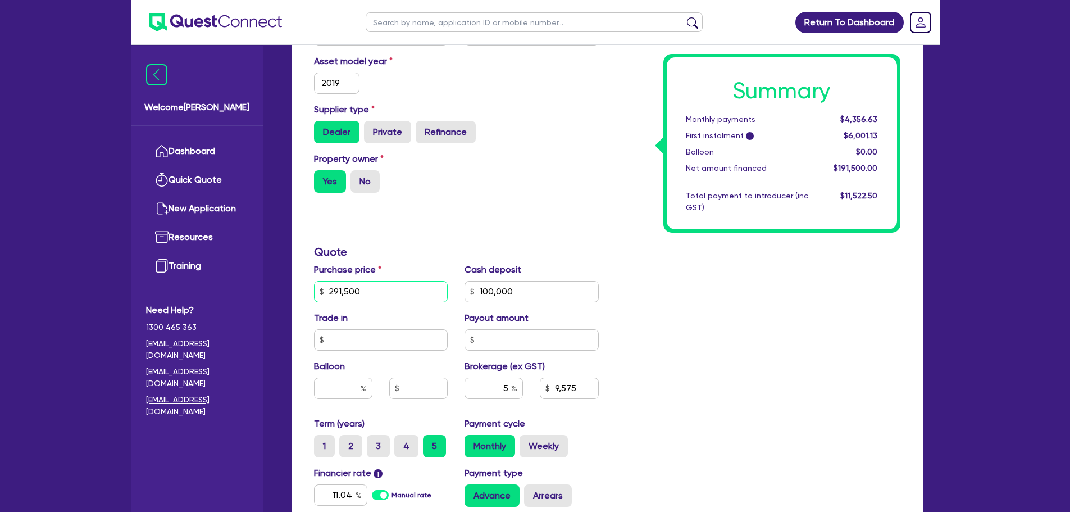
click at [395, 289] on input "291,500" at bounding box center [381, 291] width 134 height 21
click at [367, 290] on input "291,500" at bounding box center [381, 291] width 134 height 21
drag, startPoint x: 367, startPoint y: 290, endPoint x: 325, endPoint y: 293, distance: 41.7
click at [325, 293] on input "291,500" at bounding box center [381, 291] width 134 height 21
type input "270,000"
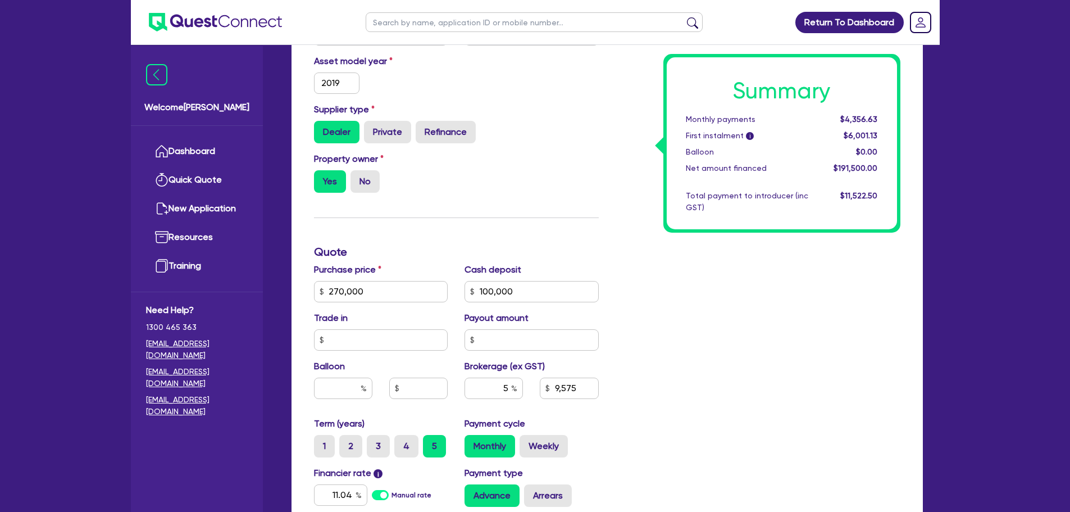
type input "100,000"
type input "9,575"
type input "100,000"
type input "8,500"
click at [551, 199] on div "Property owner Yes No" at bounding box center [456, 176] width 302 height 49
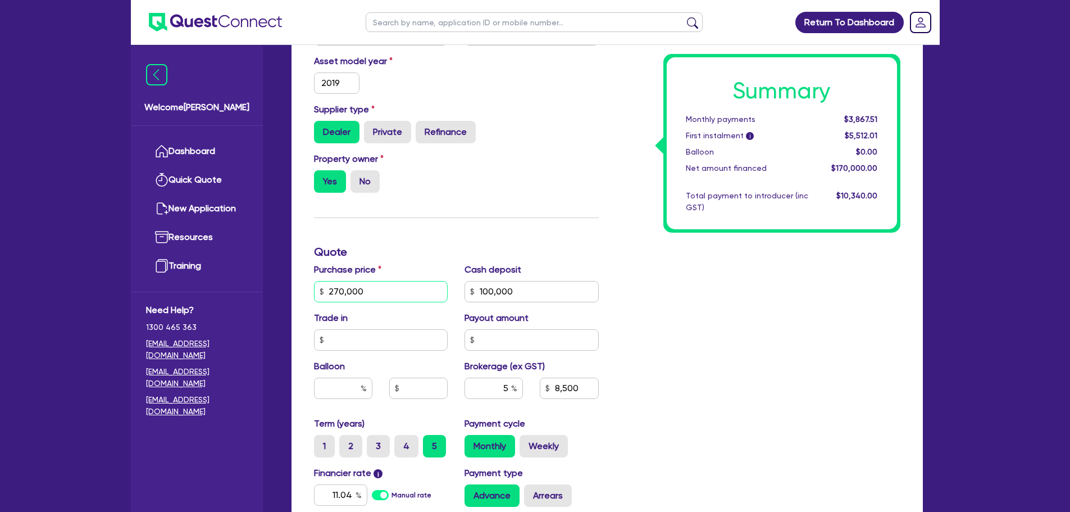
click at [378, 287] on input "270,000" at bounding box center [381, 291] width 134 height 21
click at [376, 287] on input "270,000" at bounding box center [381, 291] width 134 height 21
click at [371, 289] on input "270,000" at bounding box center [381, 291] width 134 height 21
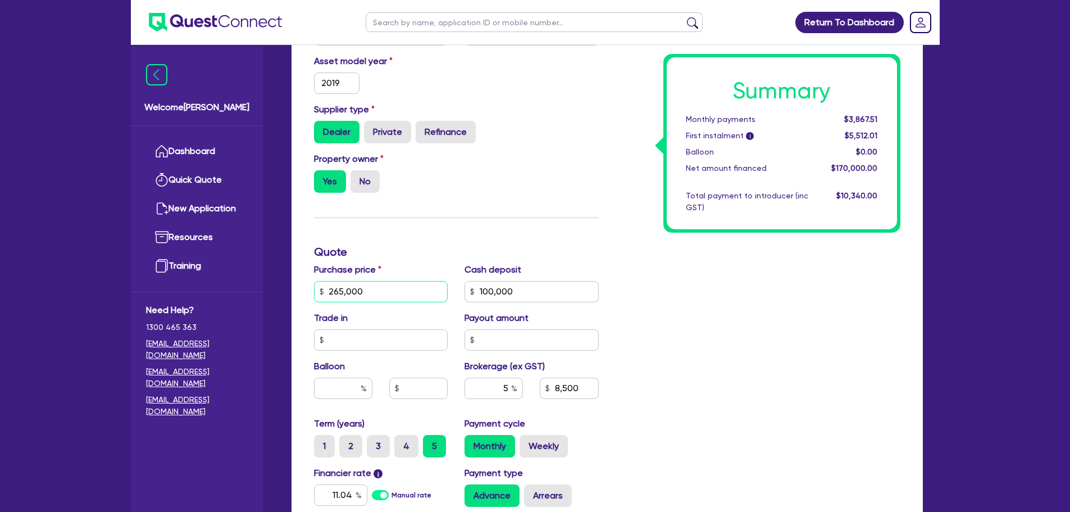
type input "265,000"
click at [565, 217] on div "Finance type Chattel Mortgage Business Loan Asset type category Select Cars and…" at bounding box center [456, 285] width 302 height 656
click at [517, 291] on input "100,000" at bounding box center [531, 291] width 134 height 21
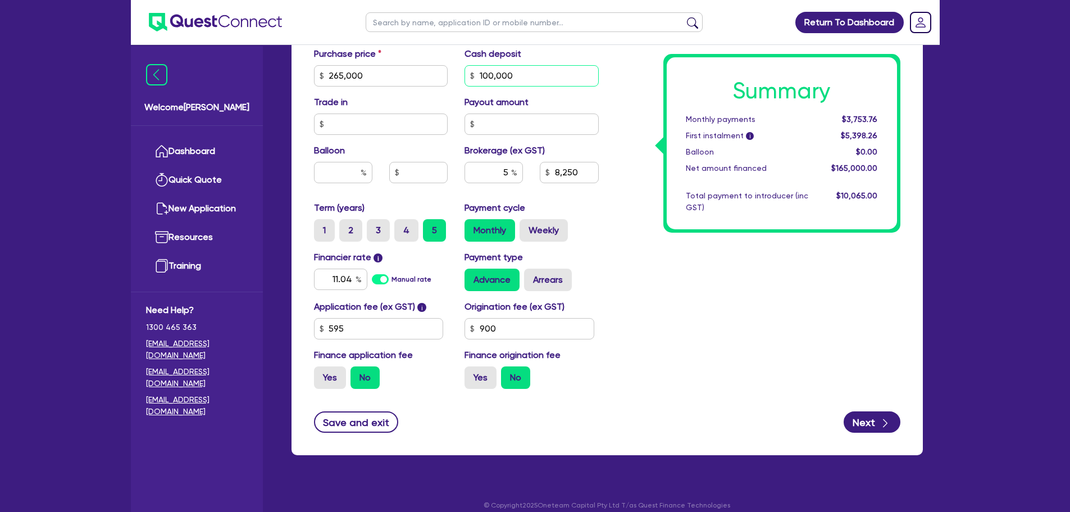
scroll to position [508, 0]
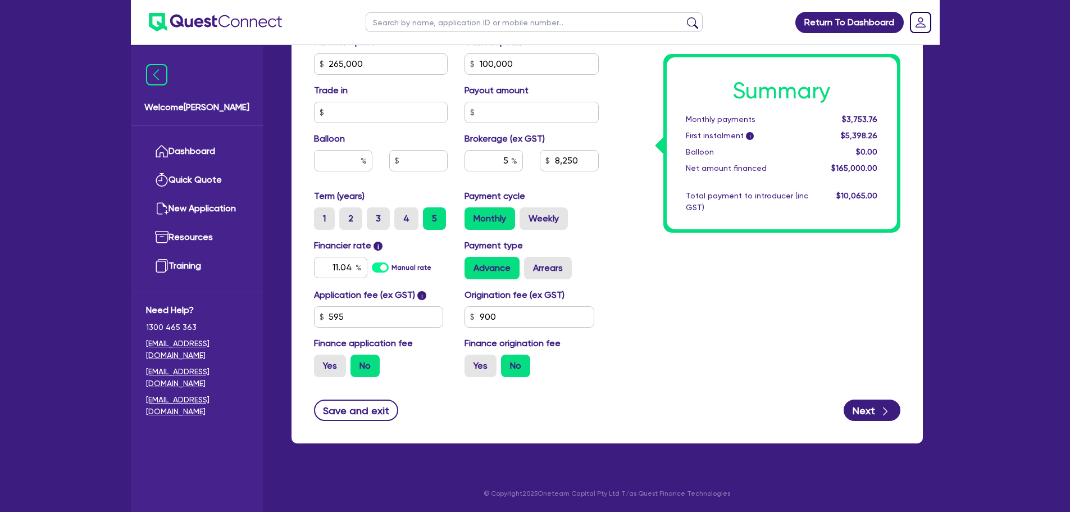
drag, startPoint x: 756, startPoint y: 359, endPoint x: 730, endPoint y: 351, distance: 27.2
click at [755, 359] on div "Summary Monthly payments $3,753.76 First instalment i $5,398.26 Balloon $0.00 N…" at bounding box center [758, 57] width 302 height 656
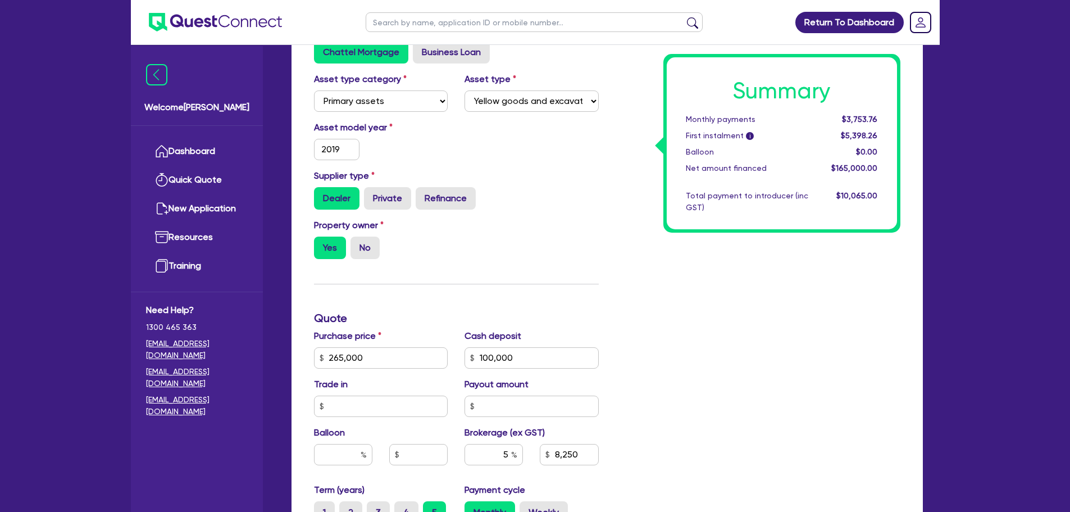
scroll to position [59, 0]
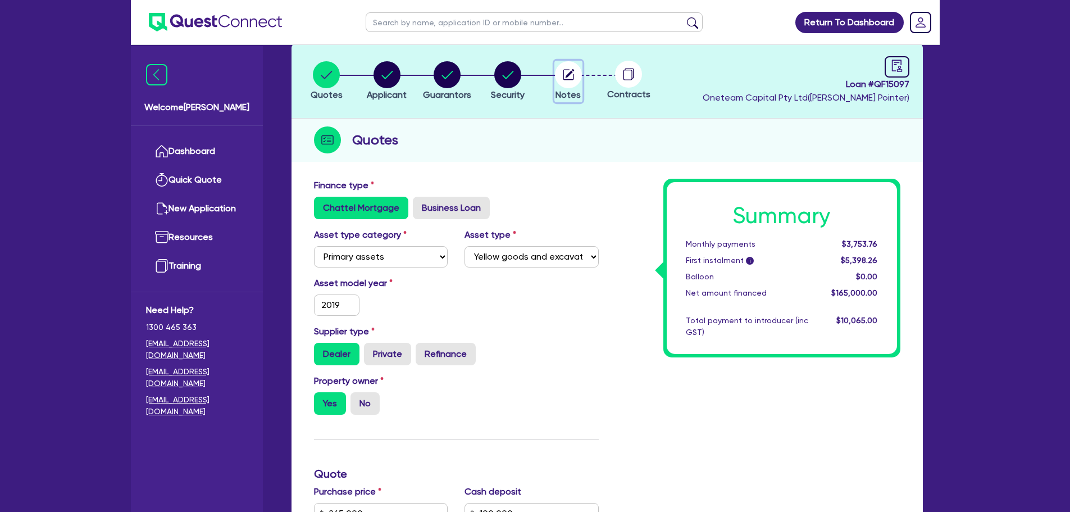
click at [562, 72] on circle "button" at bounding box center [568, 74] width 27 height 27
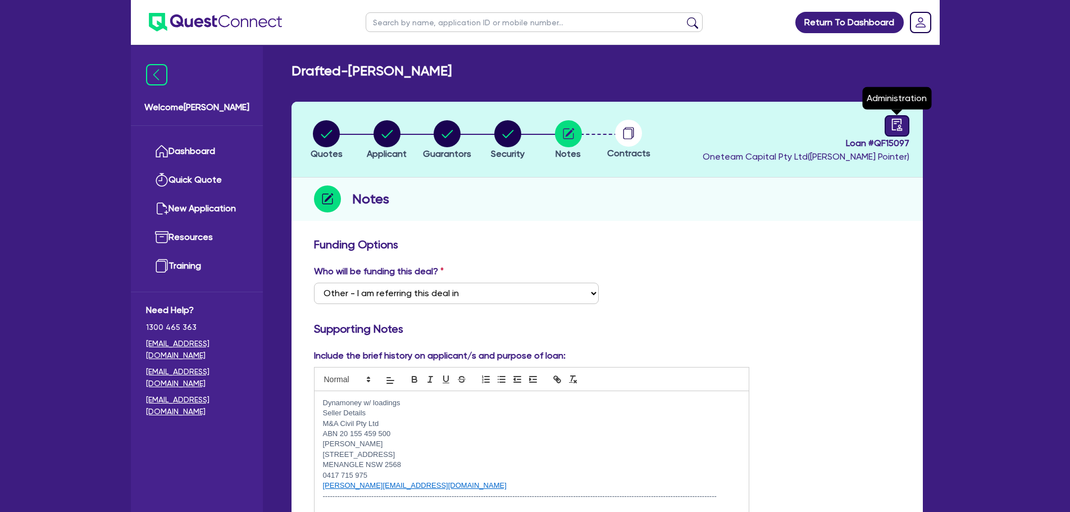
click at [895, 126] on icon "audit" at bounding box center [896, 124] width 12 height 12
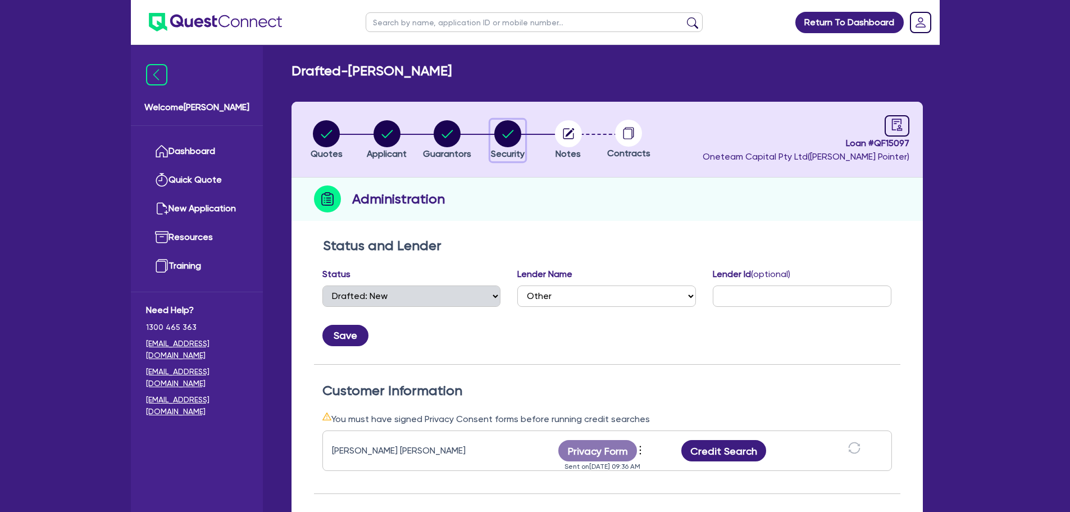
click at [512, 141] on circle "button" at bounding box center [507, 133] width 27 height 27
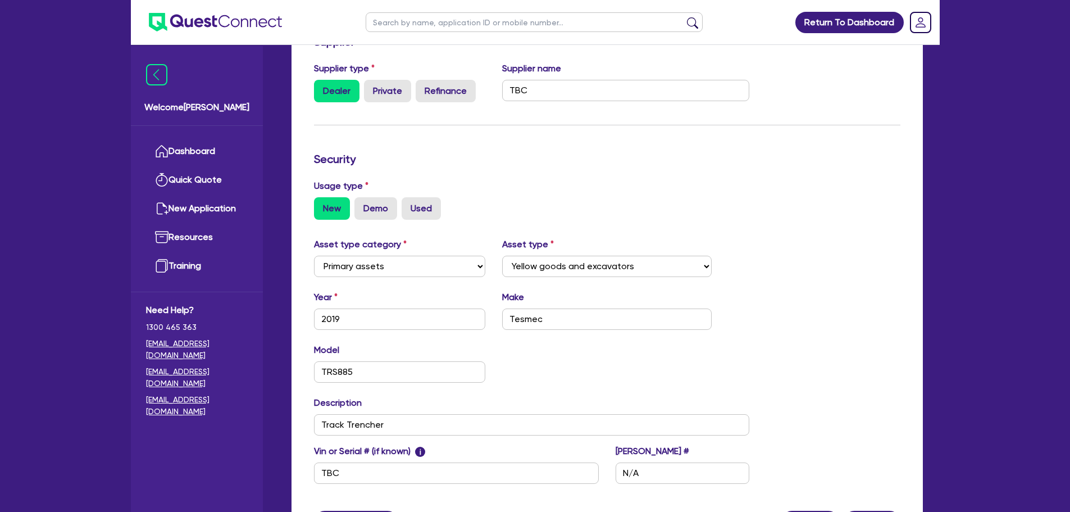
scroll to position [314, 0]
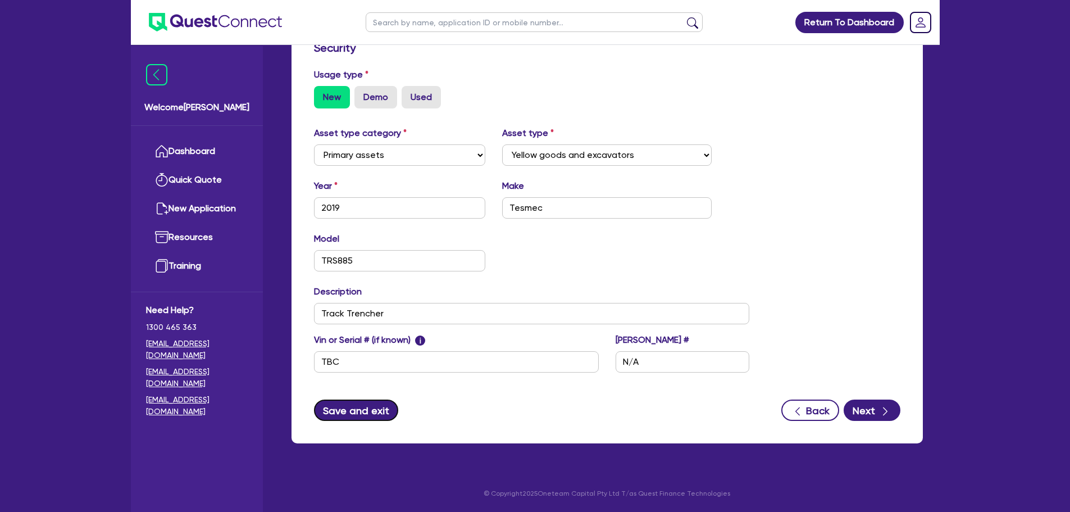
click at [366, 419] on button "Save and exit" at bounding box center [356, 409] width 85 height 21
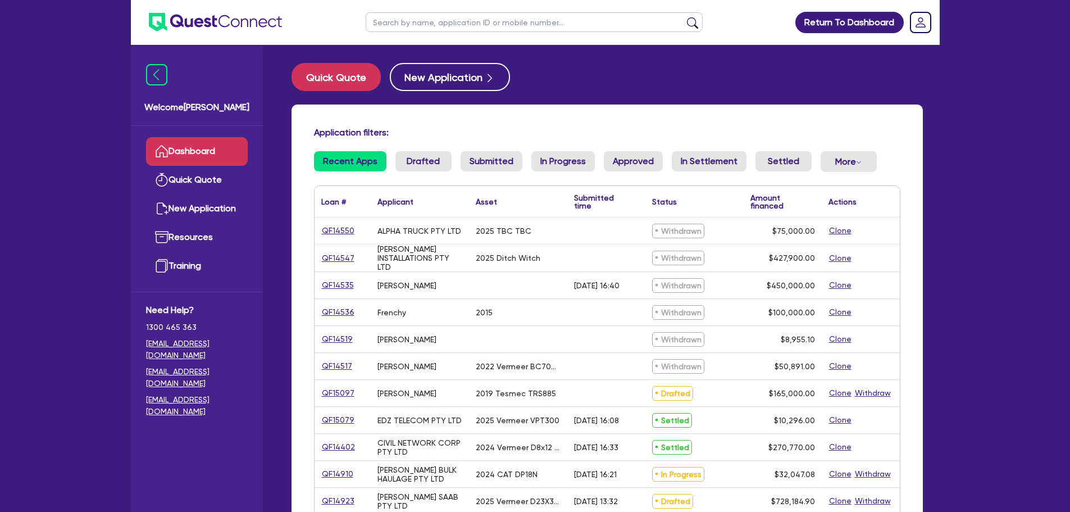
click at [414, 172] on li "Drafted" at bounding box center [423, 166] width 56 height 30
click at [412, 162] on link "Drafted" at bounding box center [423, 161] width 56 height 20
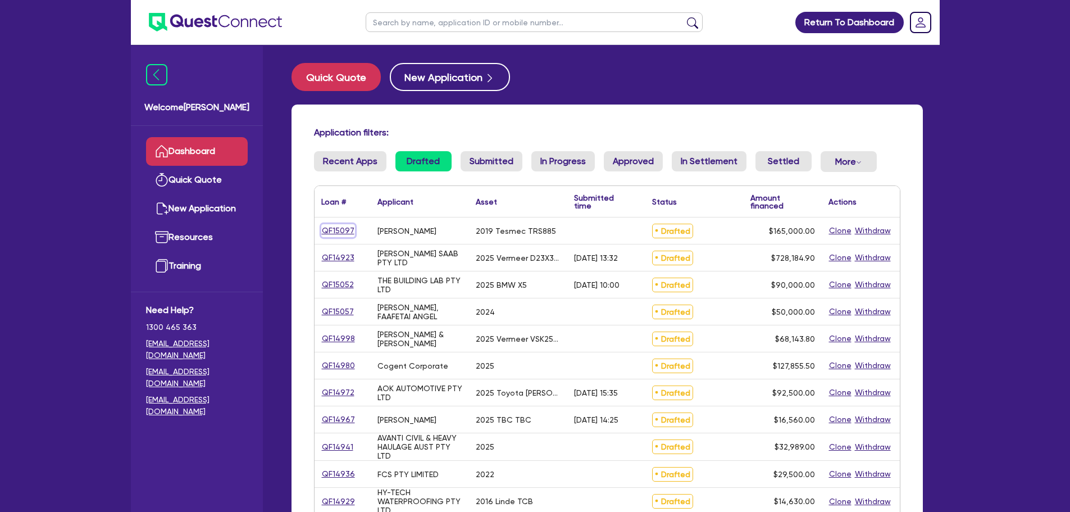
click at [334, 231] on link "QF15097" at bounding box center [338, 230] width 34 height 13
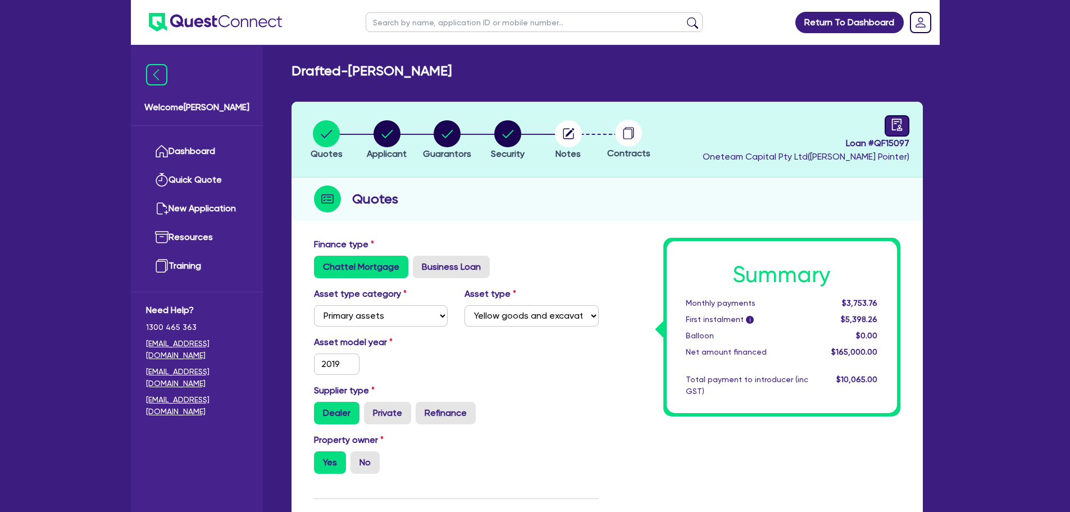
click at [899, 127] on icon "audit" at bounding box center [896, 124] width 10 height 12
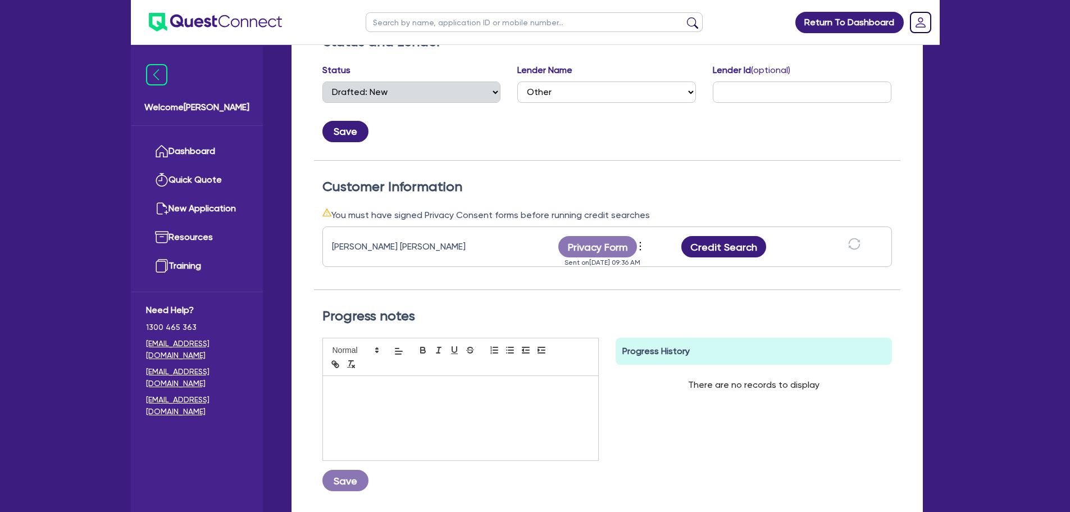
scroll to position [225, 0]
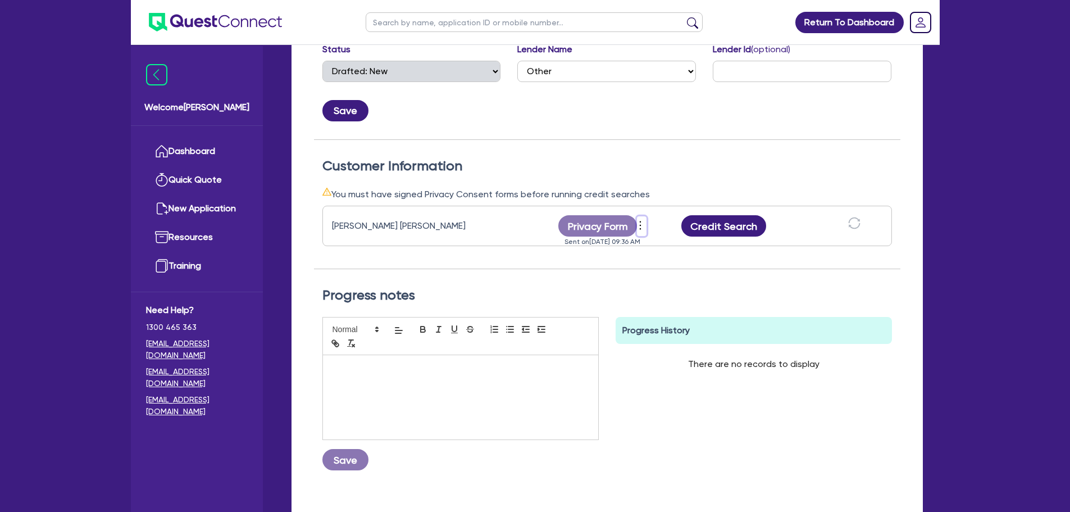
click at [640, 224] on icon "more" at bounding box center [639, 225] width 11 height 17
click at [681, 213] on link "View log" at bounding box center [701, 212] width 108 height 16
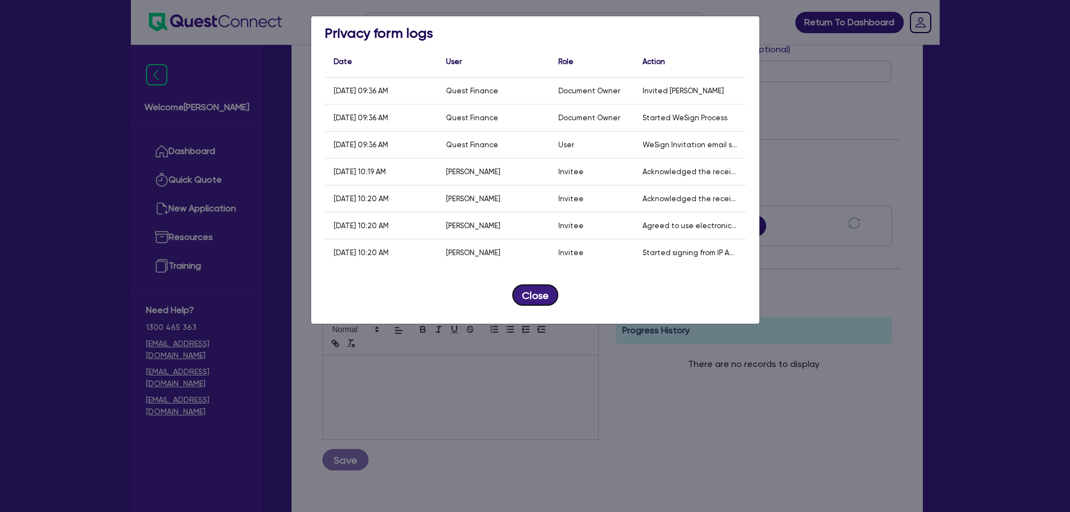
click at [531, 296] on button "Close" at bounding box center [535, 294] width 46 height 21
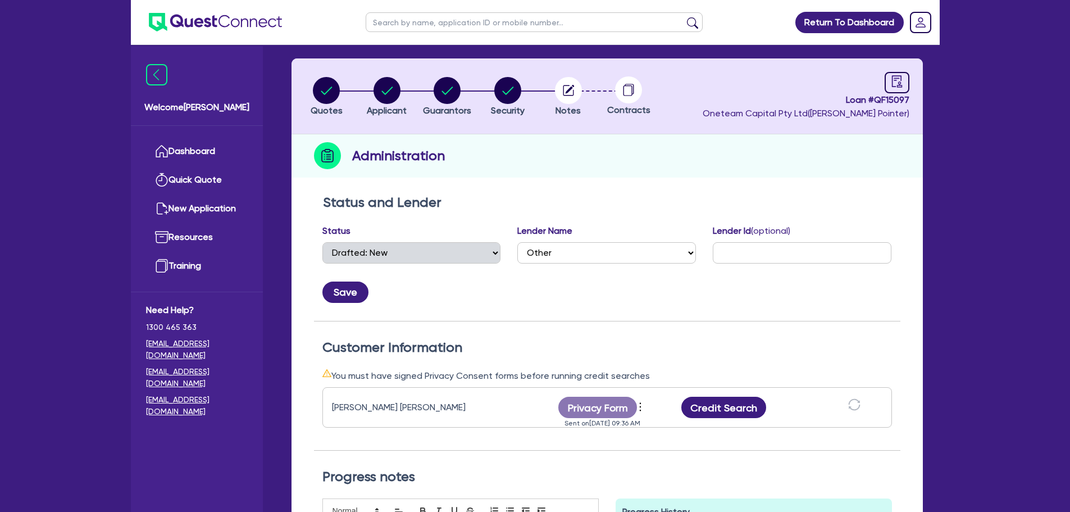
scroll to position [0, 0]
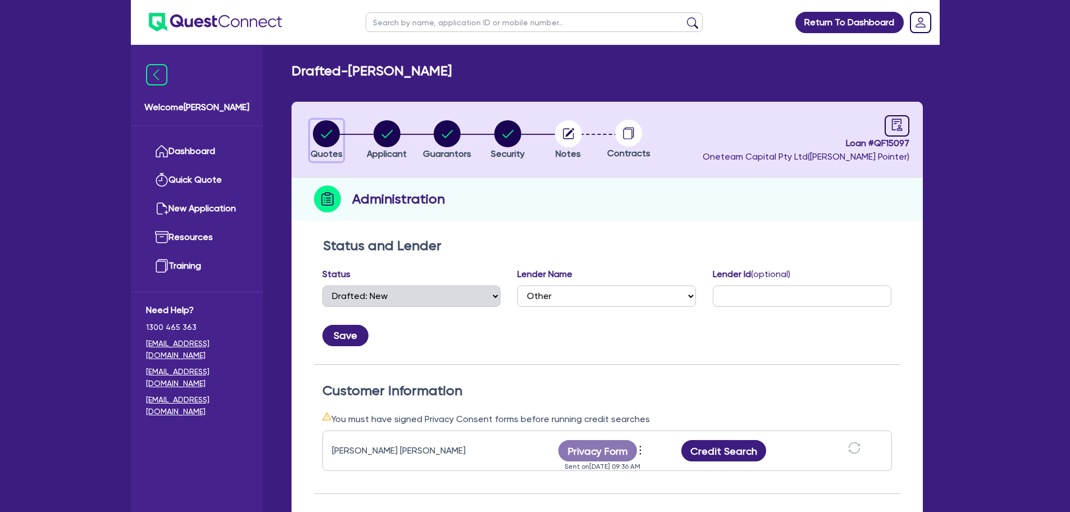
click at [331, 135] on circle "button" at bounding box center [326, 133] width 27 height 27
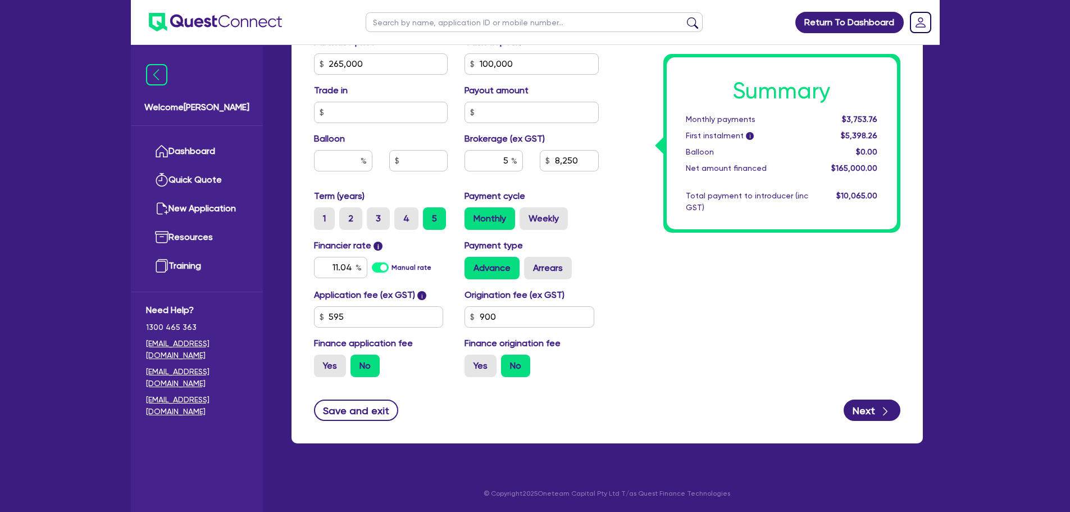
scroll to position [59, 0]
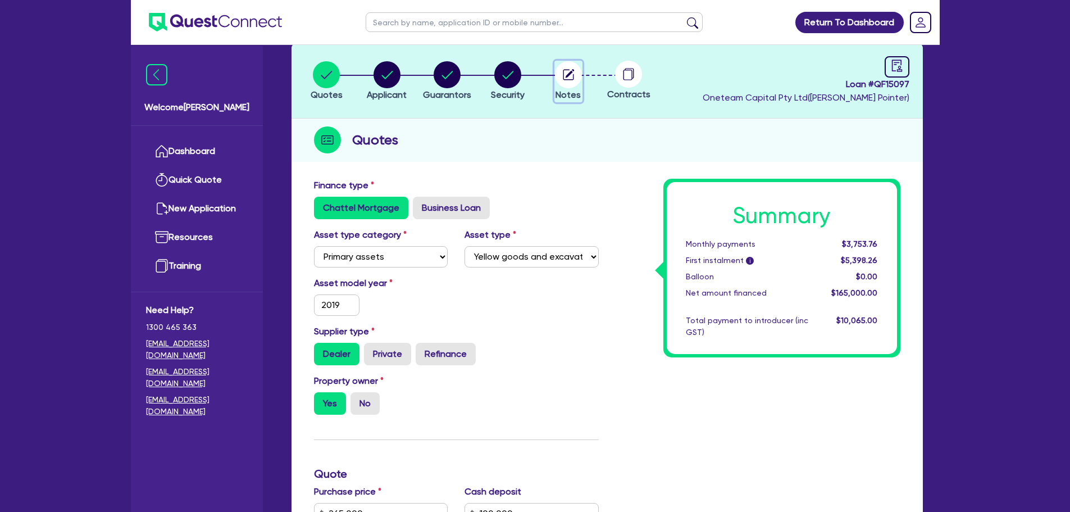
click at [561, 75] on circle "button" at bounding box center [568, 74] width 27 height 27
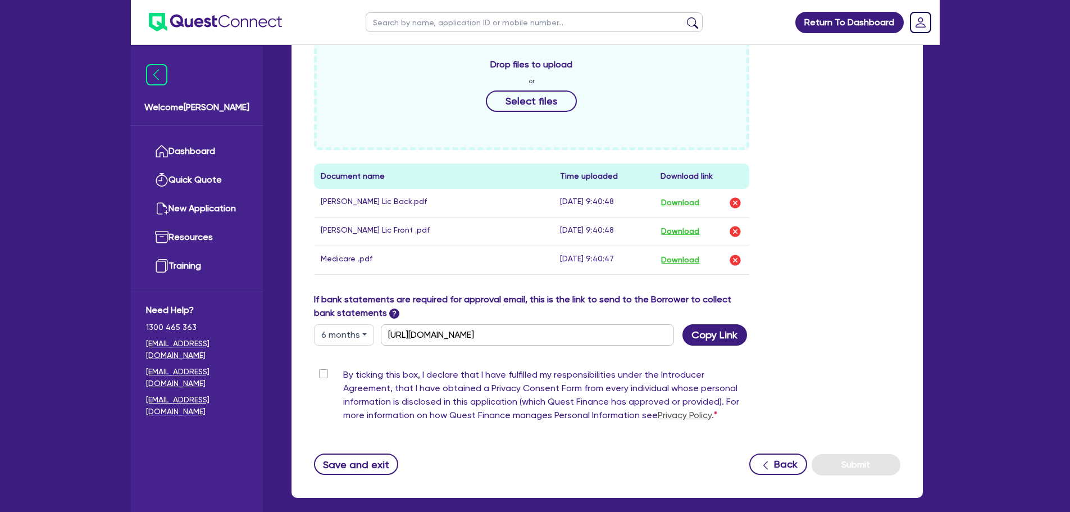
scroll to position [616, 0]
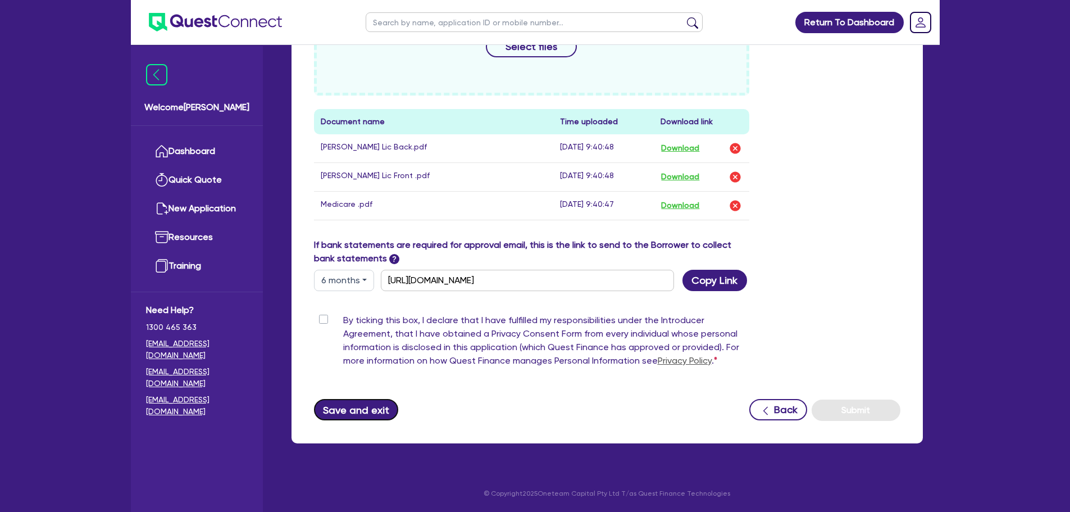
click at [361, 412] on button "Save and exit" at bounding box center [356, 409] width 85 height 21
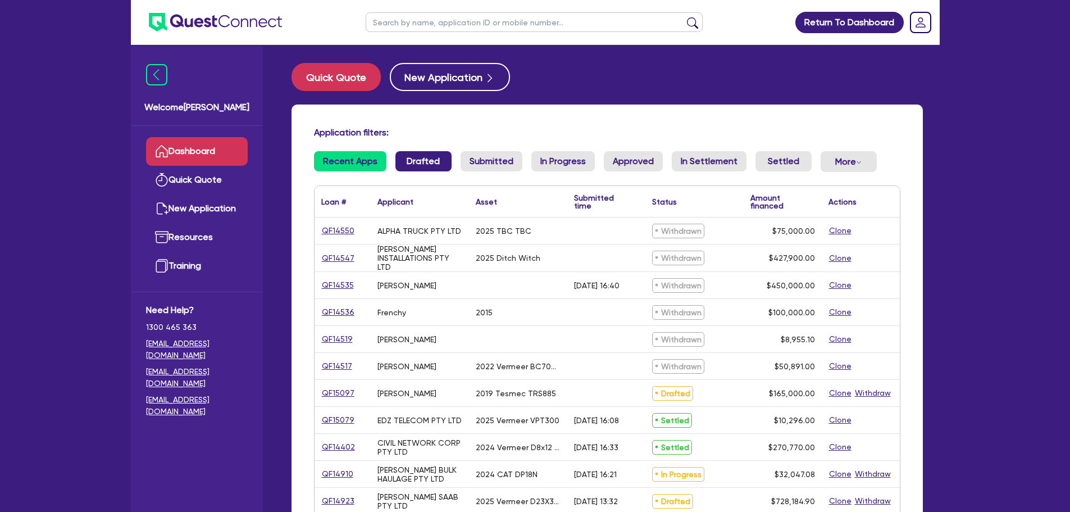
click at [417, 165] on link "Drafted" at bounding box center [423, 161] width 56 height 20
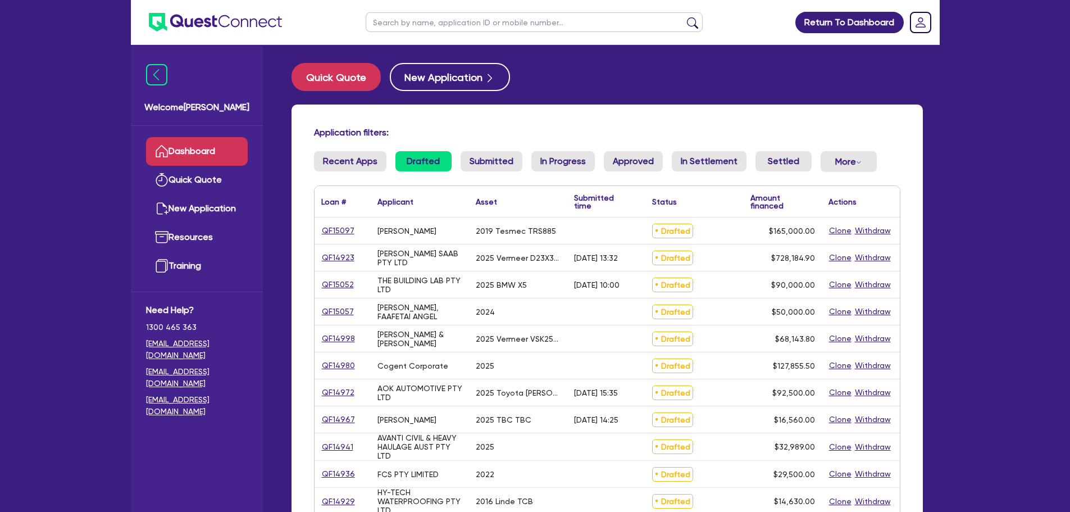
click at [334, 227] on link "QF15097" at bounding box center [338, 230] width 34 height 13
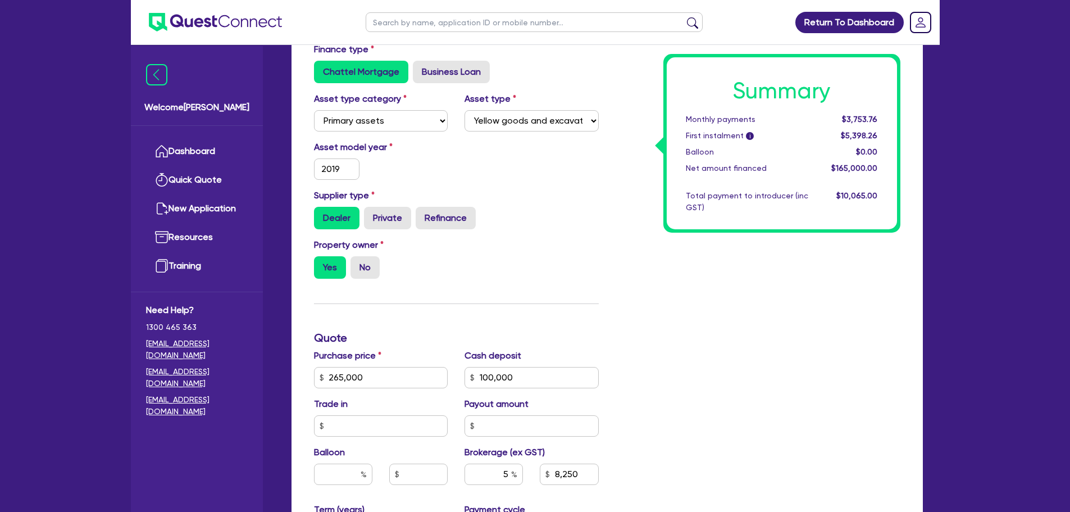
scroll to position [337, 0]
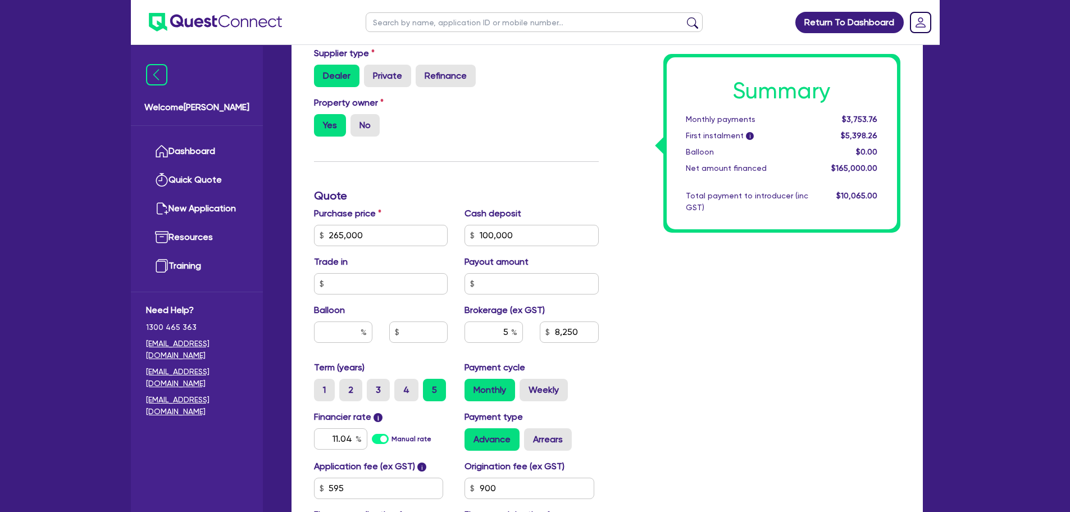
click at [540, 87] on div "Supplier type Dealer Private Refinance" at bounding box center [456, 71] width 302 height 49
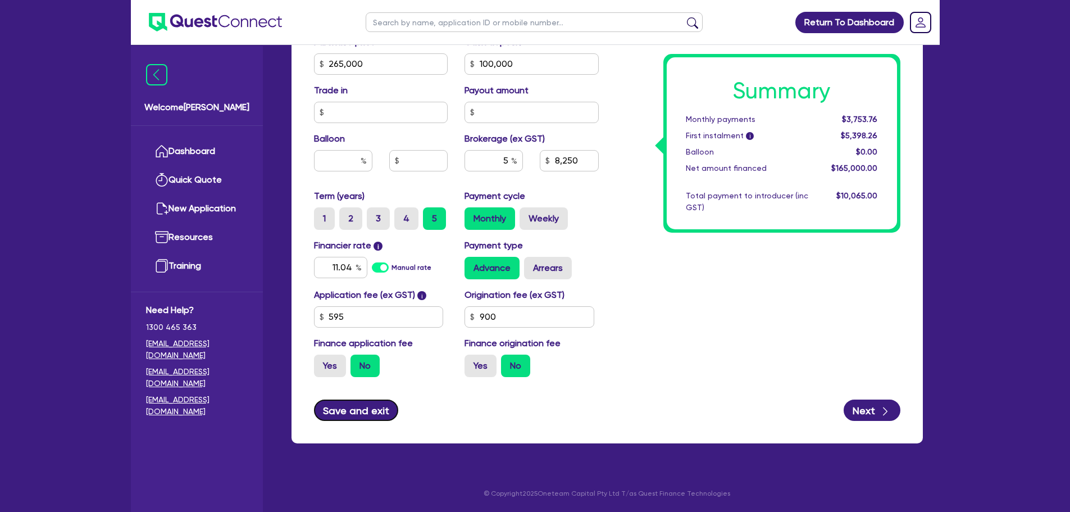
click at [340, 413] on button "Save and exit" at bounding box center [356, 409] width 85 height 21
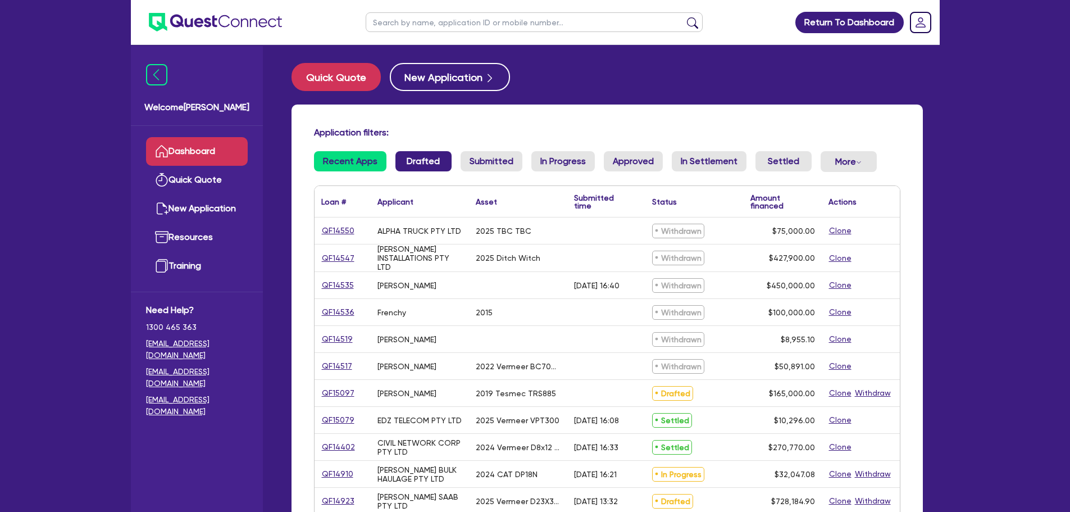
click at [422, 155] on link "Drafted" at bounding box center [423, 161] width 56 height 20
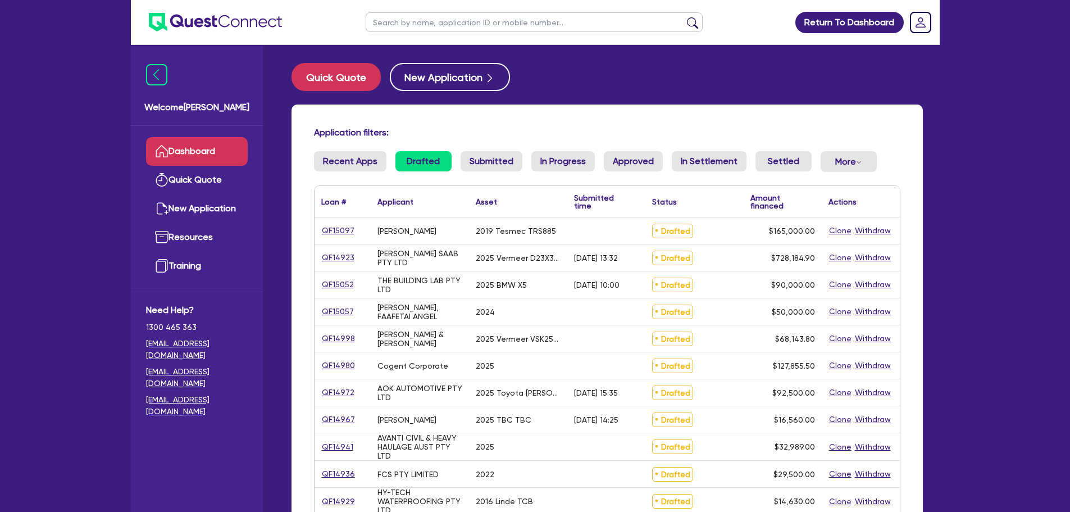
click at [349, 230] on link "QF15097" at bounding box center [338, 230] width 34 height 13
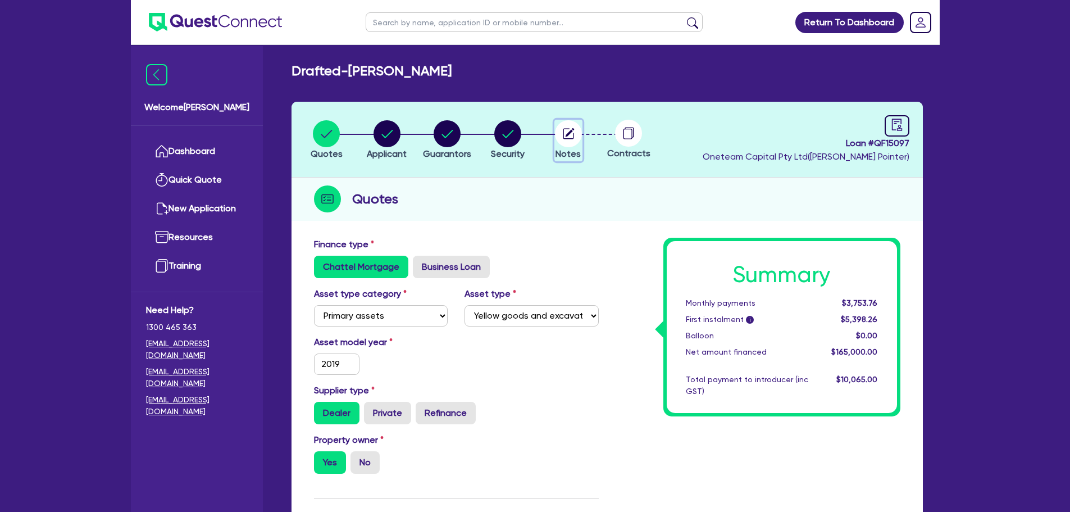
click at [561, 127] on circle "button" at bounding box center [568, 133] width 27 height 27
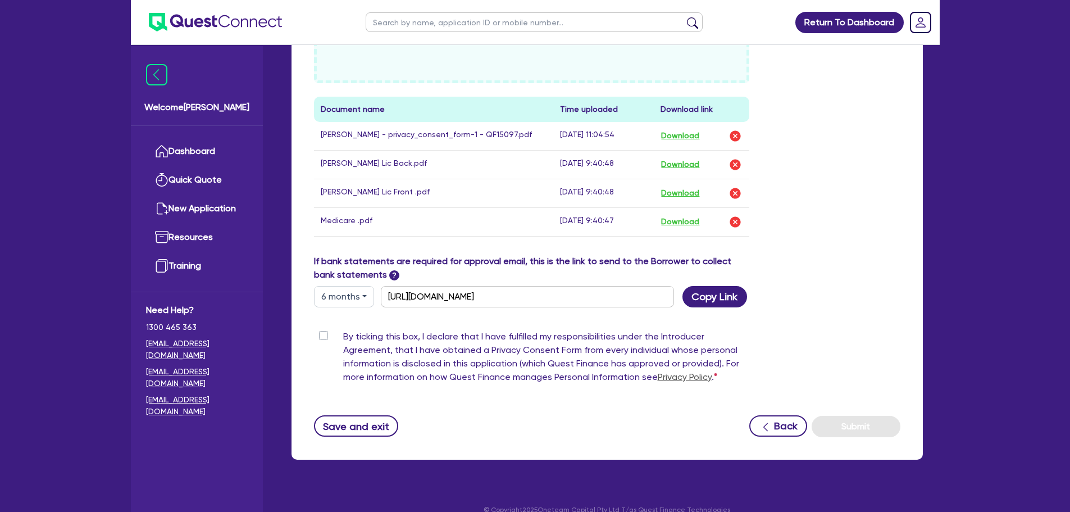
scroll to position [645, 0]
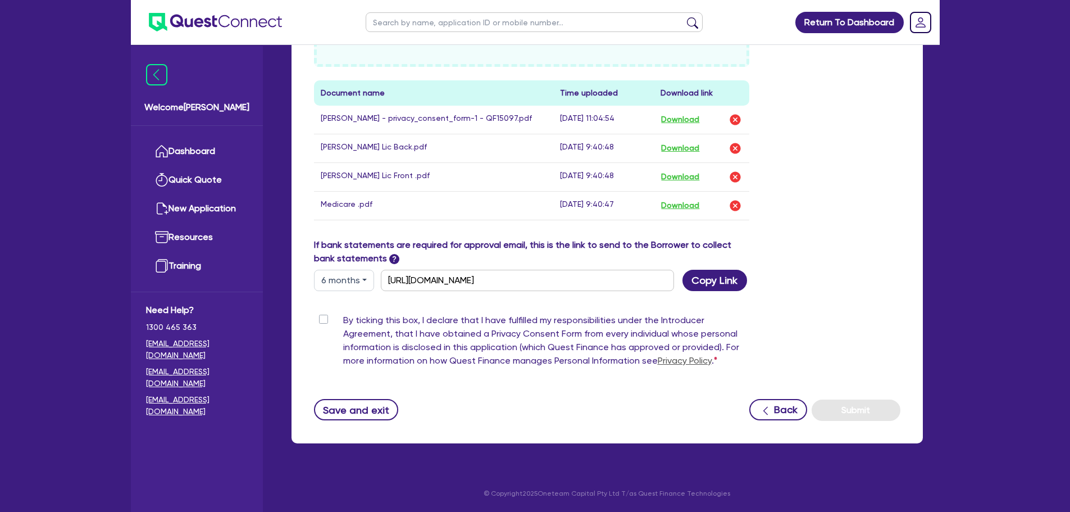
click at [343, 319] on label "By ticking this box, I declare that I have fulfilled my responsibilities under …" at bounding box center [546, 342] width 407 height 58
click at [323, 319] on input "By ticking this box, I declare that I have fulfilled my responsibilities under …" at bounding box center [318, 318] width 9 height 11
click at [857, 414] on button "Submit" at bounding box center [855, 409] width 89 height 21
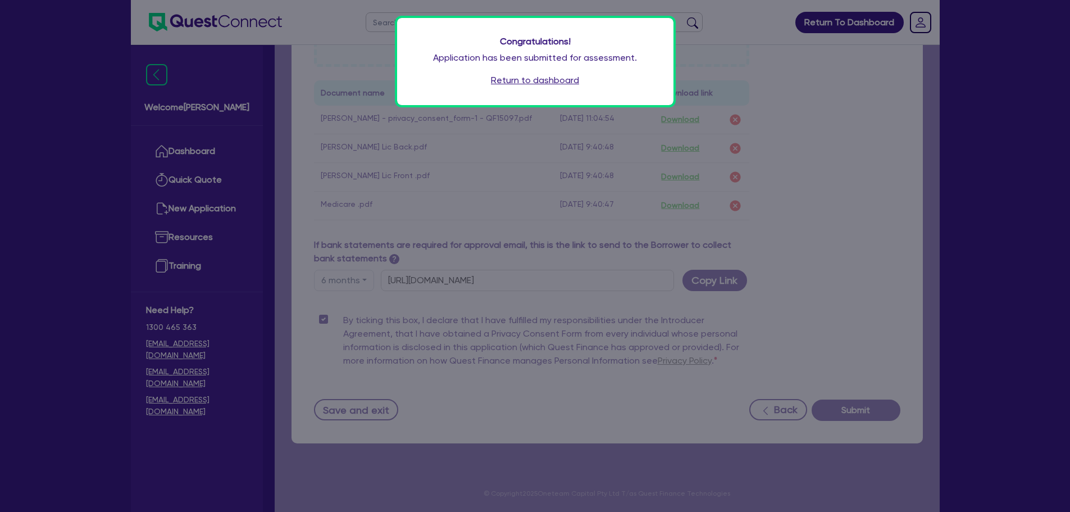
click at [521, 81] on link "Return to dashboard" at bounding box center [535, 80] width 88 height 13
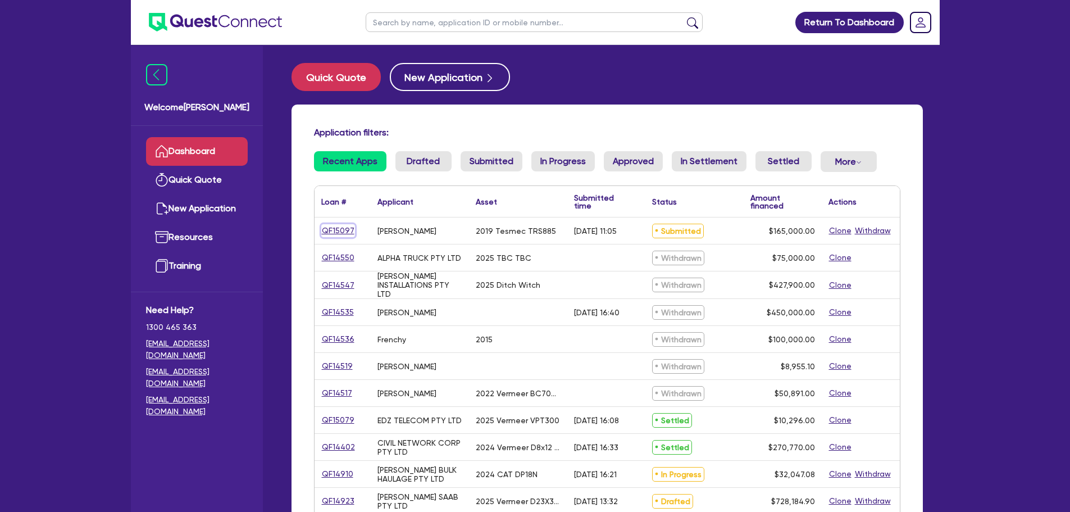
click at [336, 227] on link "QF15097" at bounding box center [338, 230] width 34 height 13
select select "PRIMARY_ASSETS"
select select "YELLOW_GOODS_AND_EXCAVATORS"
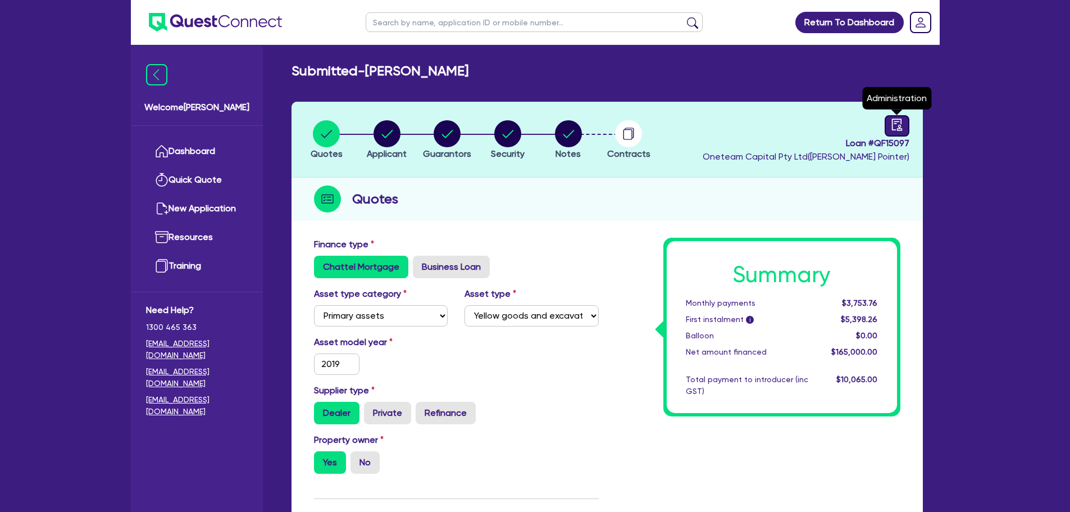
click at [898, 125] on icon "audit" at bounding box center [896, 124] width 10 height 12
select select "SUBMITTED_NEW"
select select "Other"
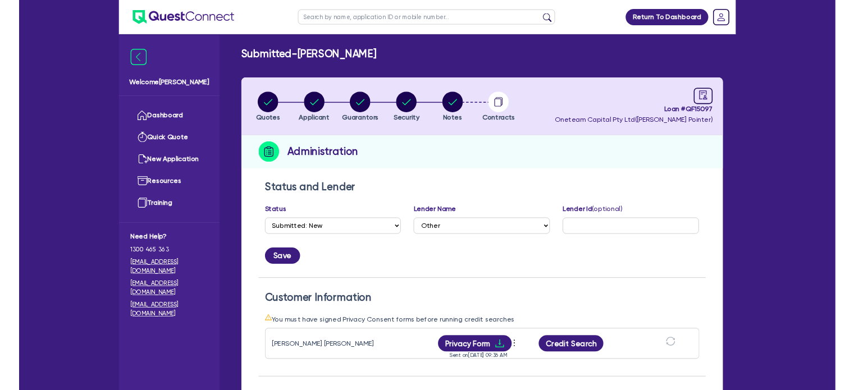
scroll to position [281, 0]
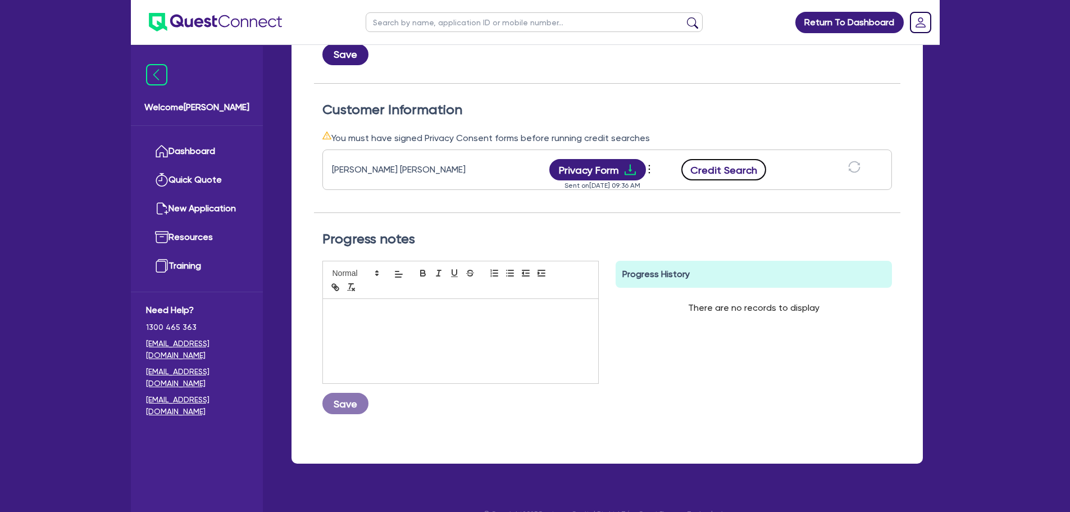
click at [742, 171] on button "Credit Search" at bounding box center [723, 169] width 85 height 21
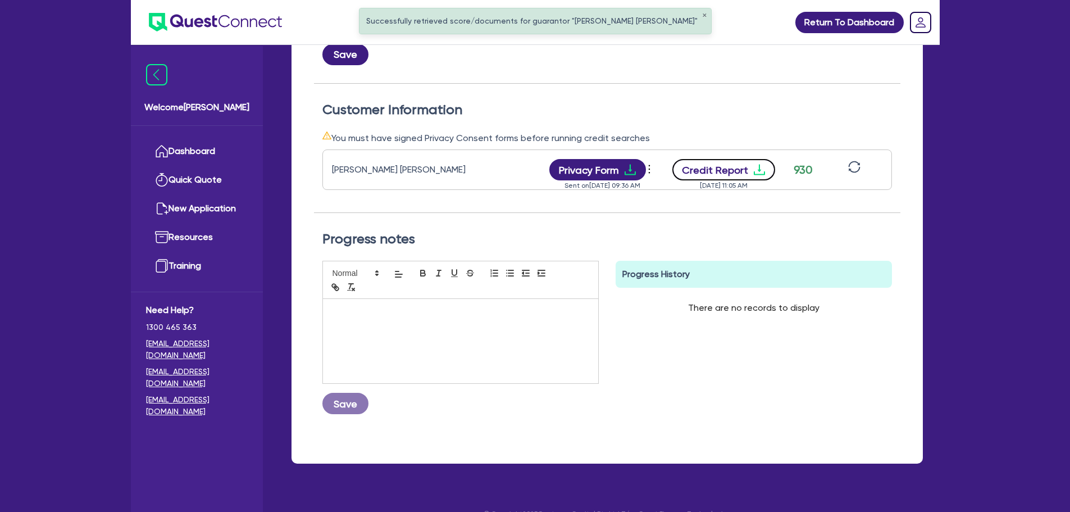
click at [730, 168] on button "Credit Report" at bounding box center [723, 169] width 103 height 21
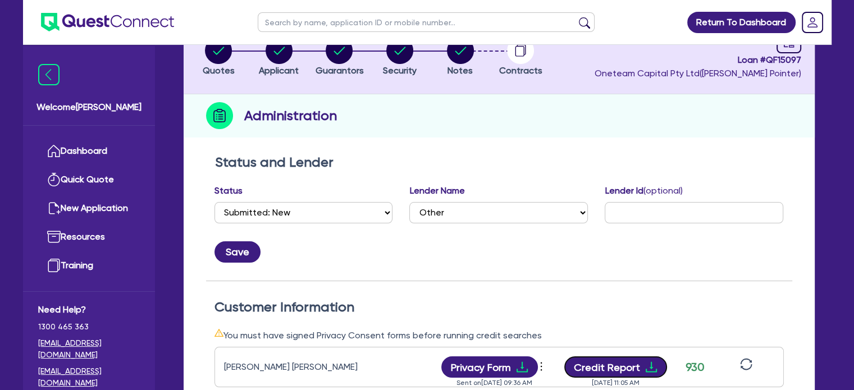
scroll to position [0, 0]
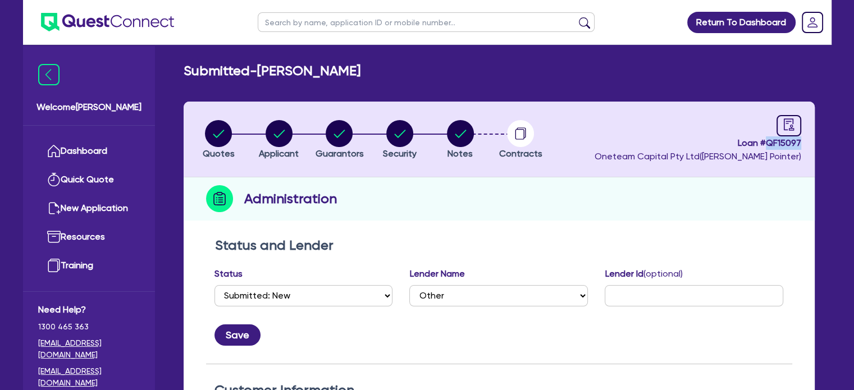
drag, startPoint x: 764, startPoint y: 144, endPoint x: 803, endPoint y: 143, distance: 39.3
click at [803, 143] on header "Quotes Applicant Guarantors Security Notes Contracts Loan # QF15097 Oneteam Cap…" at bounding box center [499, 140] width 631 height 76
copy span "QF15097"
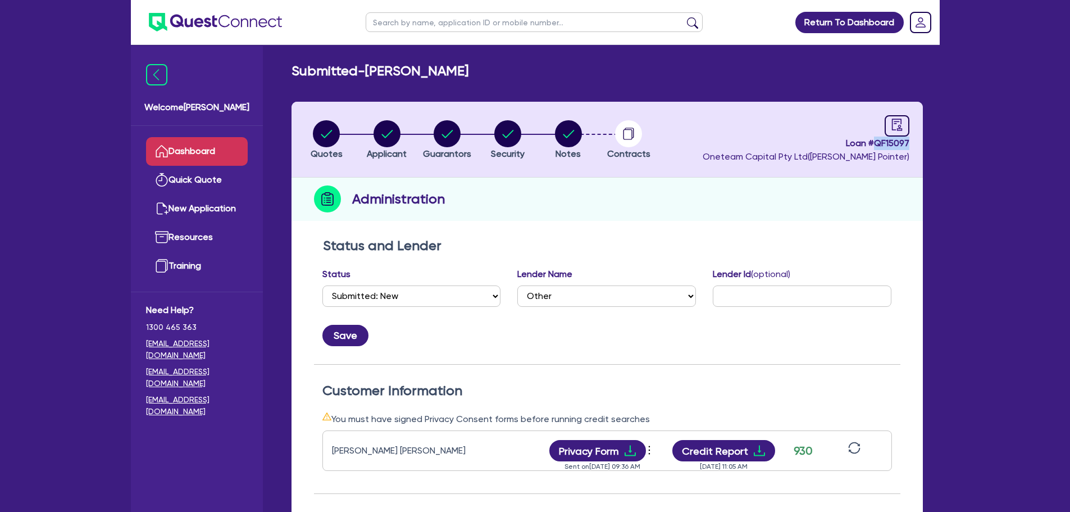
click at [181, 162] on link "Dashboard" at bounding box center [197, 151] width 102 height 29
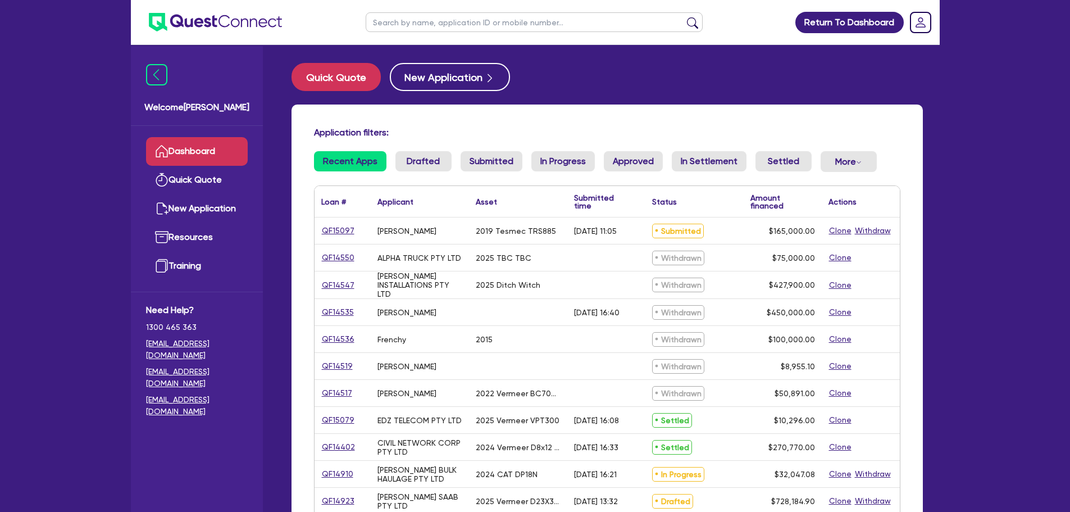
scroll to position [56, 0]
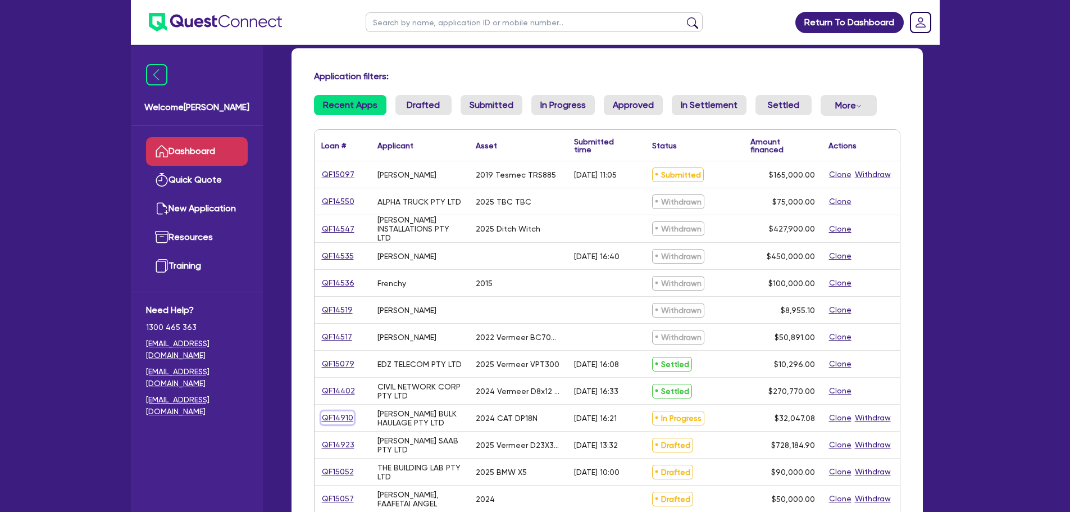
click at [339, 415] on link "QF14910" at bounding box center [337, 417] width 33 height 13
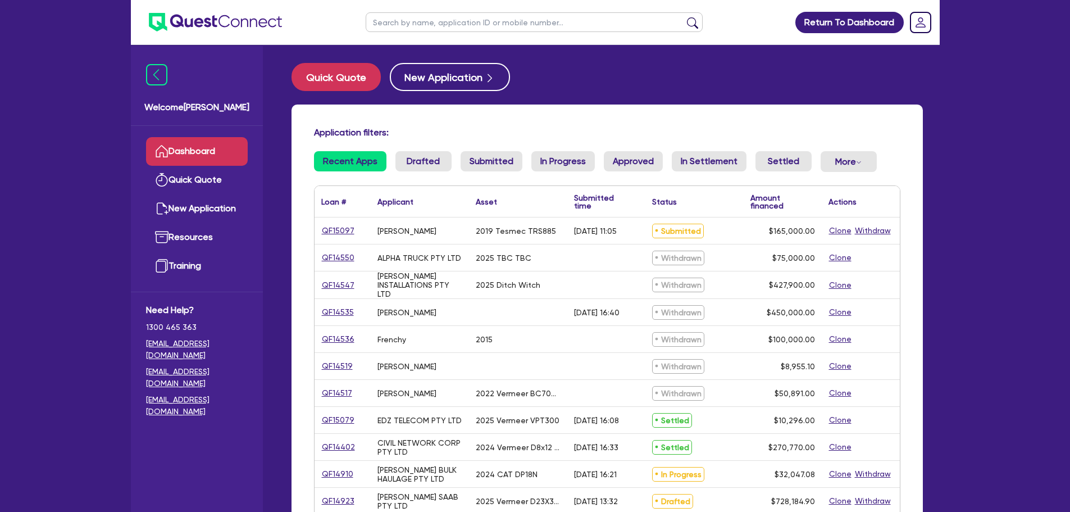
select select "PRIMARY_ASSETS"
select select "FORKLIFTS_AND_WAREHOUSING_EQUIPMENT"
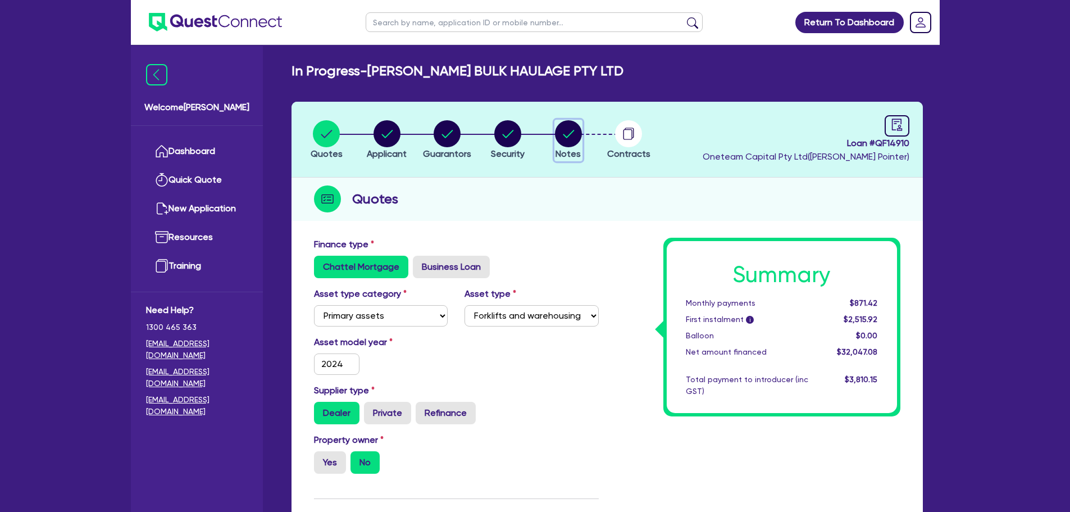
click at [572, 138] on circle "button" at bounding box center [568, 133] width 27 height 27
select select "Quest Finance - Own Book"
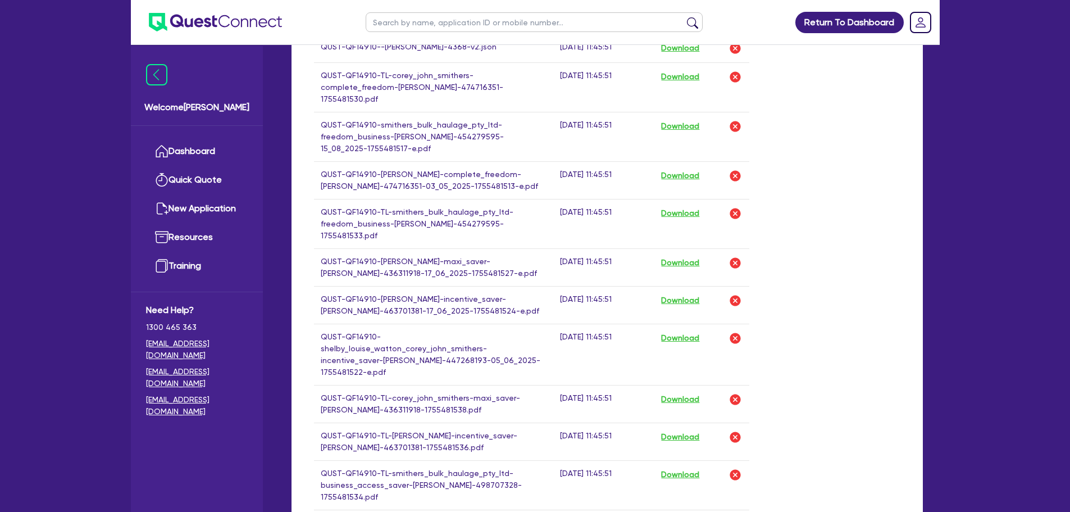
scroll to position [1067, 0]
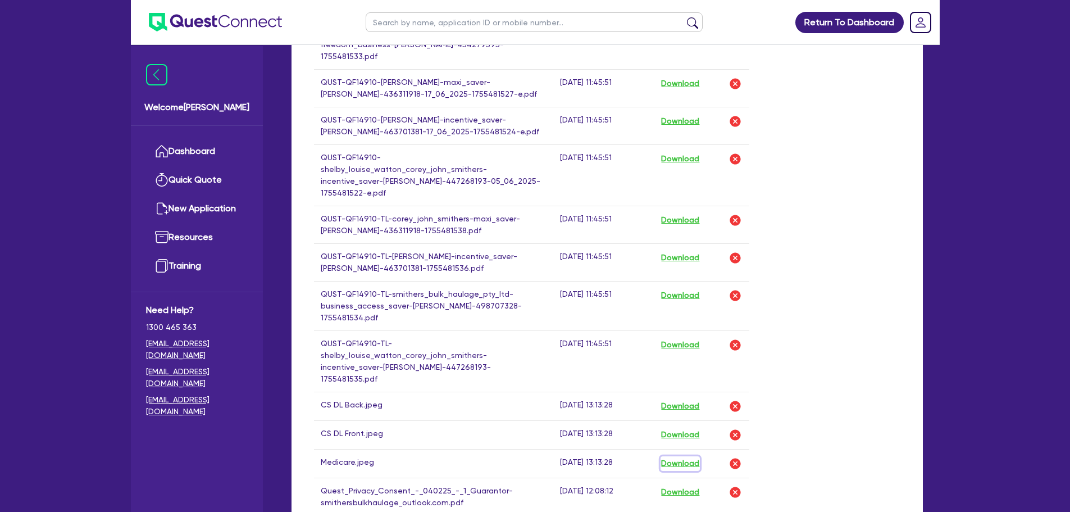
click at [677, 456] on button "Download" at bounding box center [679, 463] width 39 height 15
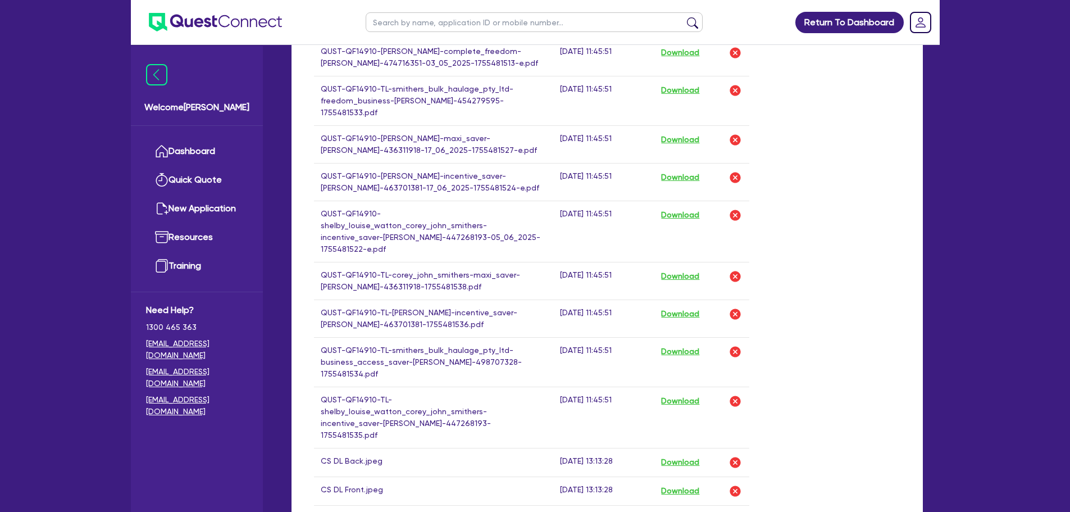
scroll to position [1291, 0]
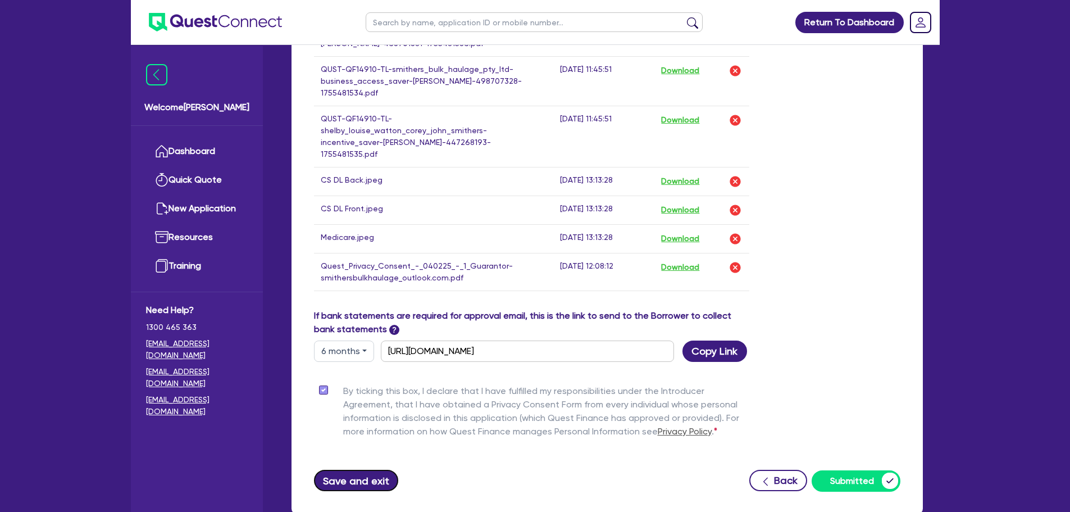
click at [349, 469] on button "Save and exit" at bounding box center [356, 479] width 85 height 21
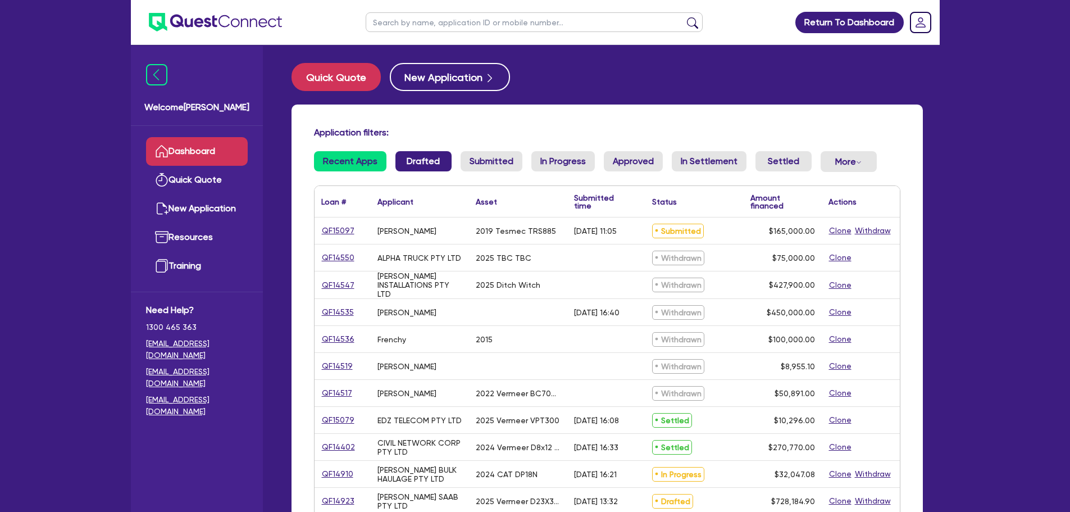
click at [434, 170] on link "Drafted" at bounding box center [423, 161] width 56 height 20
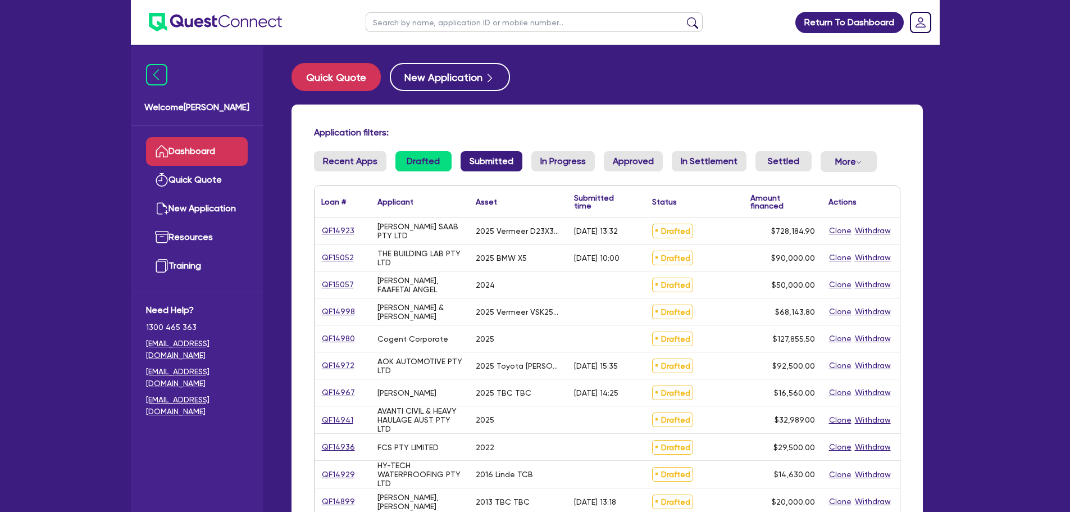
click at [484, 160] on link "Submitted" at bounding box center [491, 161] width 62 height 20
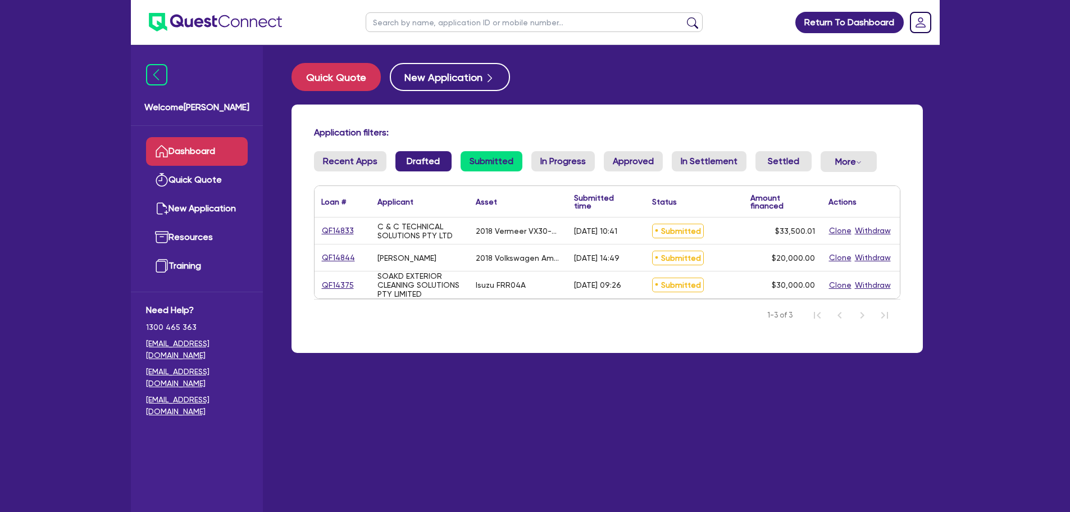
click at [418, 169] on link "Drafted" at bounding box center [423, 161] width 56 height 20
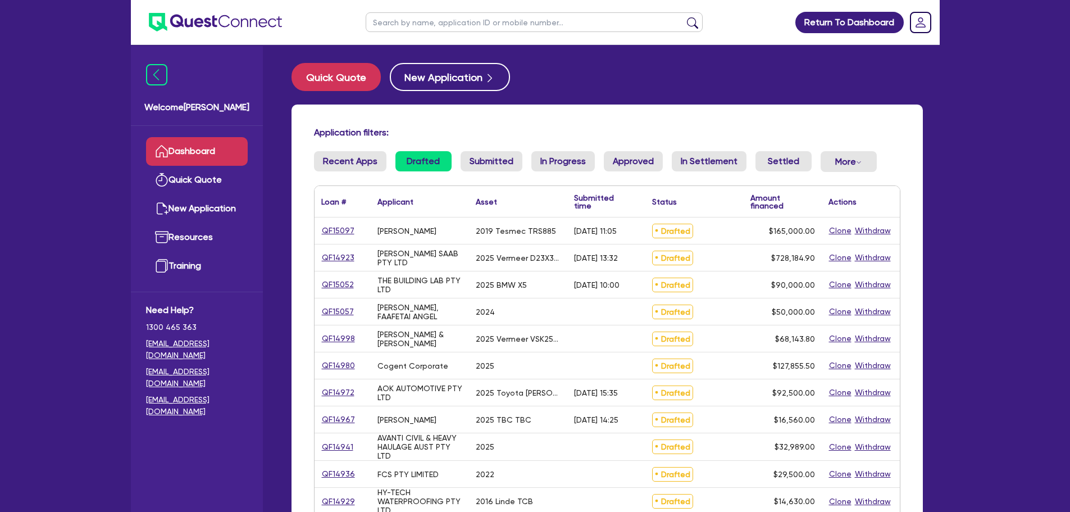
click at [478, 21] on input "text" at bounding box center [534, 22] width 337 height 20
type input "ben johnson"
click at [683, 17] on button "submit" at bounding box center [692, 25] width 18 height 16
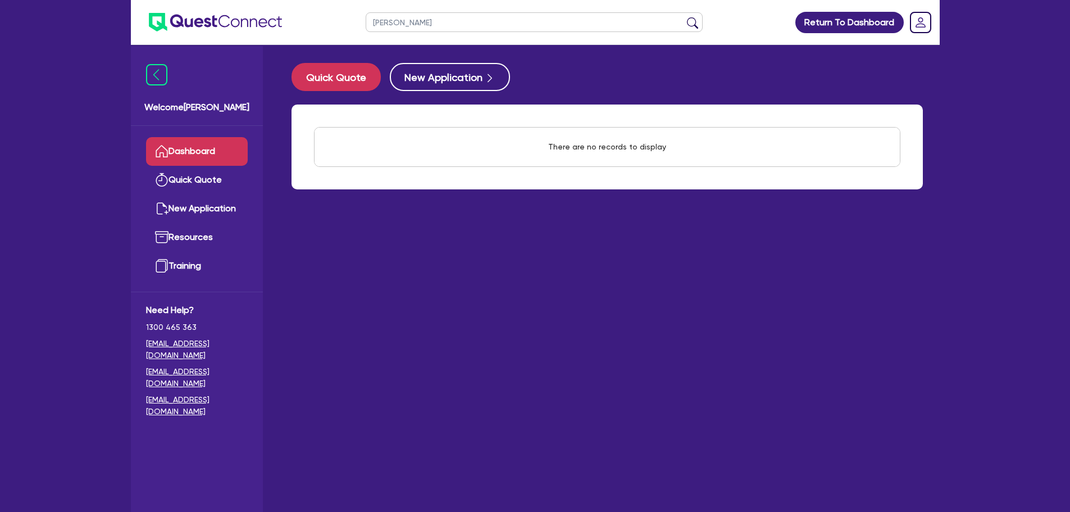
click at [444, 26] on input "ben johnson" at bounding box center [534, 22] width 337 height 20
drag, startPoint x: 344, startPoint y: 27, endPoint x: 248, endPoint y: 29, distance: 96.0
click at [248, 29] on header "ben johnson Return To Dashboard Edit Profile Logout" at bounding box center [535, 22] width 809 height 45
type input "Johnson"
click at [683, 17] on button "submit" at bounding box center [692, 25] width 18 height 16
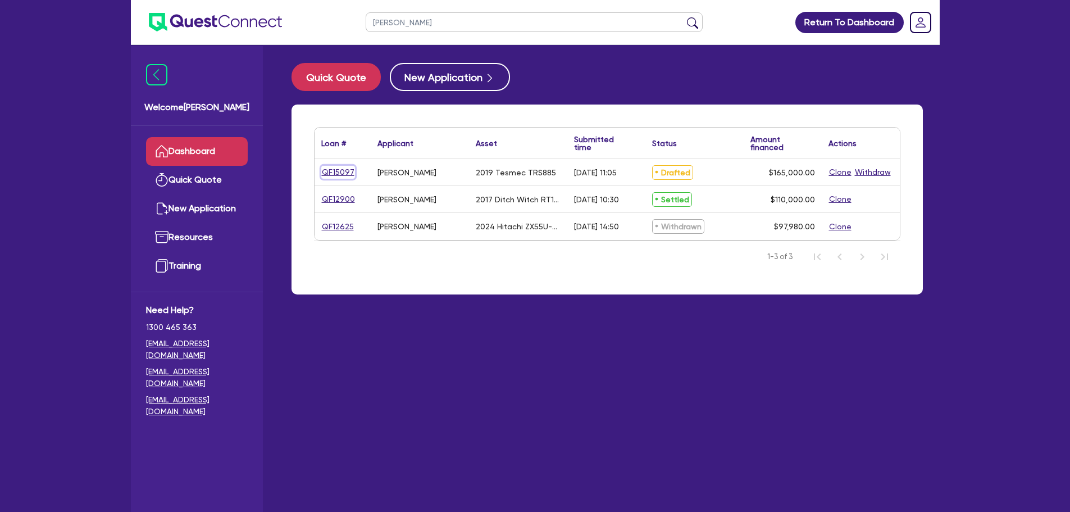
click at [346, 171] on link "QF15097" at bounding box center [338, 172] width 34 height 13
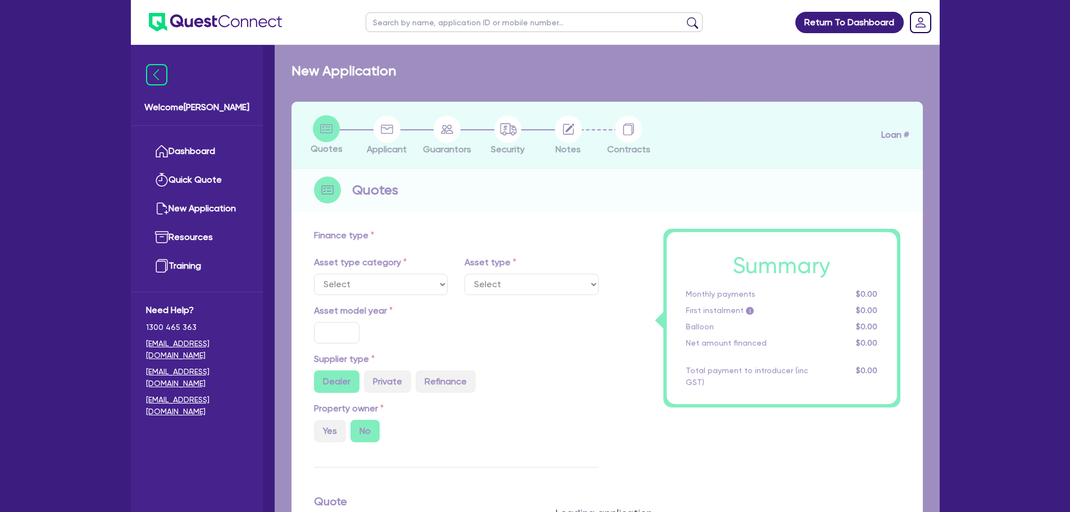
select select "PRIMARY_ASSETS"
type input "2019"
radio input "true"
type input "265,000"
type input "100,000"
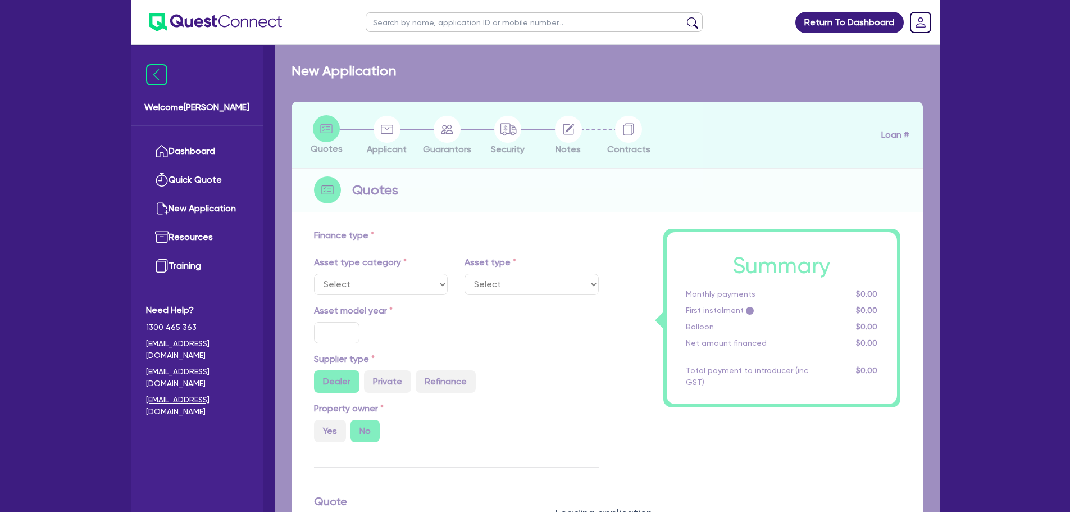
type input "6"
type input "9,900"
type input "10.29"
type input "900"
select select "YELLOW_GOODS_AND_EXCAVATORS"
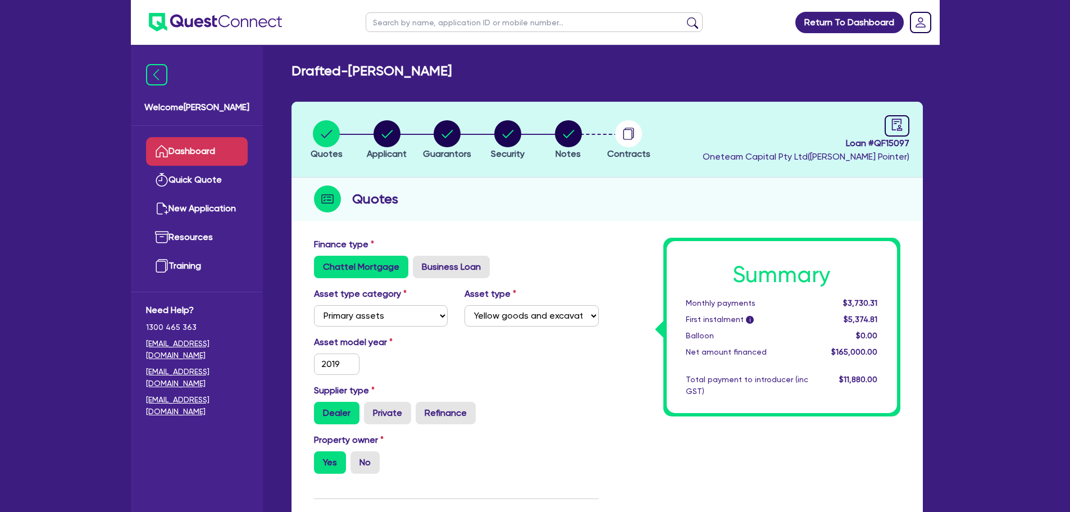
click at [213, 154] on link "Dashboard" at bounding box center [197, 151] width 102 height 29
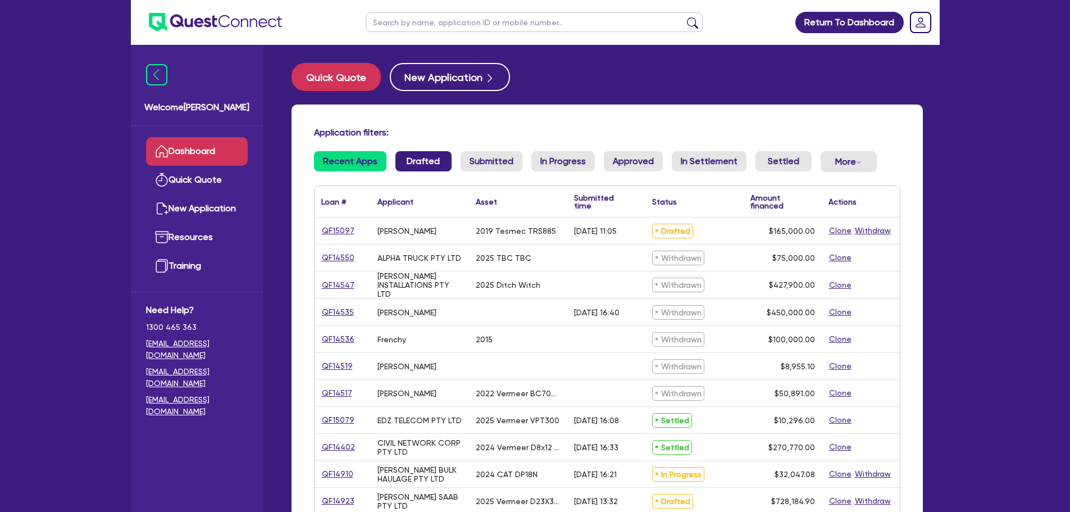
click at [436, 155] on link "Drafted" at bounding box center [423, 161] width 56 height 20
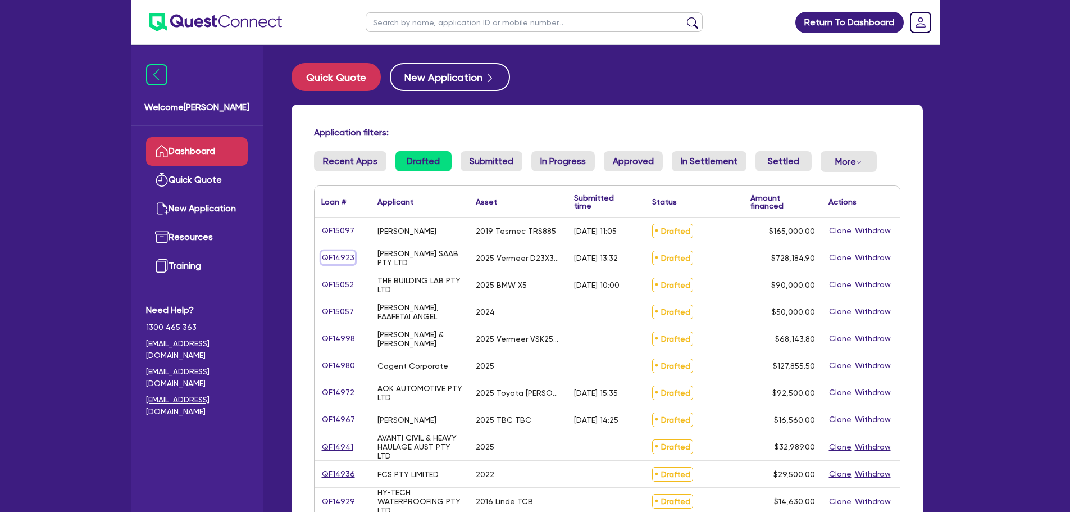
click at [330, 254] on link "QF14923" at bounding box center [338, 257] width 34 height 13
select select "PRIMARY_ASSETS"
select select "CONSTRUCTION_AND_EARTHMOVING_EQUIPMENT"
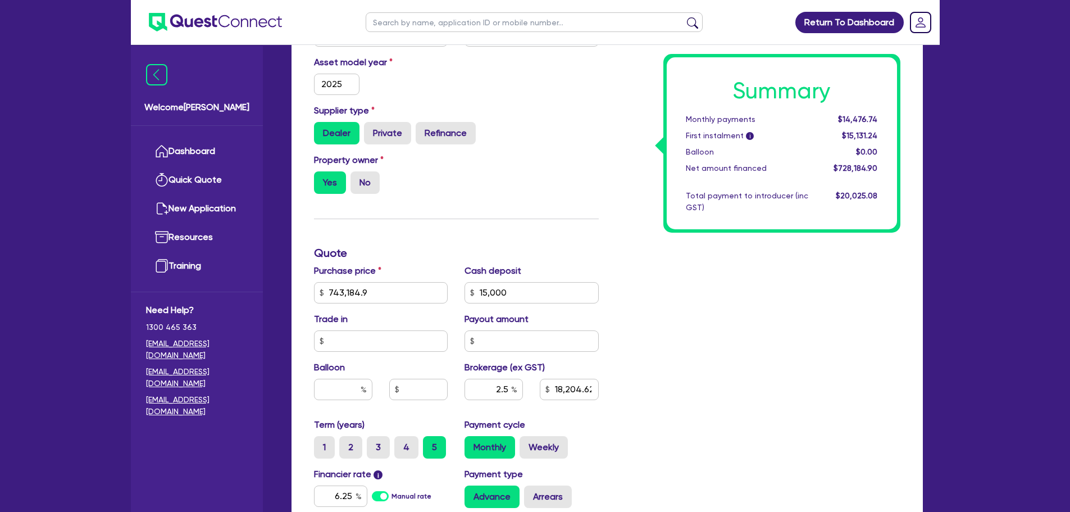
scroll to position [281, 0]
click at [520, 290] on input "15,000" at bounding box center [531, 291] width 134 height 21
type input "268,184.90"
type input "743,184.9"
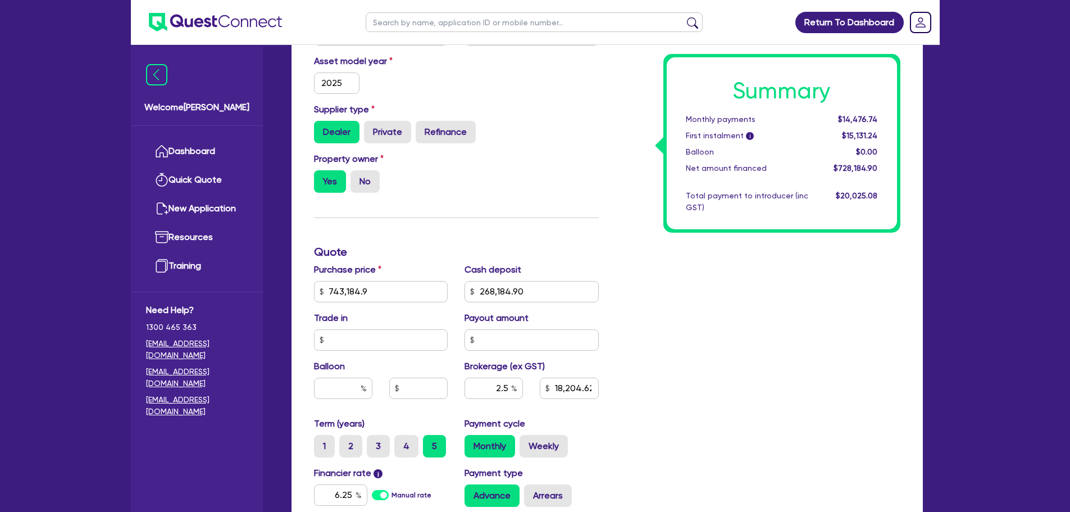
type input "18,204.62"
click at [660, 344] on div "Summary Monthly payments Calculating... First instalment i Calculating... Ballo…" at bounding box center [758, 285] width 302 height 656
type input "743,184.9"
type input "11,875"
click at [509, 389] on input "2.5" at bounding box center [493, 387] width 58 height 21
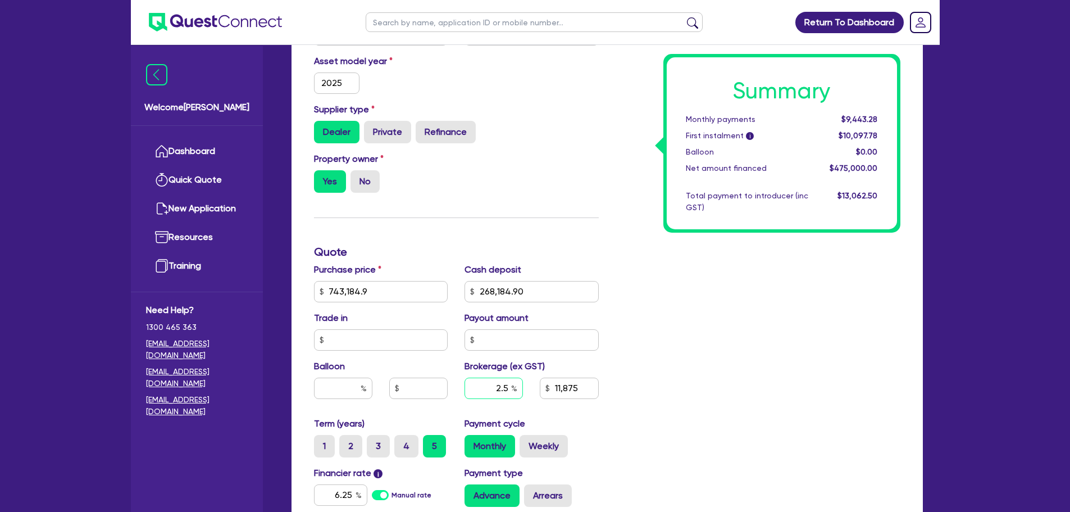
click at [509, 389] on input "2.5" at bounding box center [493, 387] width 58 height 21
type input "3"
click at [743, 320] on div "Summary Monthly payments $9,443.28 First instalment i $10,097.78 Balloon $0.00 …" at bounding box center [758, 285] width 302 height 656
type input "743,184.9"
type input "11,875"
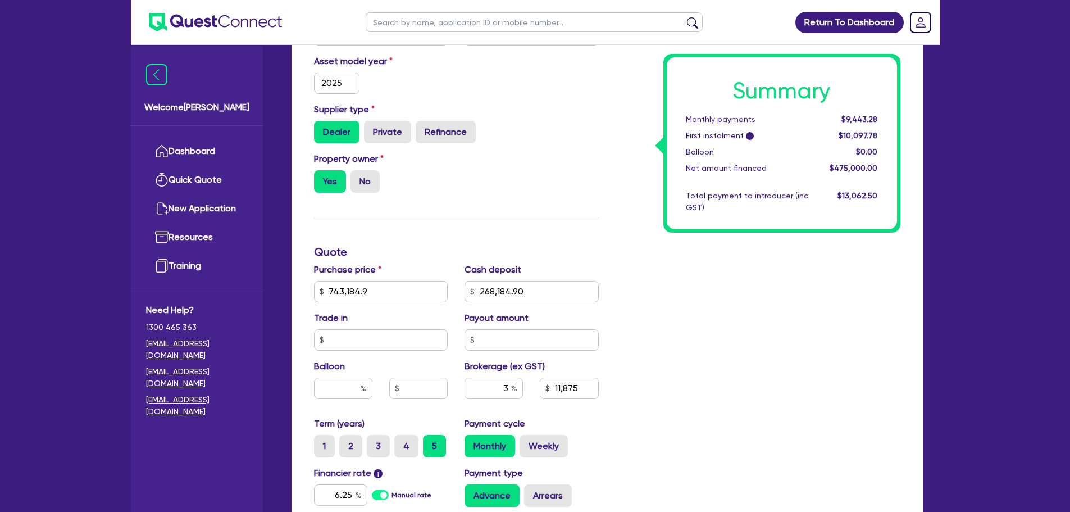
type input "743,184.9"
type input "14,250"
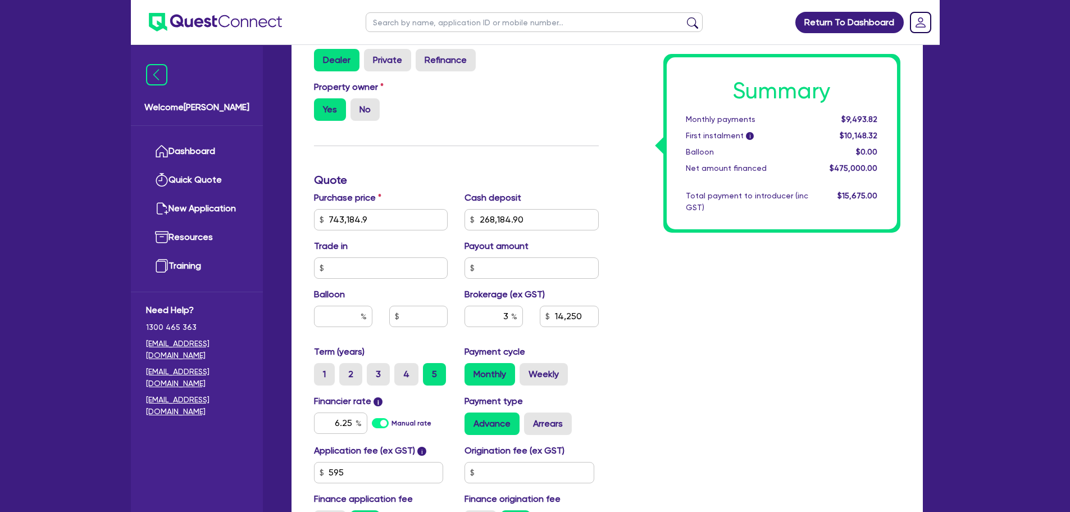
scroll to position [449, 0]
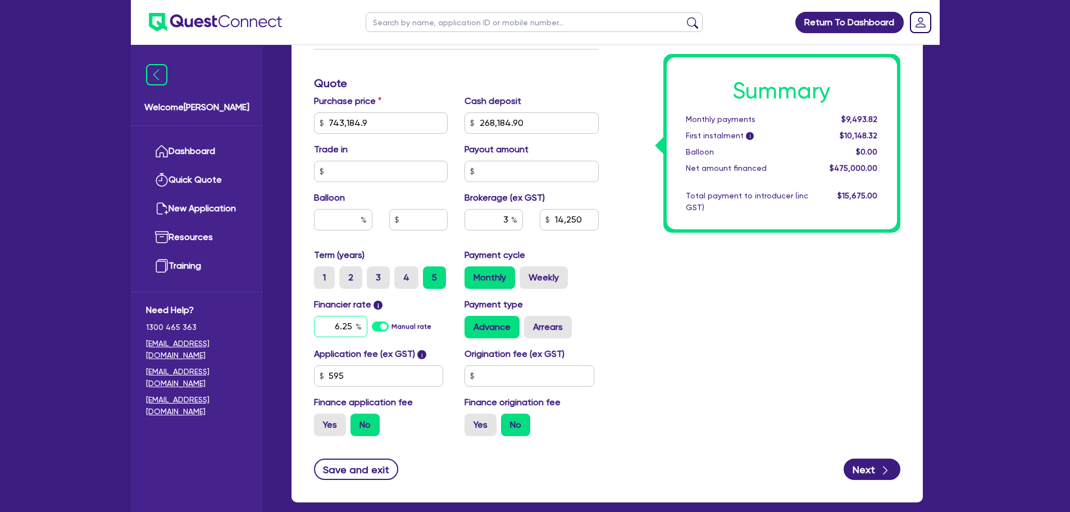
click at [354, 325] on input "6.25" at bounding box center [340, 326] width 53 height 21
type input "6.85"
type input "743,184.9"
type input "14,250"
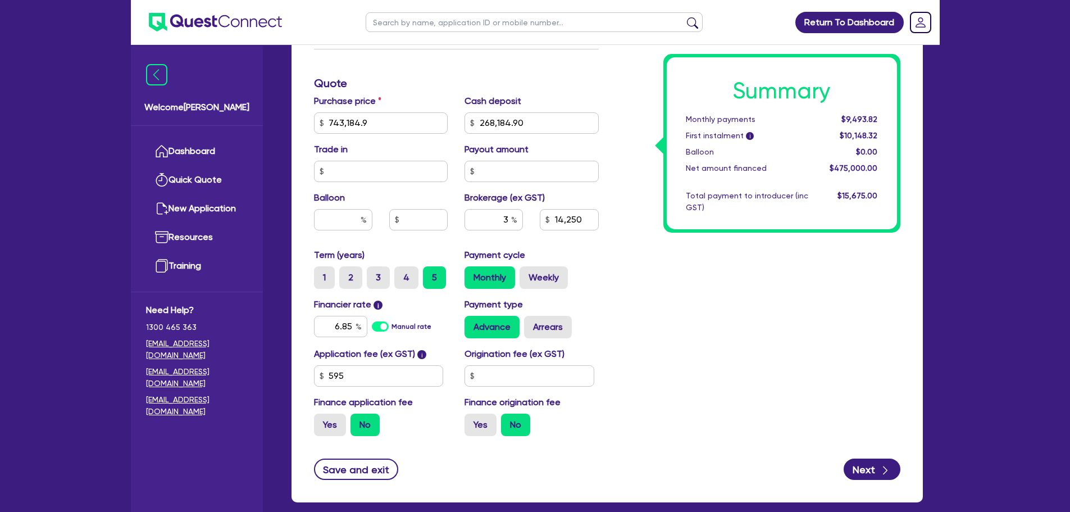
drag, startPoint x: 774, startPoint y: 352, endPoint x: 741, endPoint y: 358, distance: 33.7
click at [771, 354] on div "Summary Monthly payments $9,493.82 First instalment i $10,148.32 Balloon $0.00 …" at bounding box center [758, 116] width 302 height 656
type input "743,184.9"
type input "14,250"
click at [534, 375] on input "text" at bounding box center [529, 375] width 130 height 21
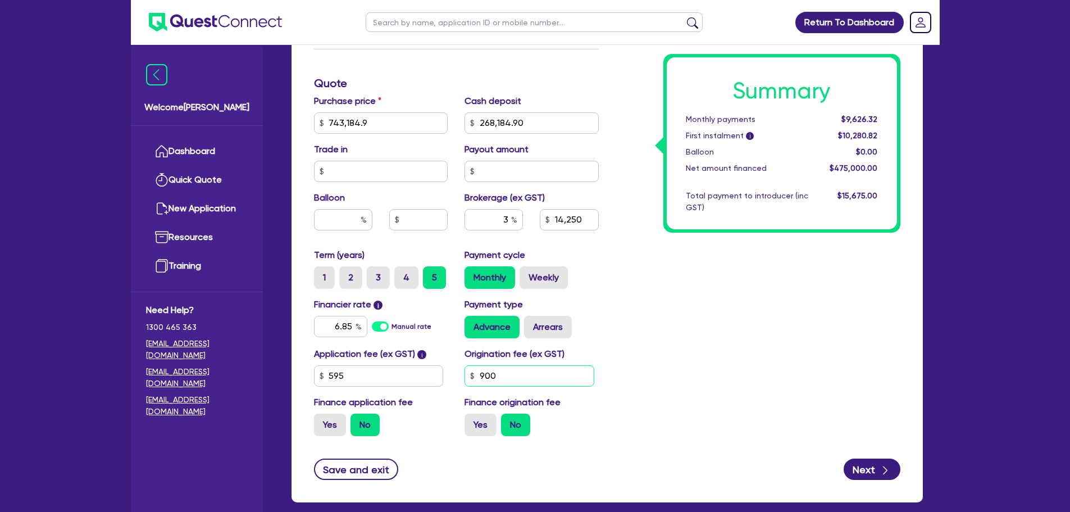
type input "900"
type input "743,184.9"
type input "14,250"
click at [622, 325] on div "Summary Monthly payments $9,626.32 First instalment i $10,280.82 Balloon $0.00 …" at bounding box center [758, 116] width 302 height 656
type input "743,184.9"
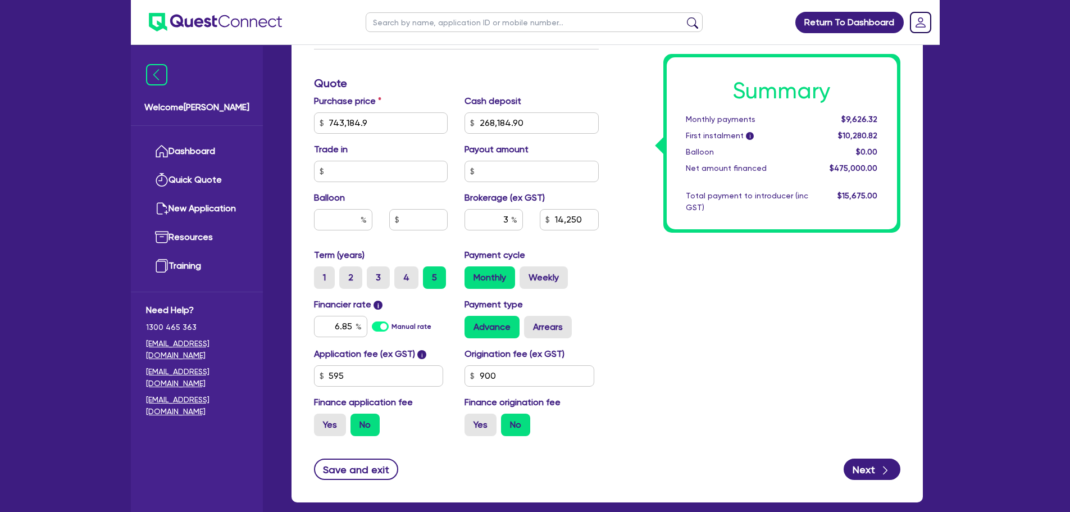
type input "14,250"
click at [340, 466] on button "Save and exit" at bounding box center [356, 468] width 85 height 21
type input "743,184.9"
type input "14,250"
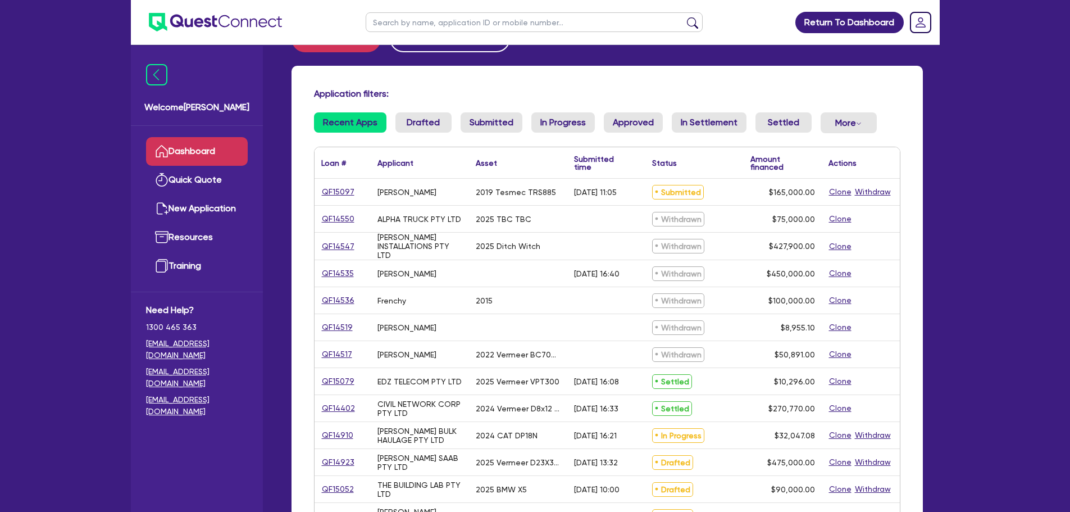
scroll to position [56, 0]
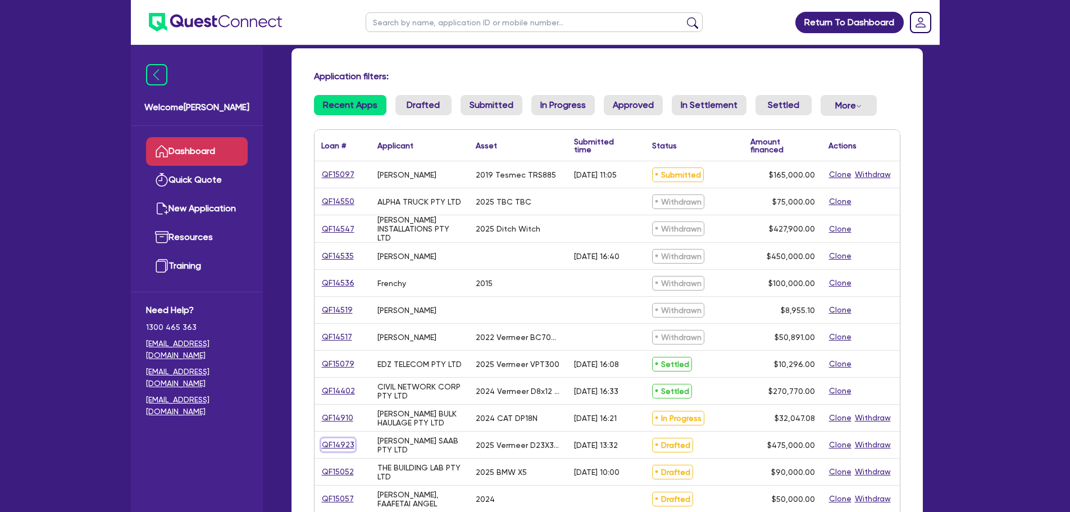
click at [341, 443] on link "QF14923" at bounding box center [338, 444] width 34 height 13
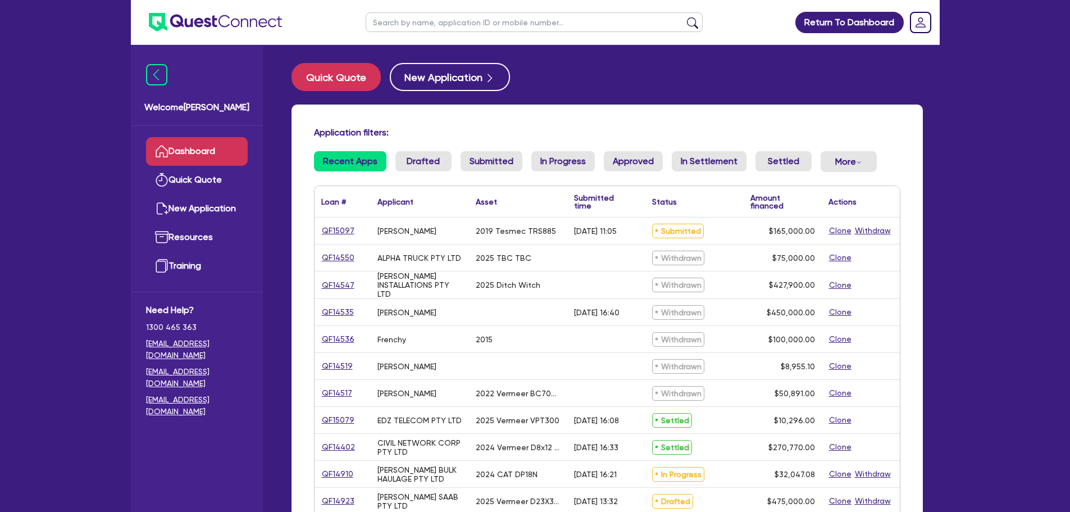
select select "PRIMARY_ASSETS"
select select "CONSTRUCTION_AND_EARTHMOVING_EQUIPMENT"
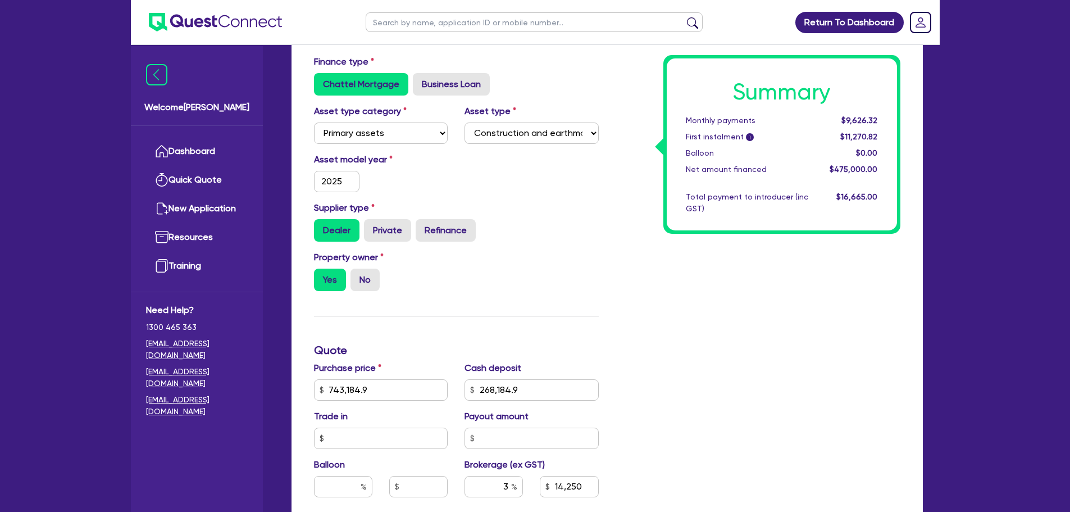
scroll to position [225, 0]
